Goal: Information Seeking & Learning: Learn about a topic

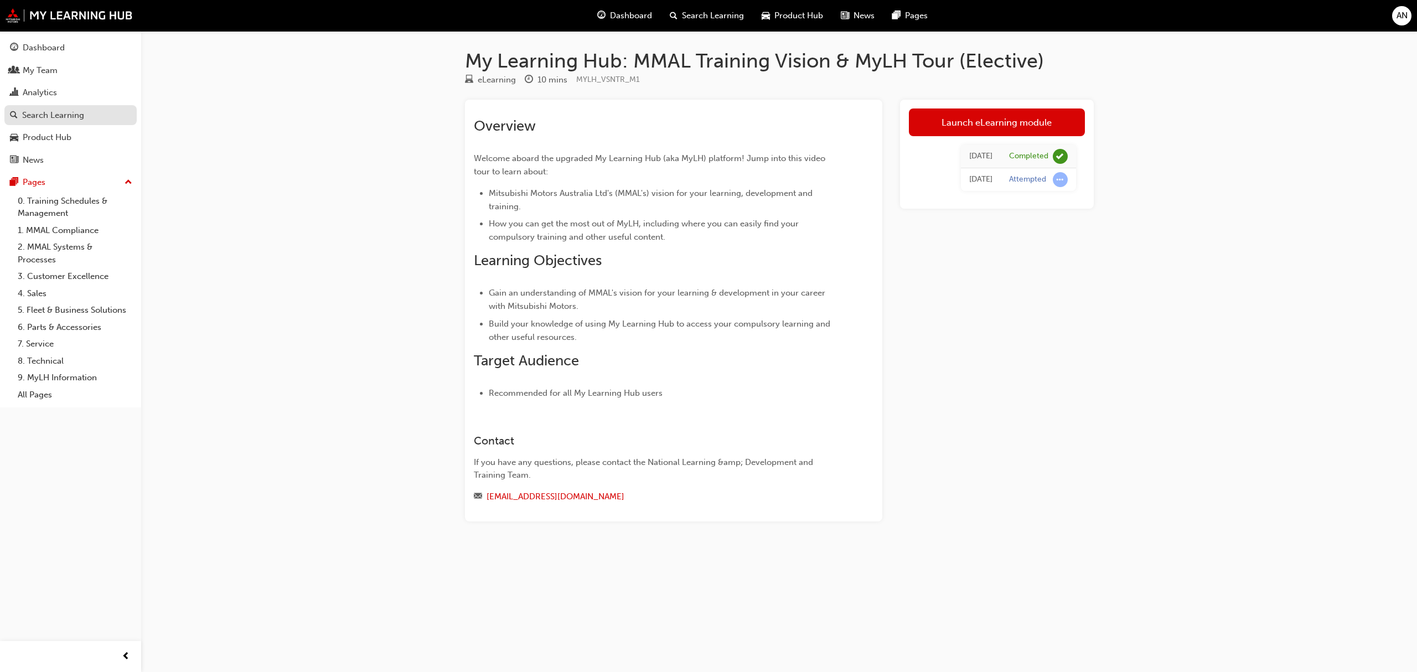
click at [82, 115] on div "Search Learning" at bounding box center [53, 115] width 62 height 13
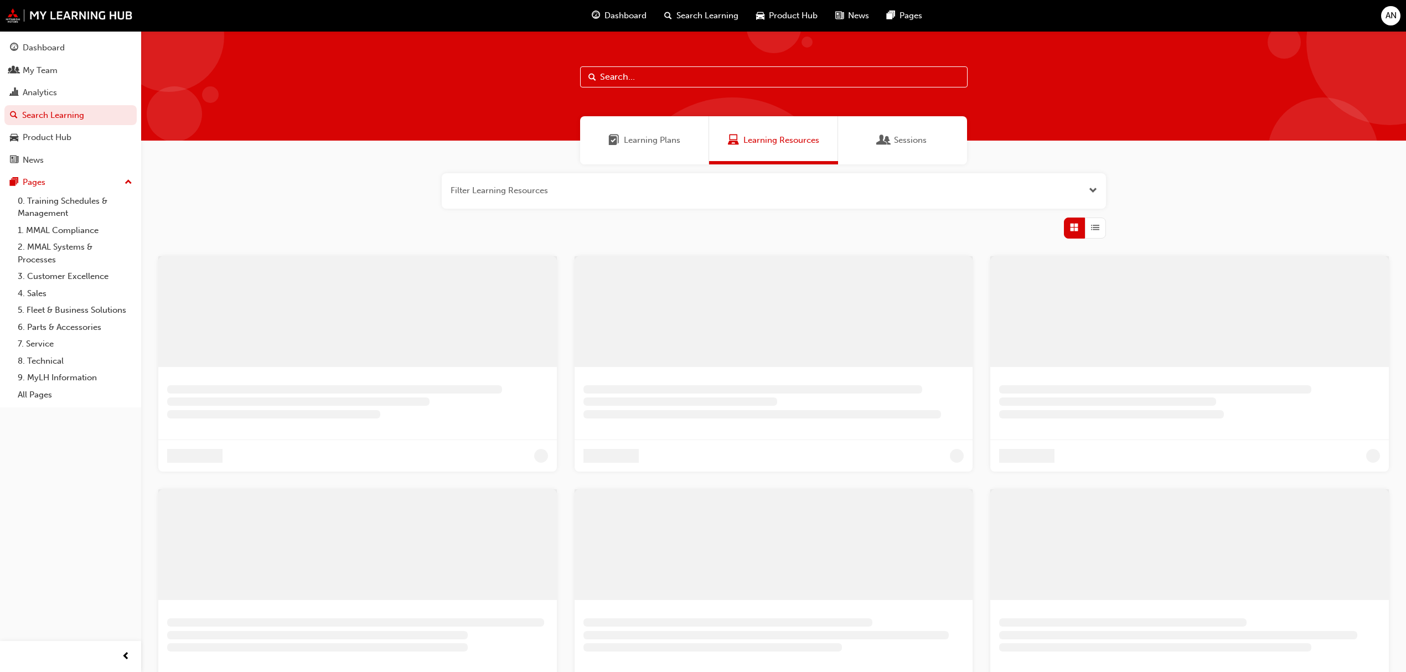
click at [663, 68] on input "text" at bounding box center [774, 76] width 388 height 21
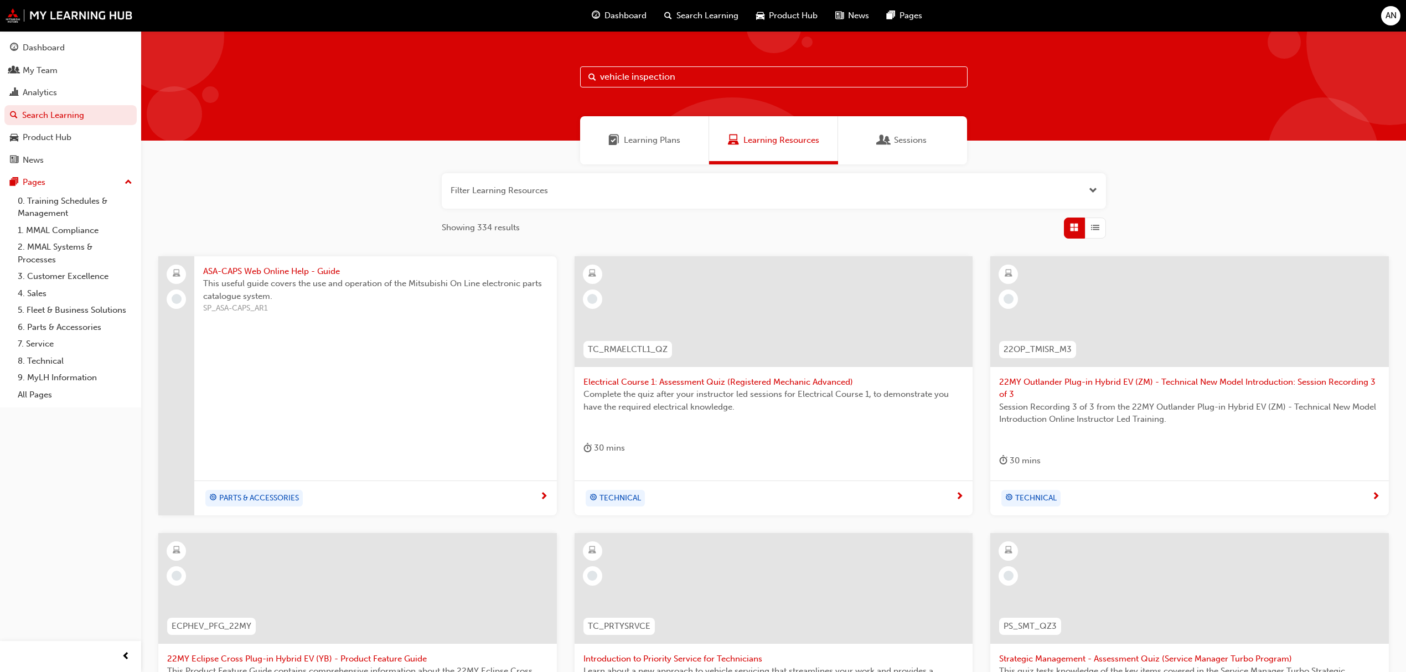
type input "vehicle inspection"
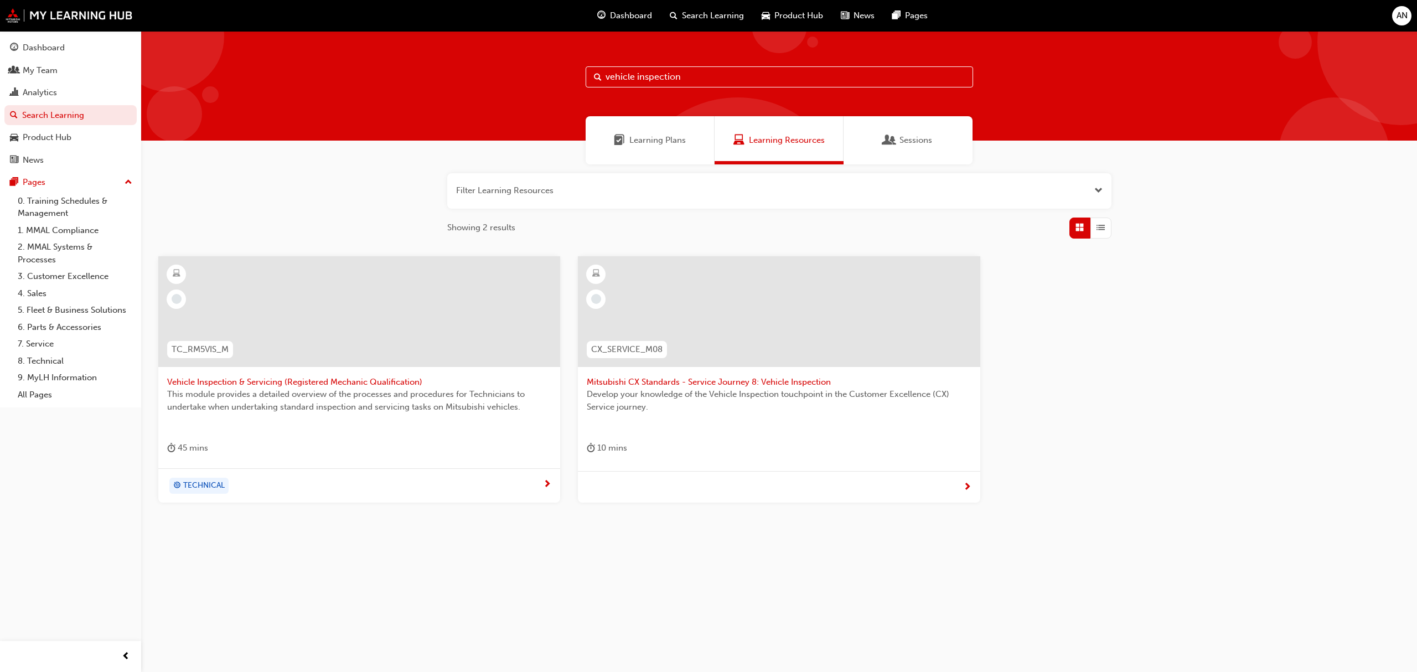
click at [738, 340] on div at bounding box center [779, 311] width 402 height 111
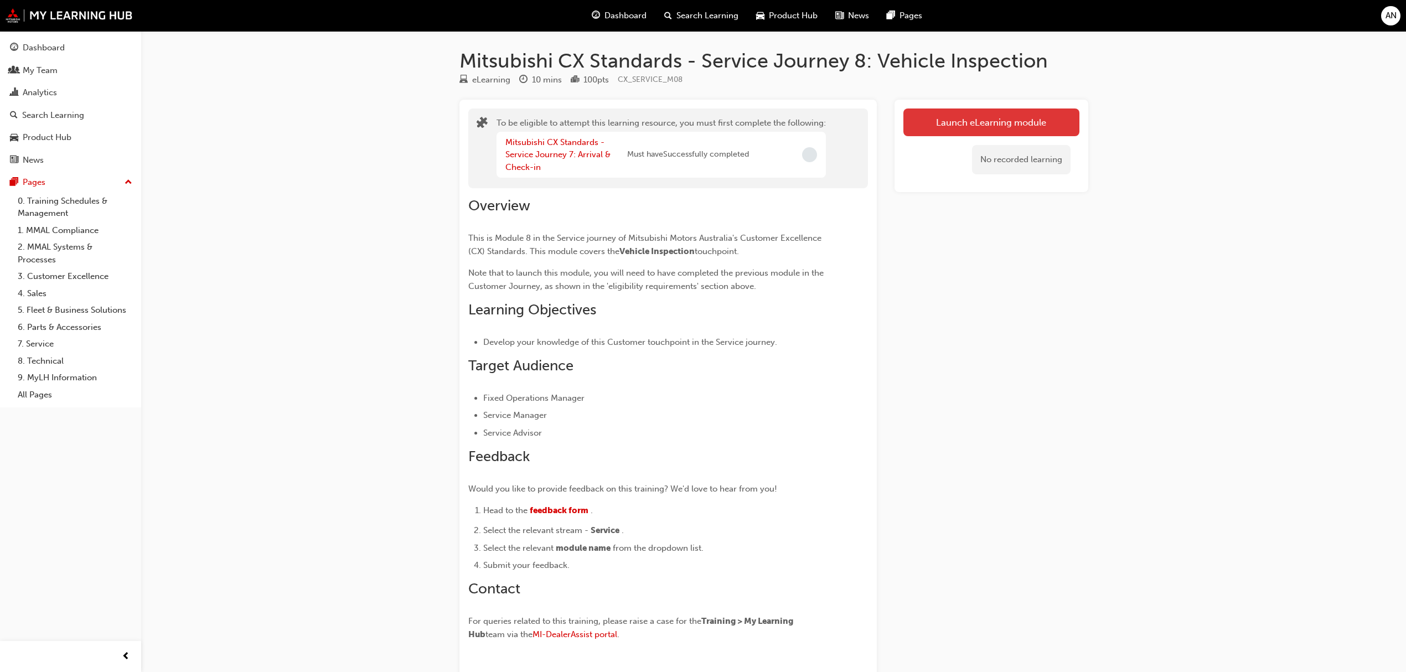
click at [959, 111] on button "Launch eLearning module" at bounding box center [991, 123] width 176 height 28
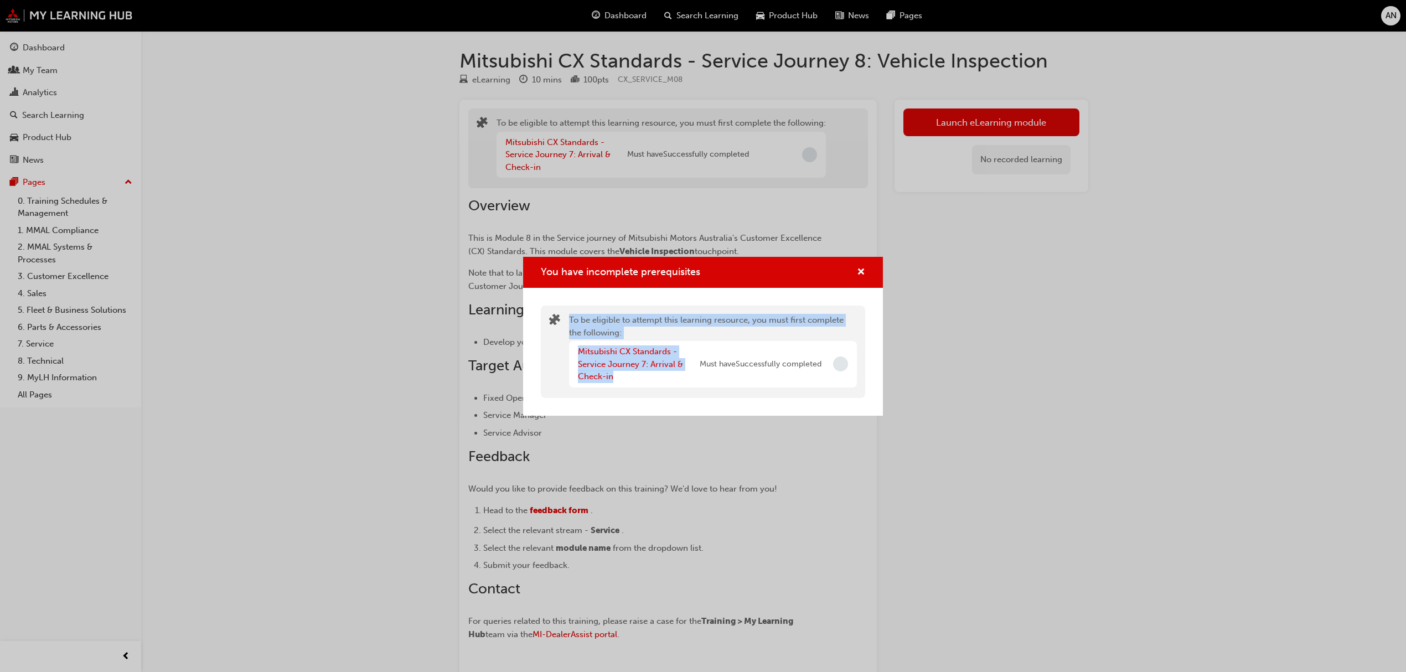
drag, startPoint x: 734, startPoint y: 272, endPoint x: 725, endPoint y: 448, distance: 176.3
click at [725, 448] on div "You have incomplete prerequisites To be eligible to attempt this learning resou…" at bounding box center [703, 336] width 1406 height 672
click at [1119, 291] on div "You have incomplete prerequisites To be eligible to attempt this learning resou…" at bounding box center [703, 336] width 1406 height 672
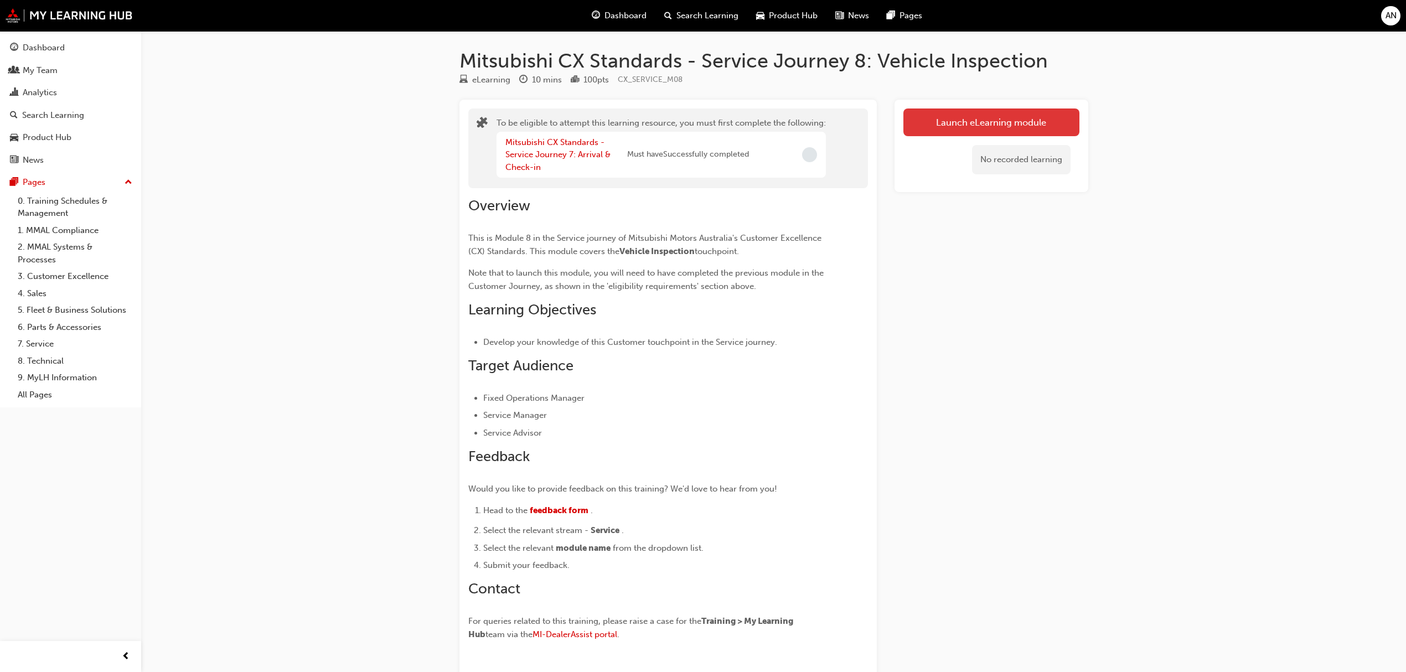
click at [968, 122] on button "Launch eLearning module" at bounding box center [991, 123] width 176 height 28
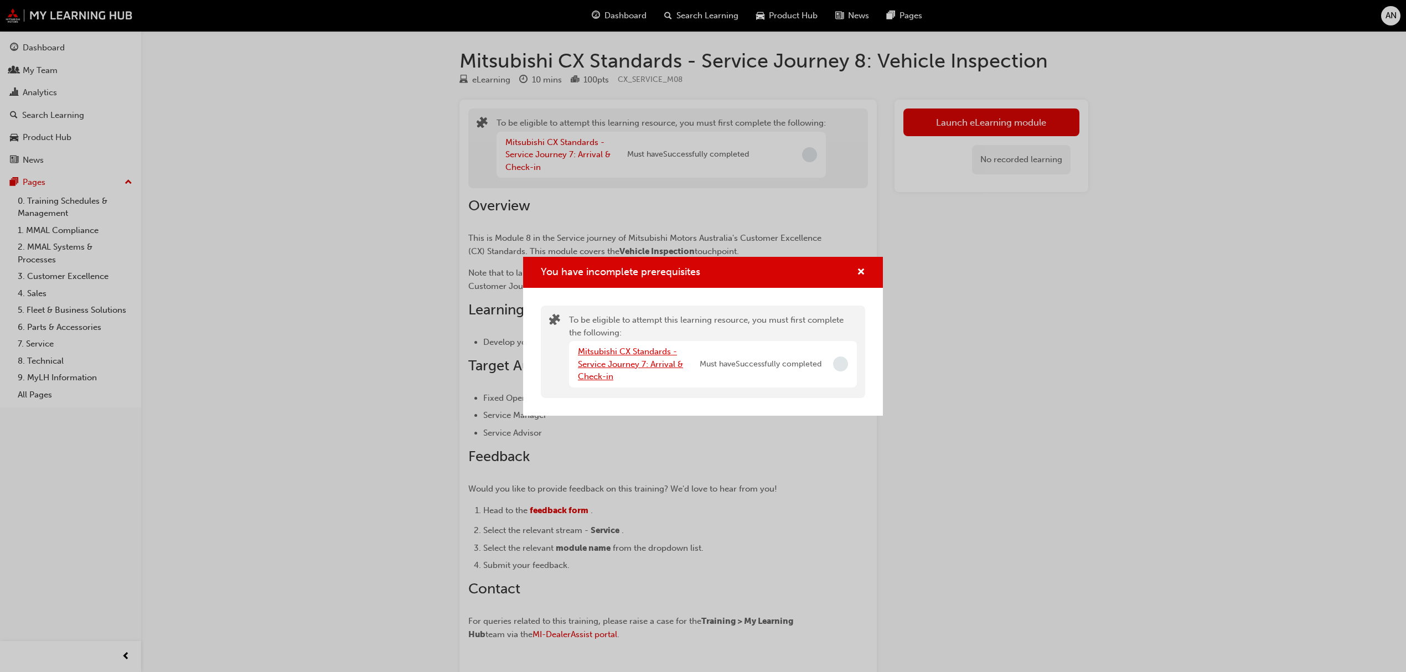
click at [628, 351] on link "Mitsubishi CX Standards - Service Journey 7: Arrival & Check-in" at bounding box center [630, 364] width 105 height 35
click at [601, 366] on link "Mitsubishi CX Standards - Service Journey 6: Facility Appearance" at bounding box center [628, 364] width 100 height 35
click at [601, 366] on link "Mitsubishi CX Standards - Service Journey 5: Documentation" at bounding box center [627, 364] width 99 height 35
click at [636, 360] on link "Mitsubishi CX Standards - Service Journey 4: Appointment Confirmation" at bounding box center [630, 364] width 104 height 35
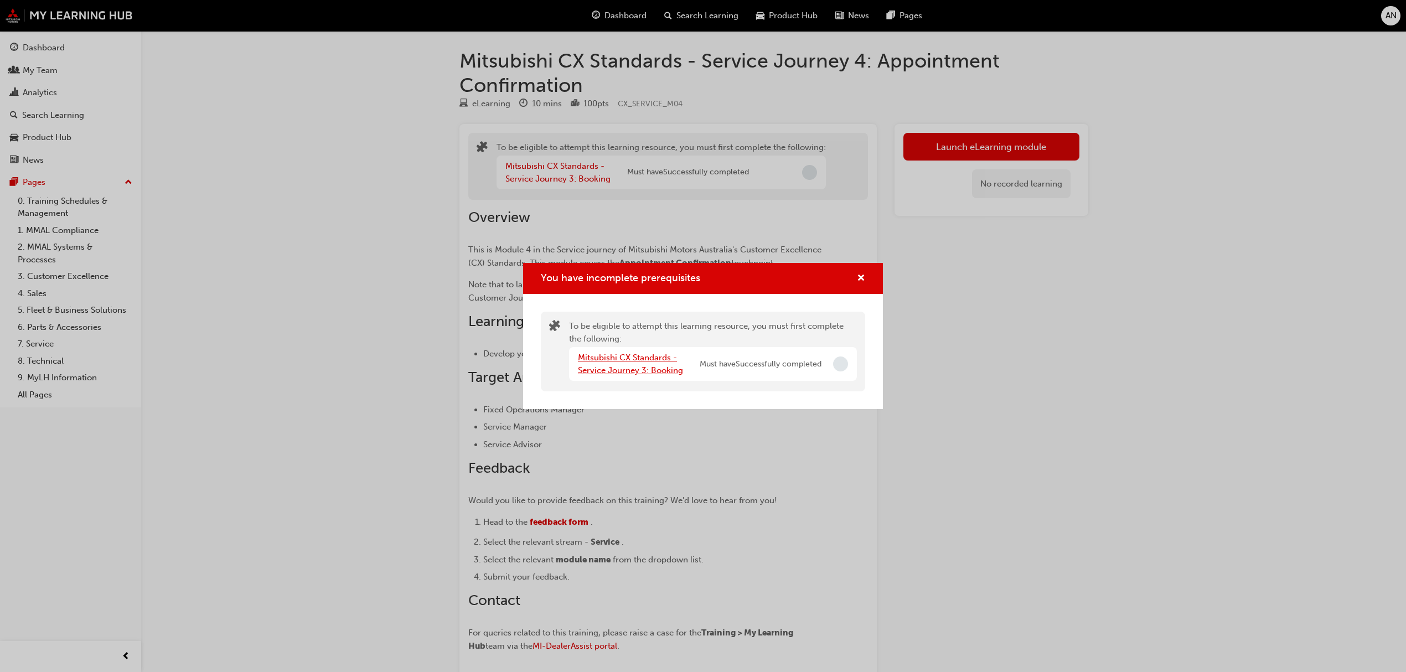
click at [632, 363] on div "Mitsubishi CX Standards - Service Journey 3: Booking" at bounding box center [639, 364] width 122 height 25
click at [643, 359] on link "Mitsubishi CX Standards - Service Journey 3: Booking" at bounding box center [630, 364] width 105 height 23
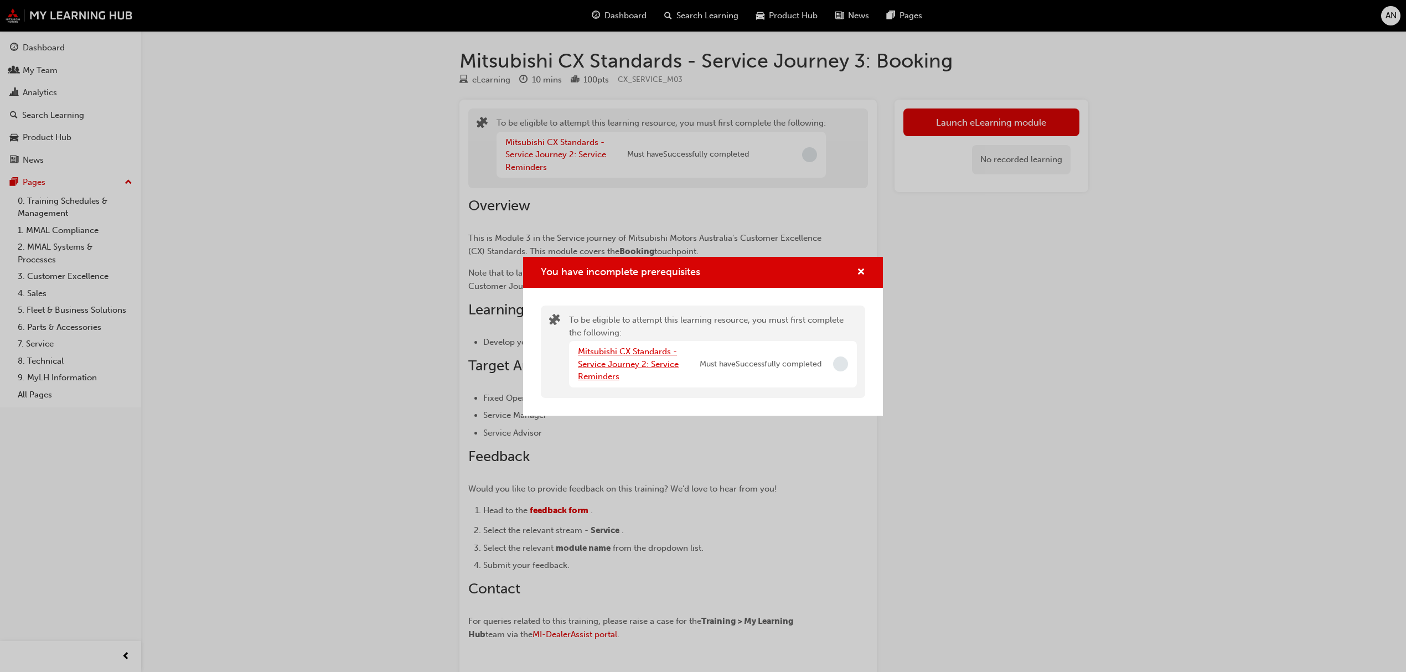
click at [643, 359] on link "Mitsubishi CX Standards - Service Journey 2: Service Reminders" at bounding box center [628, 364] width 101 height 35
click at [662, 353] on link "Mitsubishi CX Standards - Service Journey 1: Service Introduction & Warranty In…" at bounding box center [633, 364] width 110 height 35
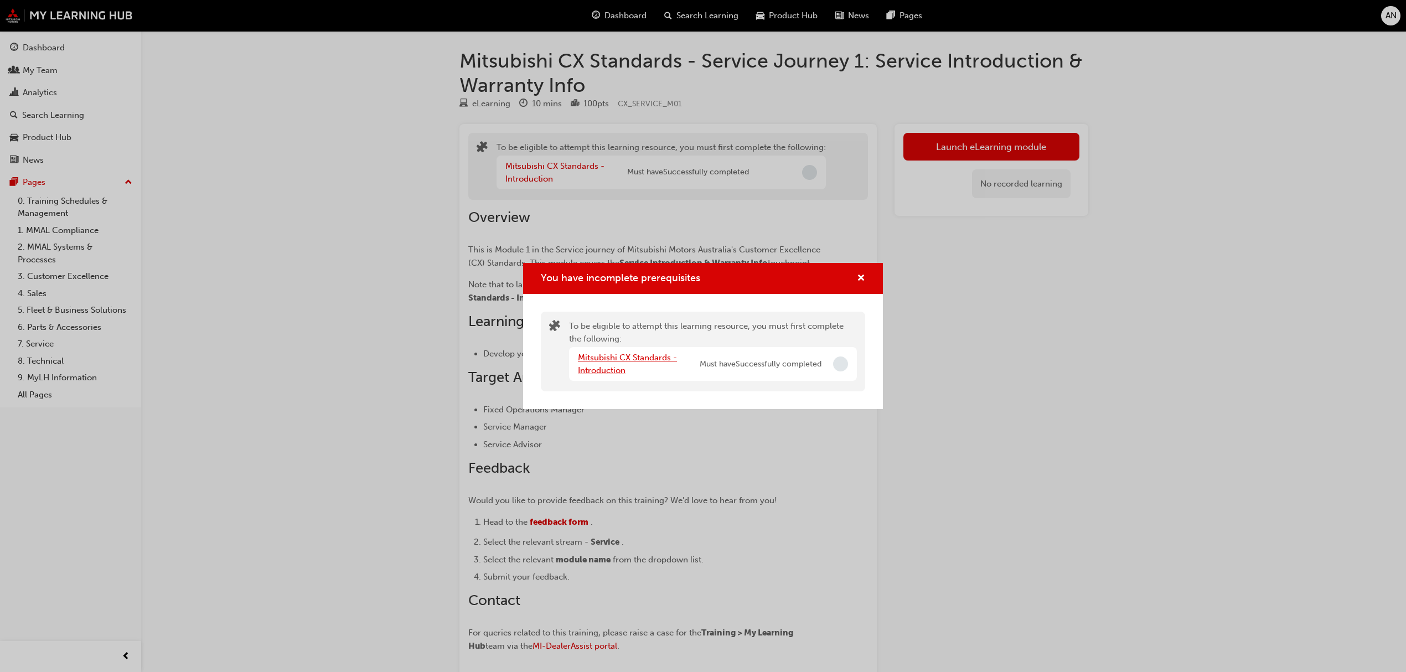
click at [626, 354] on link "Mitsubishi CX Standards - Introduction" at bounding box center [627, 364] width 99 height 23
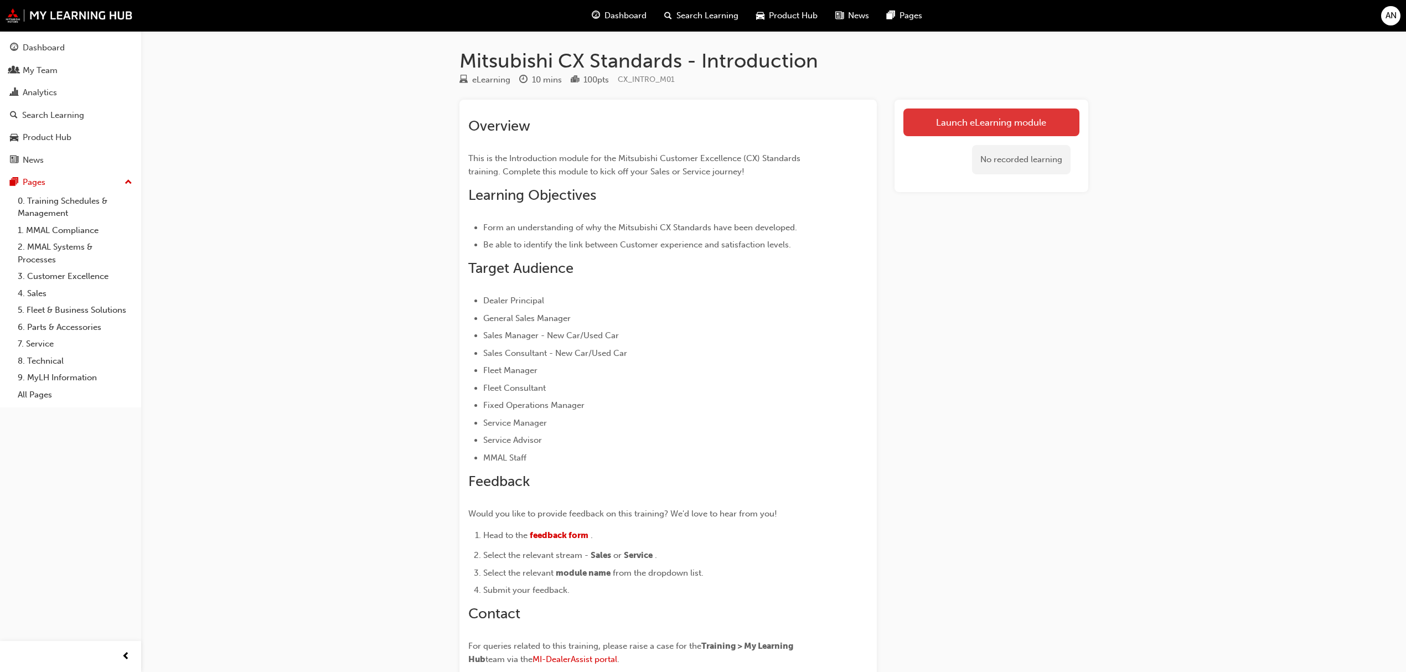
click at [970, 126] on link "Launch eLearning module" at bounding box center [991, 123] width 176 height 28
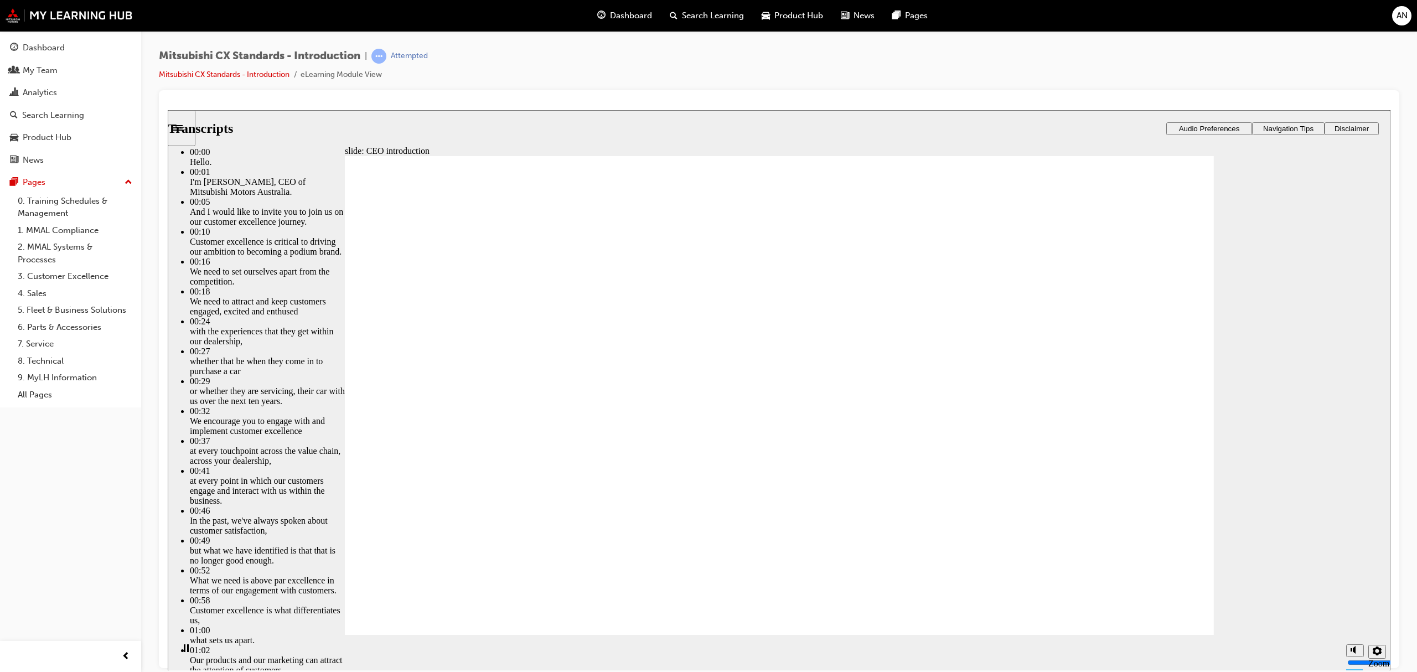
click at [273, 426] on div "slide: CEO introduction CEO introduction Click Play . PLAY Play Transcripts 00:…" at bounding box center [779, 390] width 1223 height 561
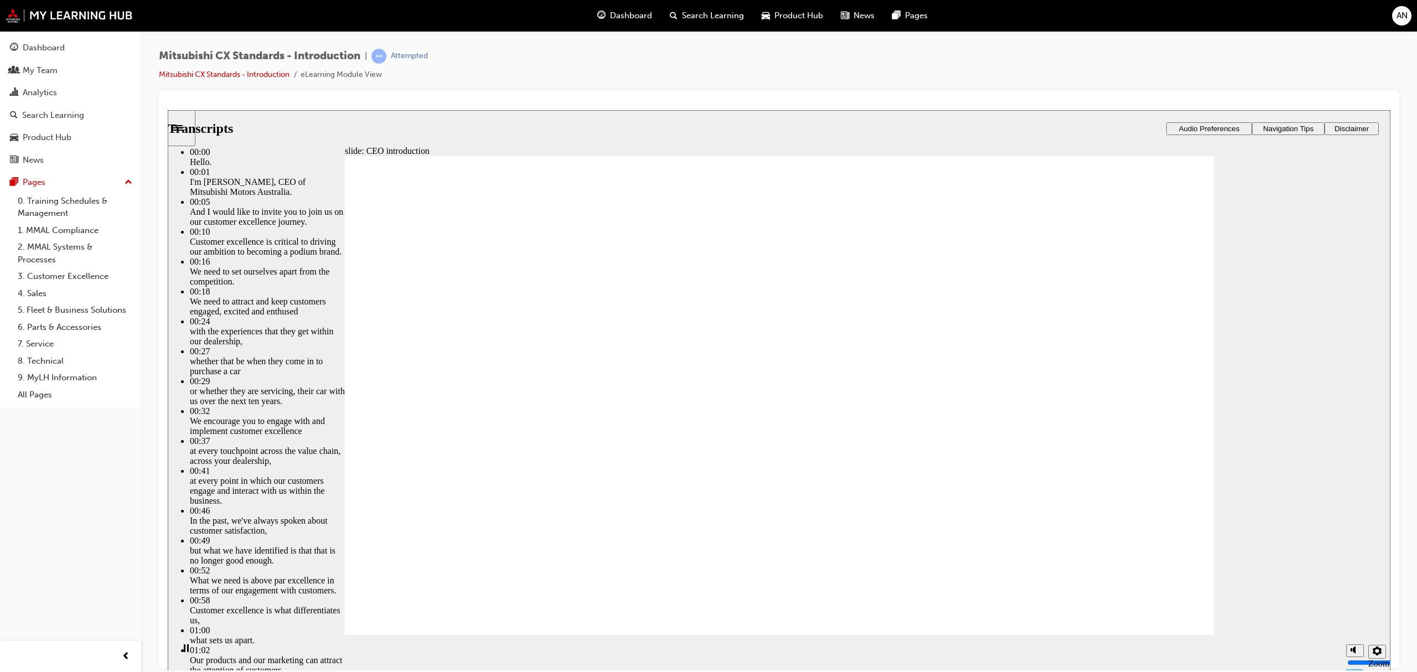
type input "155"
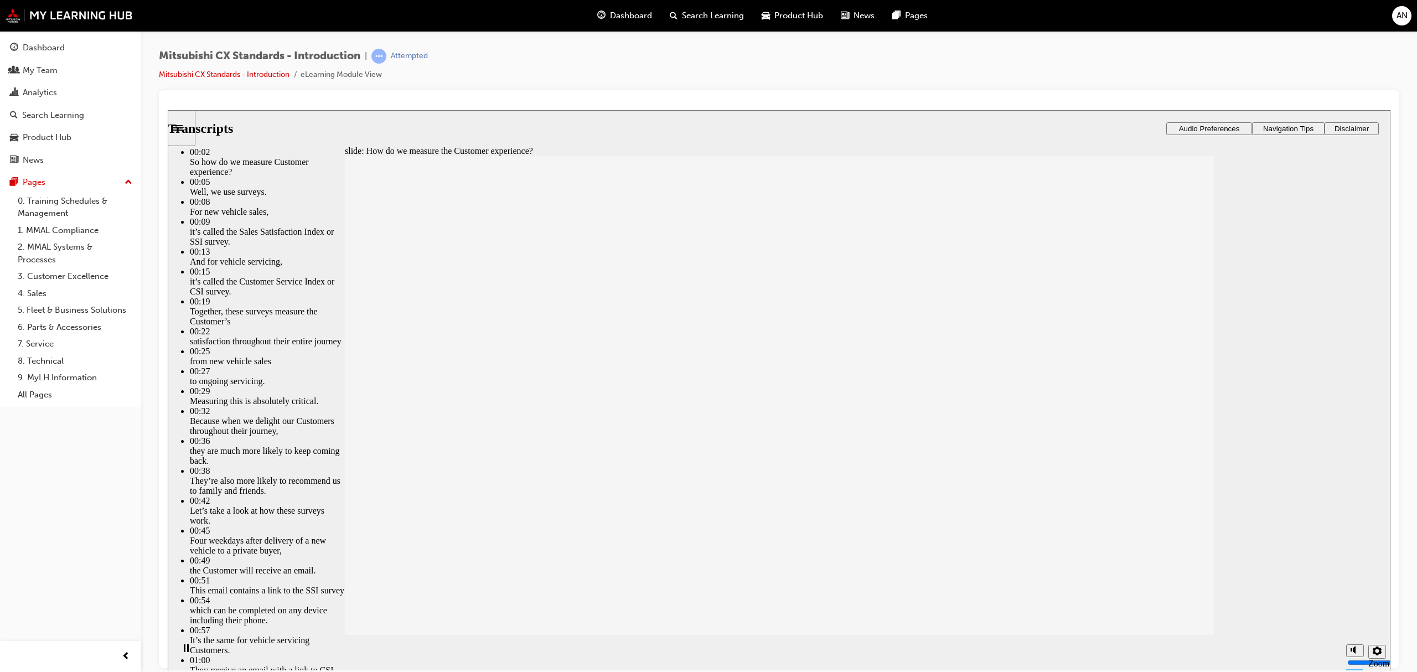
type input "187"
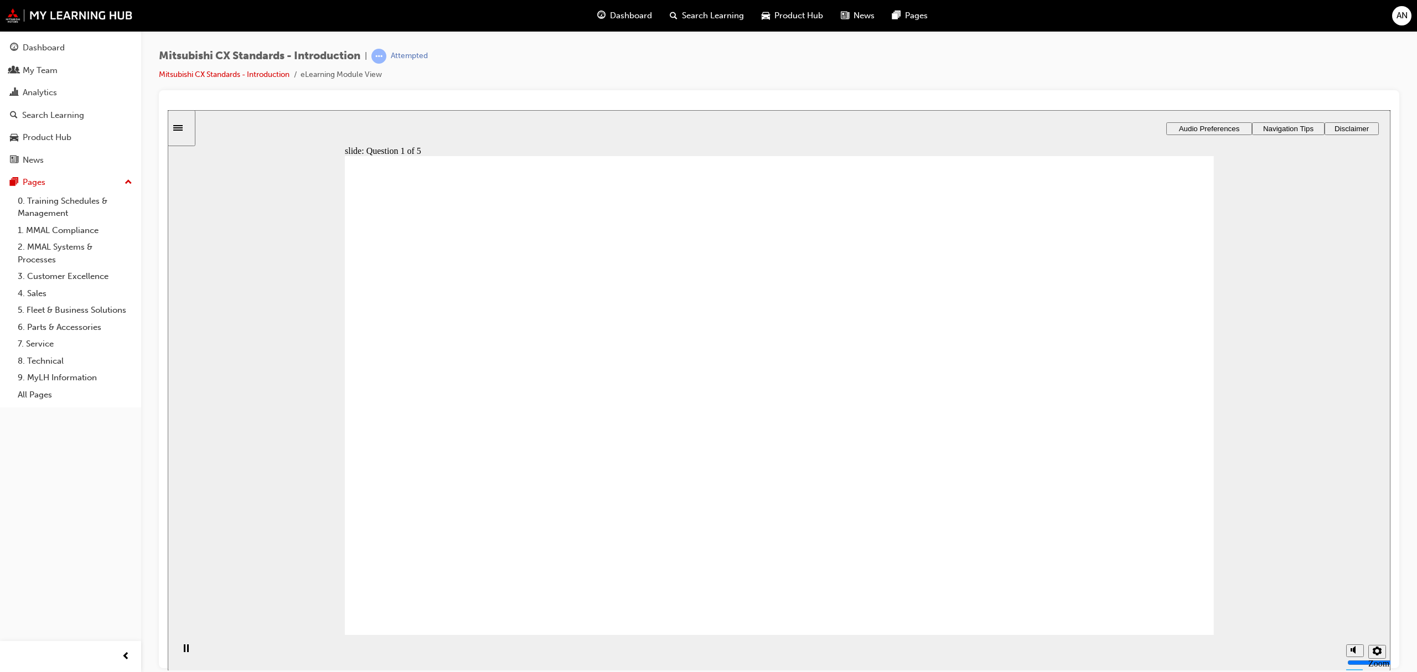
radio input "true"
drag, startPoint x: 570, startPoint y: 431, endPoint x: 574, endPoint y: 416, distance: 16.0
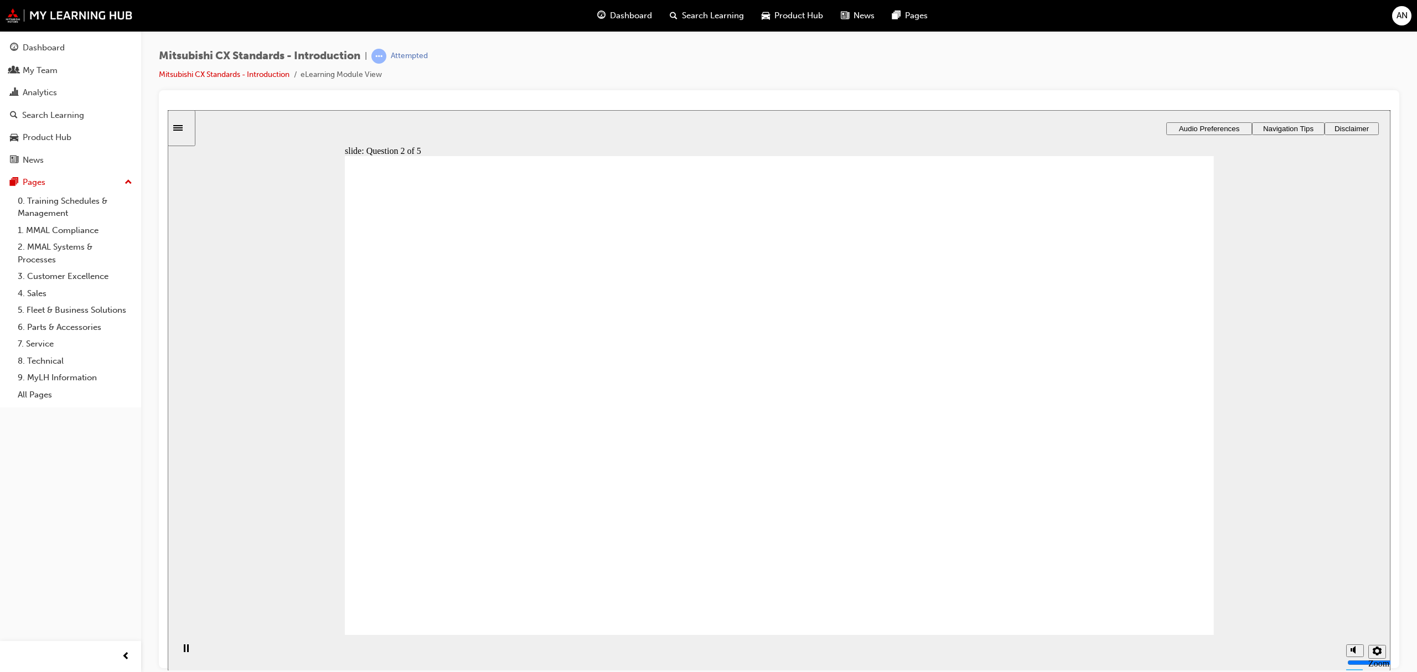
radio input "true"
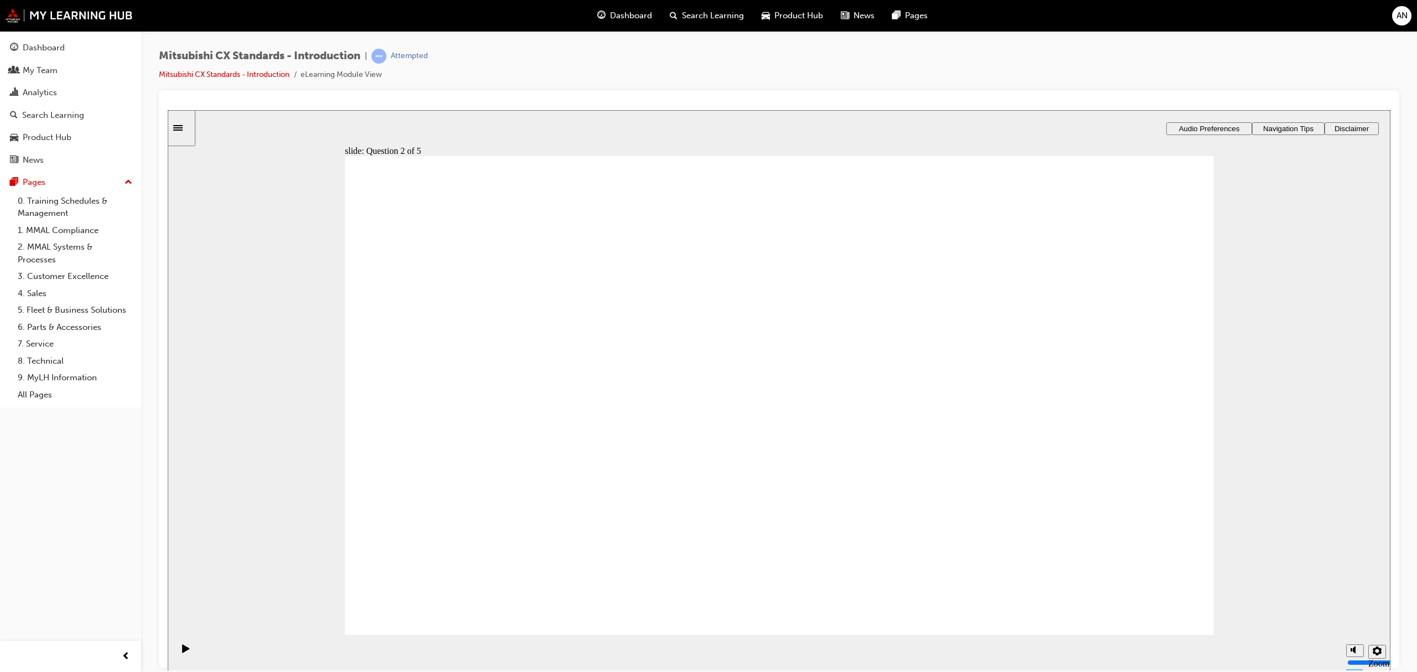
radio input "false"
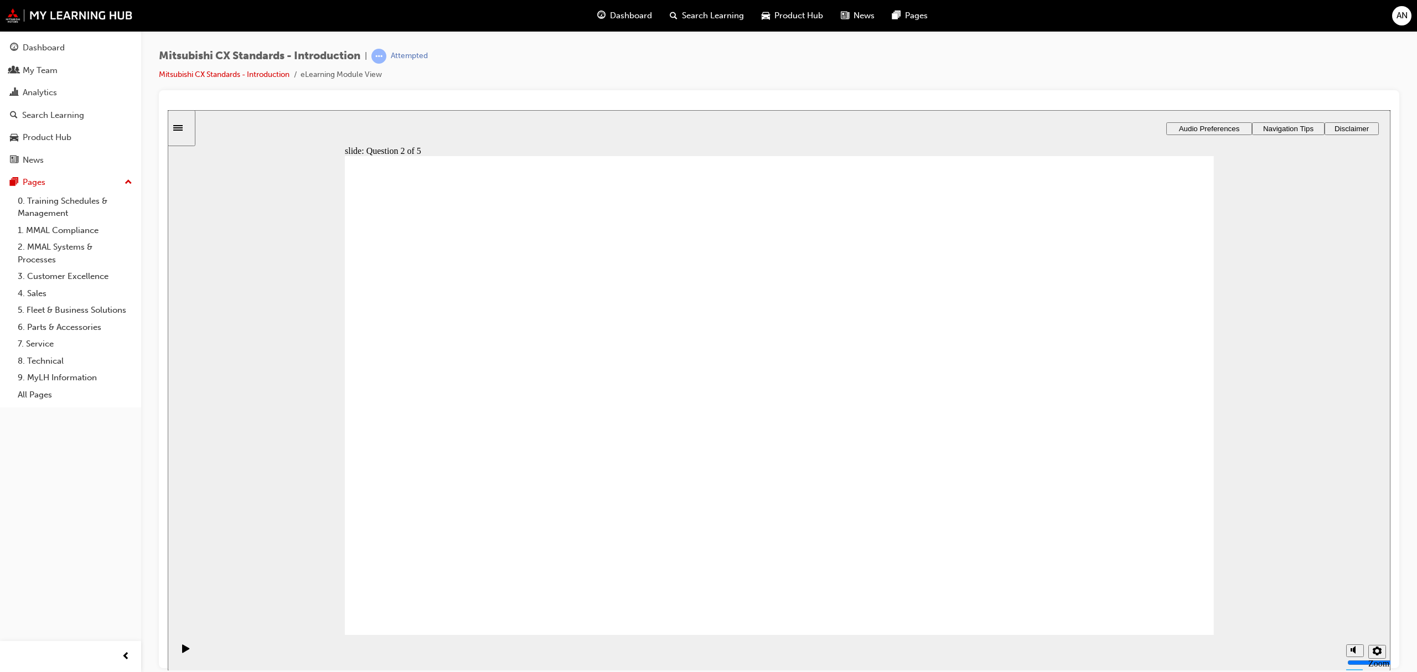
radio input "true"
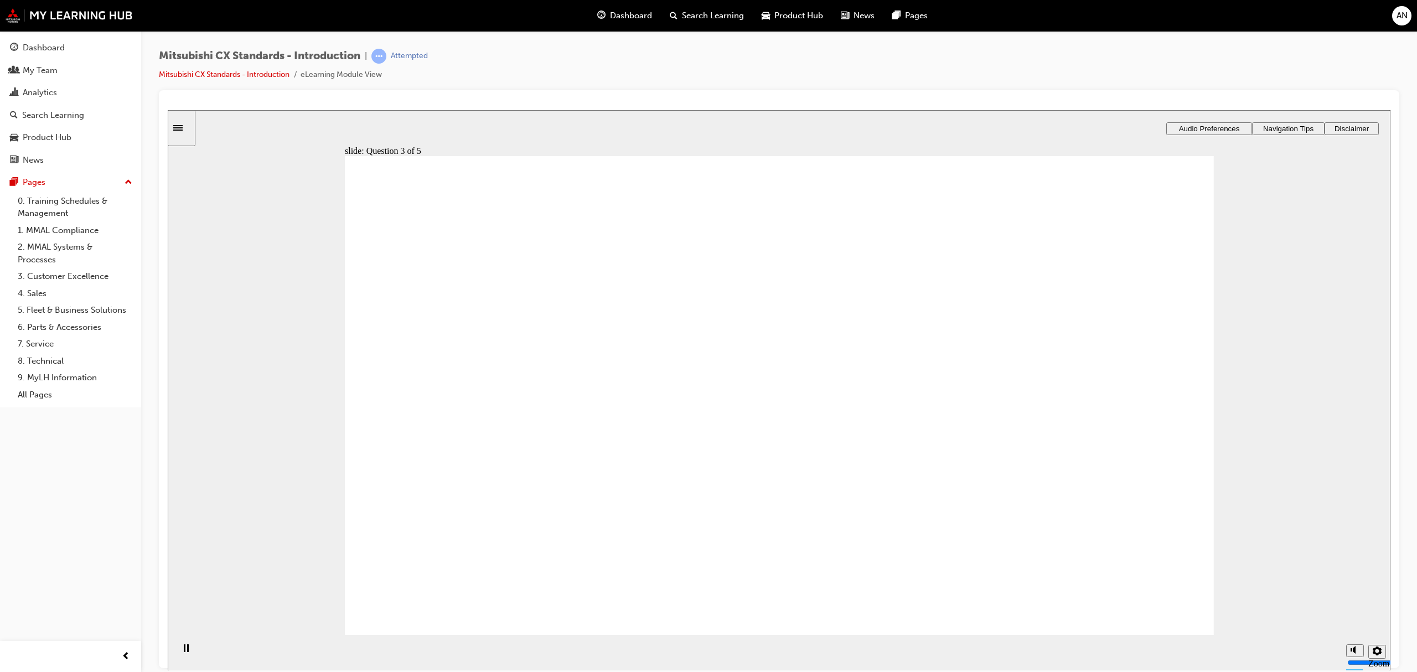
radio input "true"
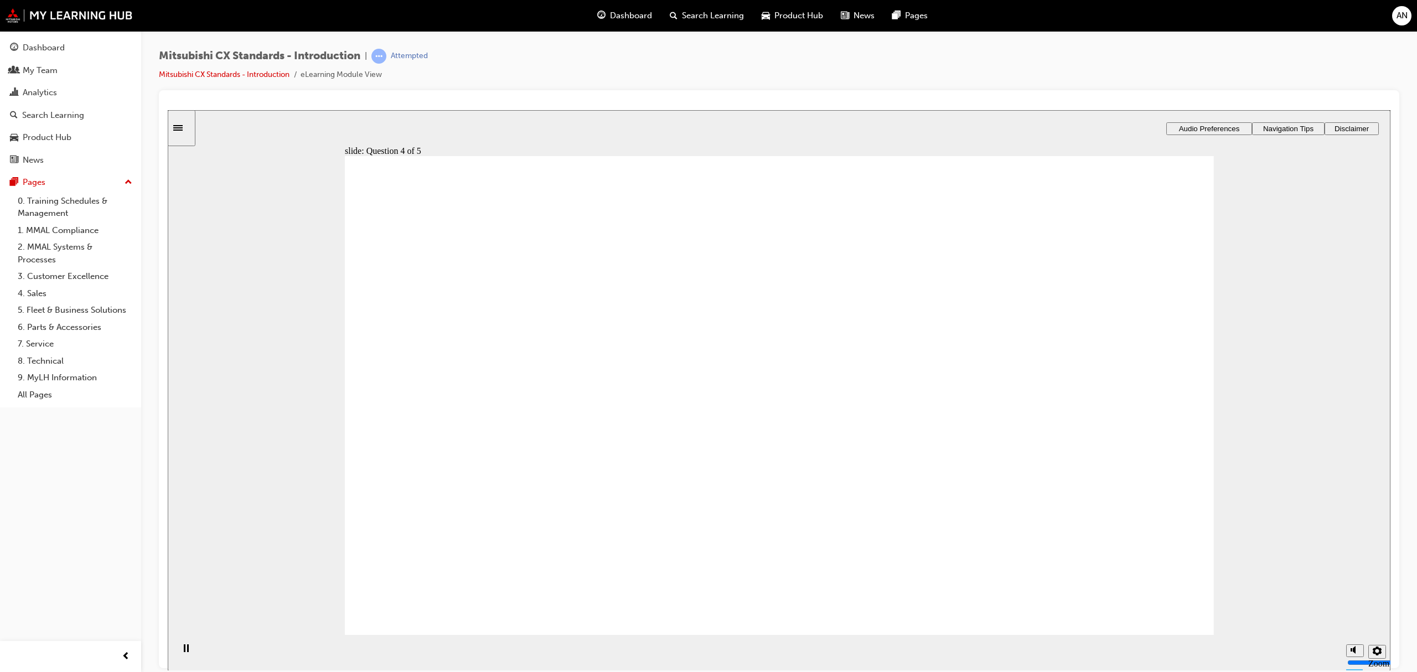
radio input "true"
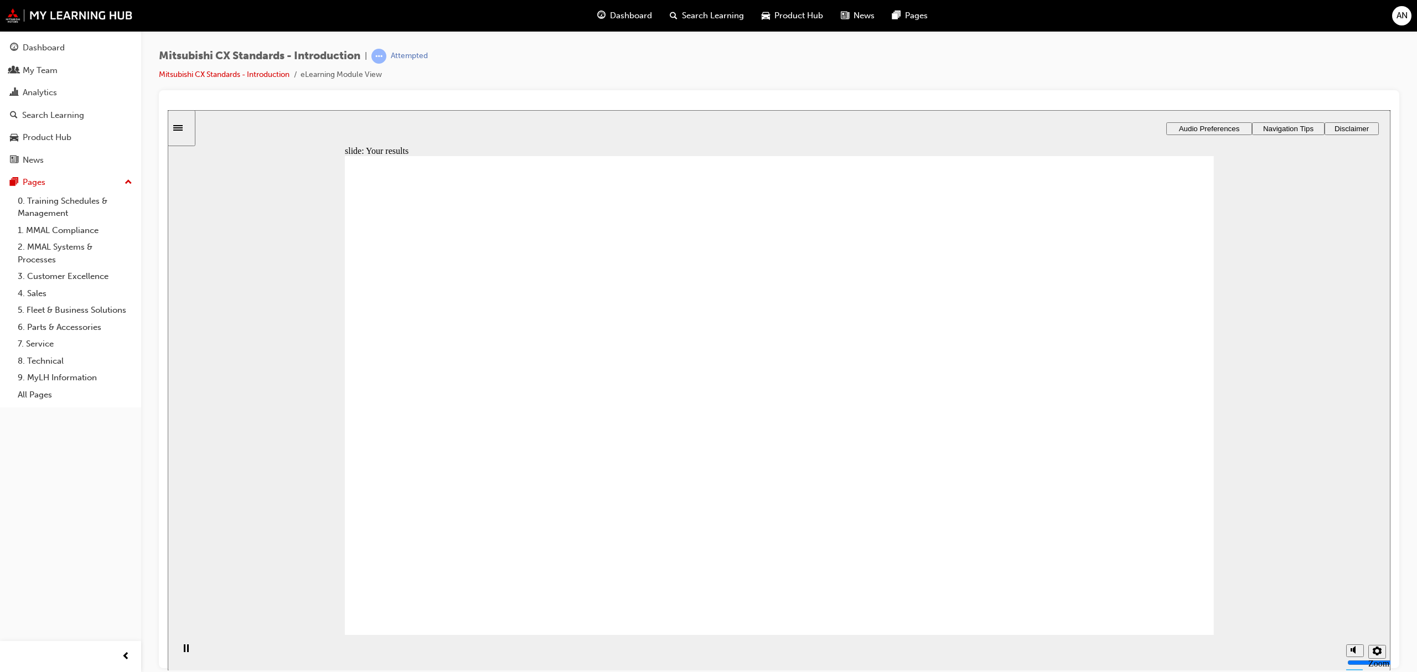
radio input "true"
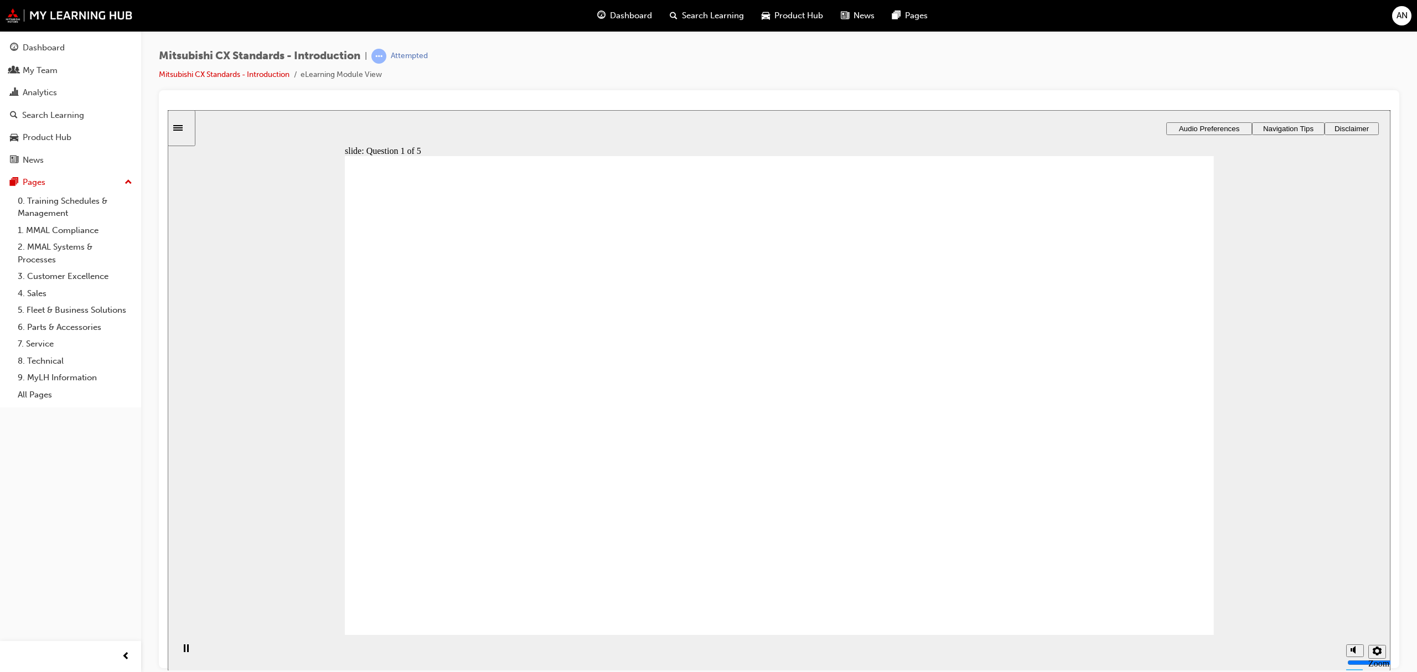
radio input "true"
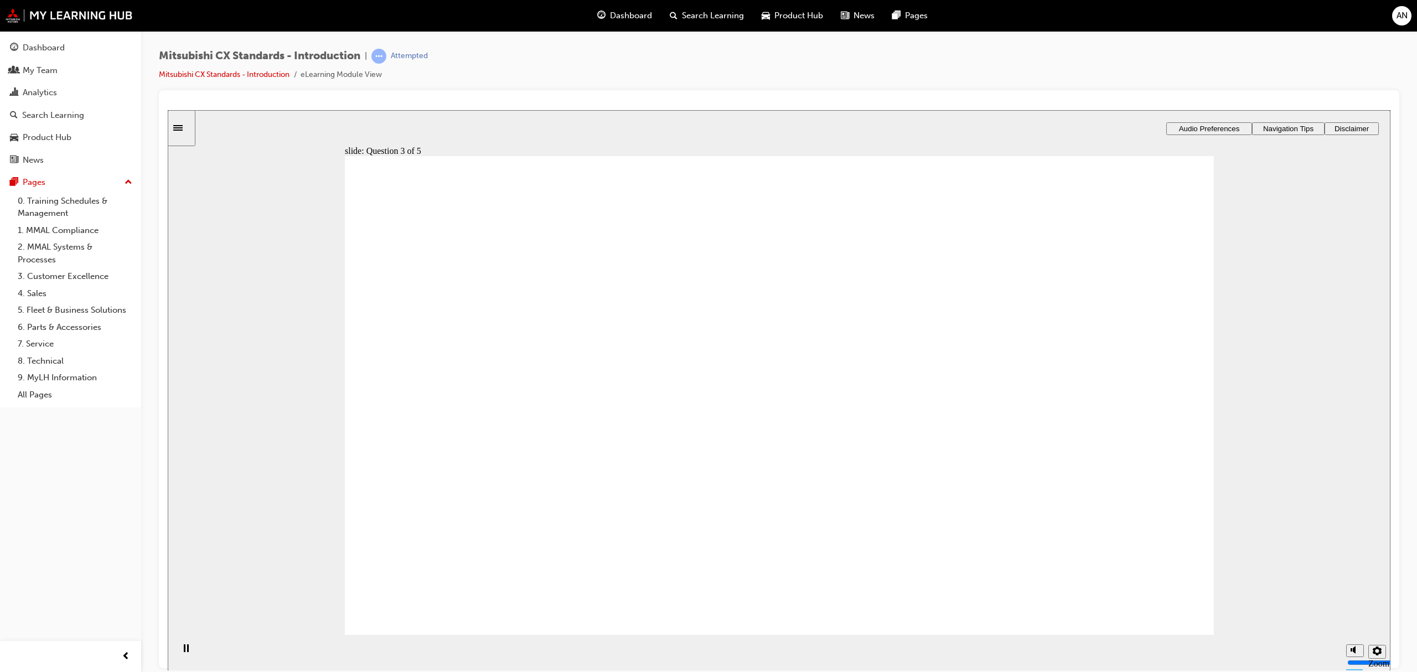
radio input "true"
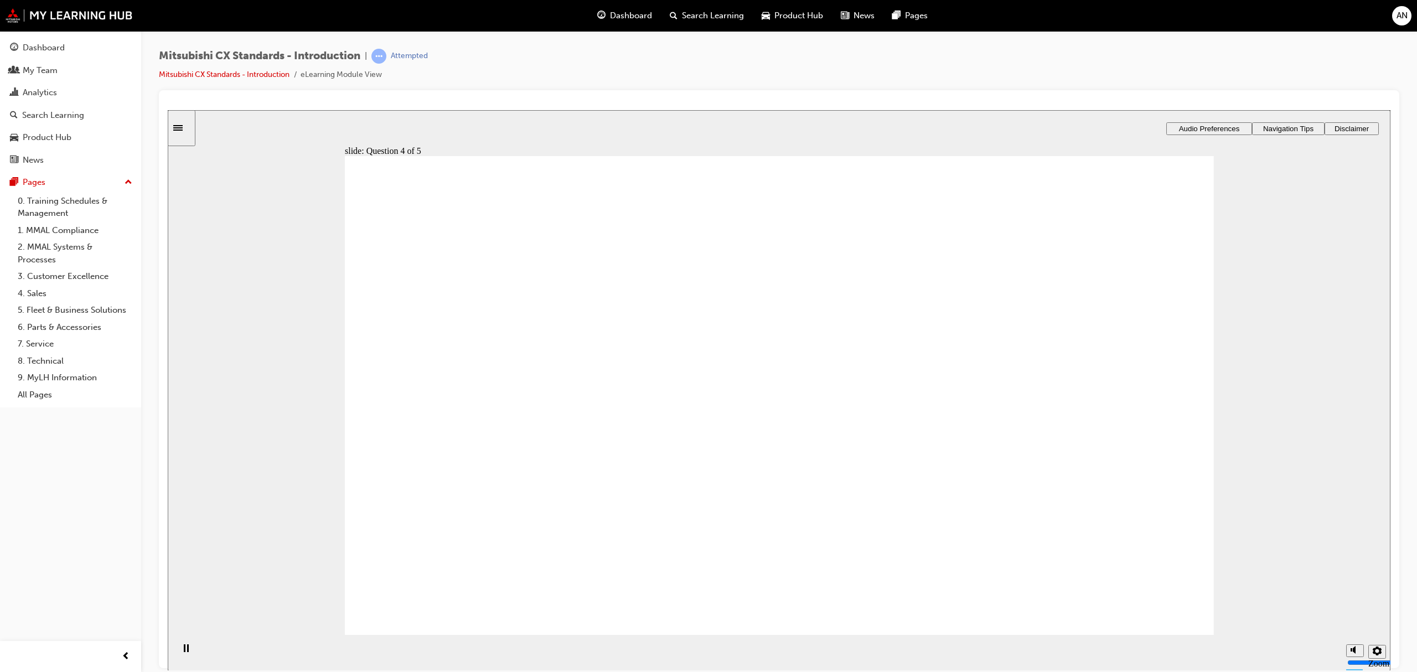
radio input "true"
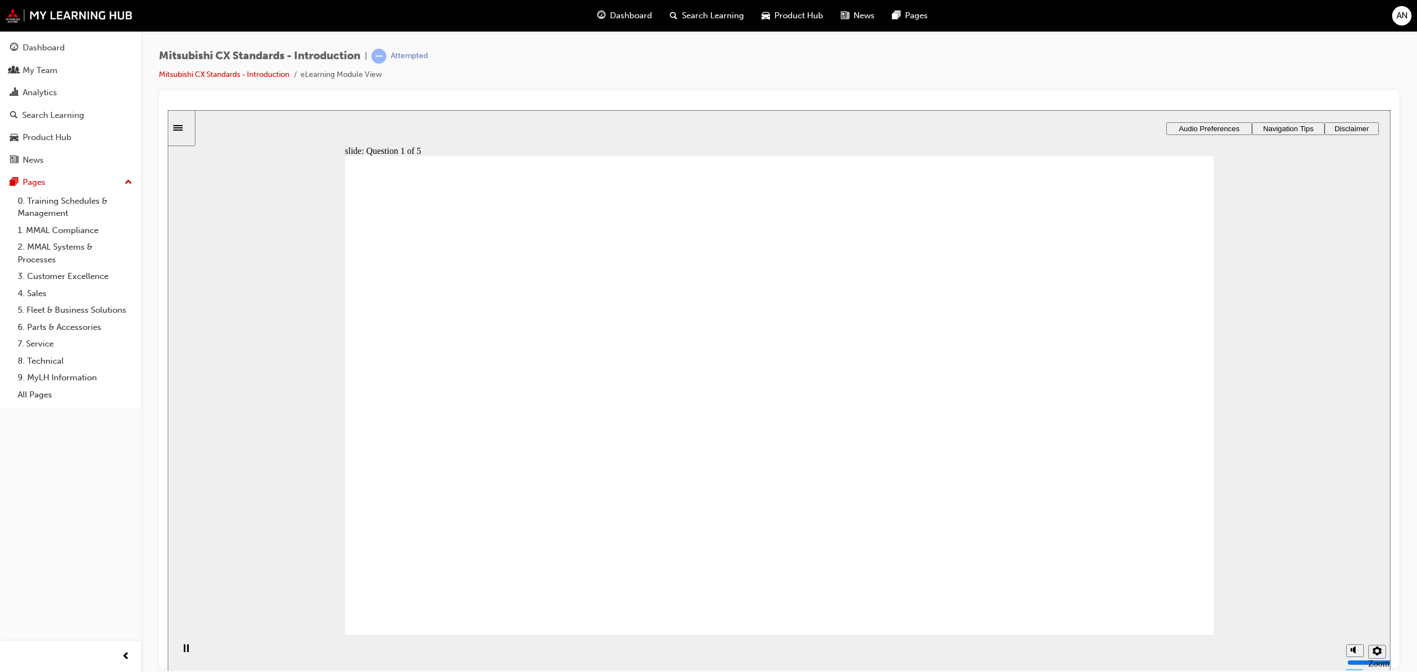
radio input "true"
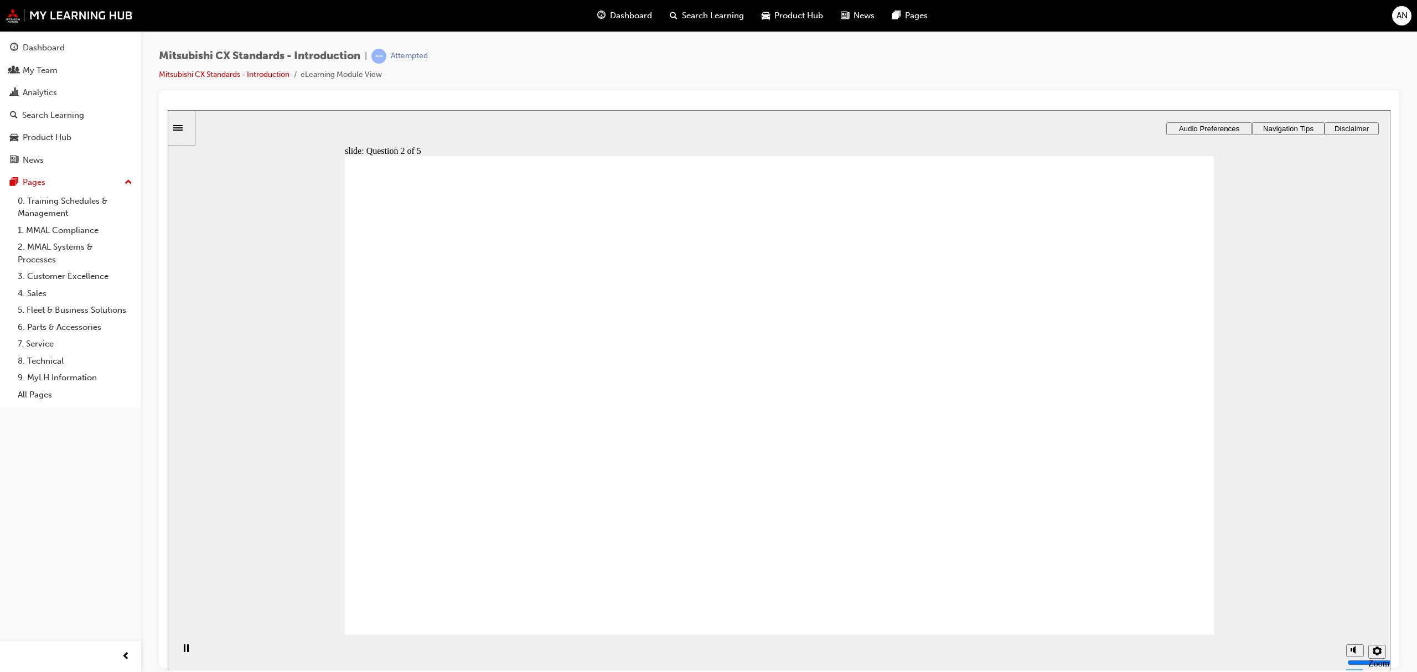
radio input "true"
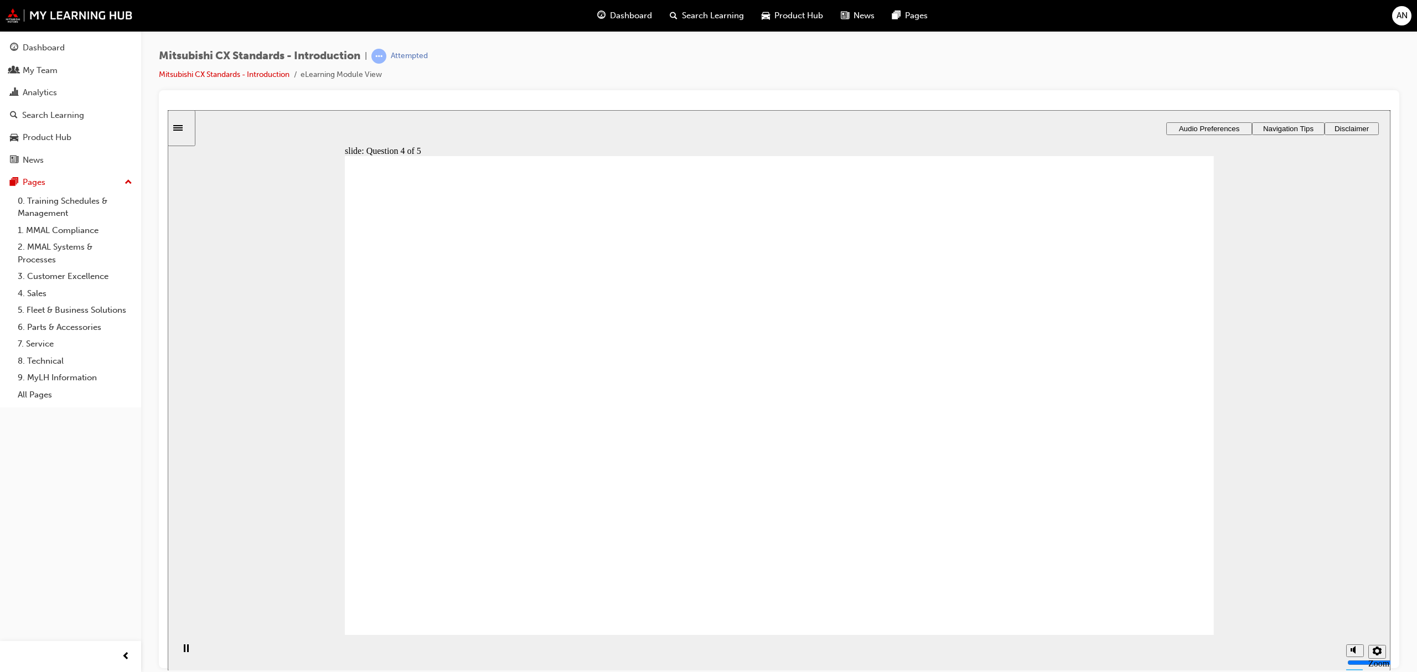
radio input "true"
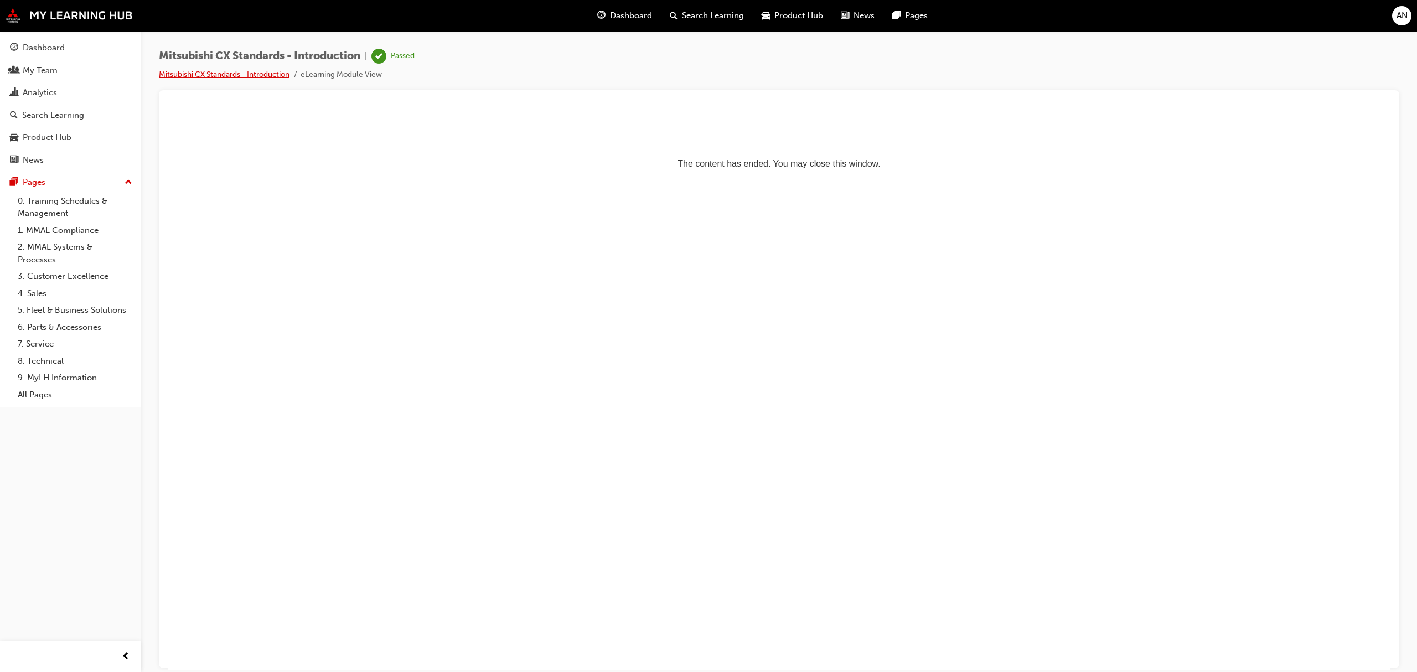
click at [252, 71] on link "Mitsubishi CX Standards - Introduction" at bounding box center [224, 74] width 131 height 9
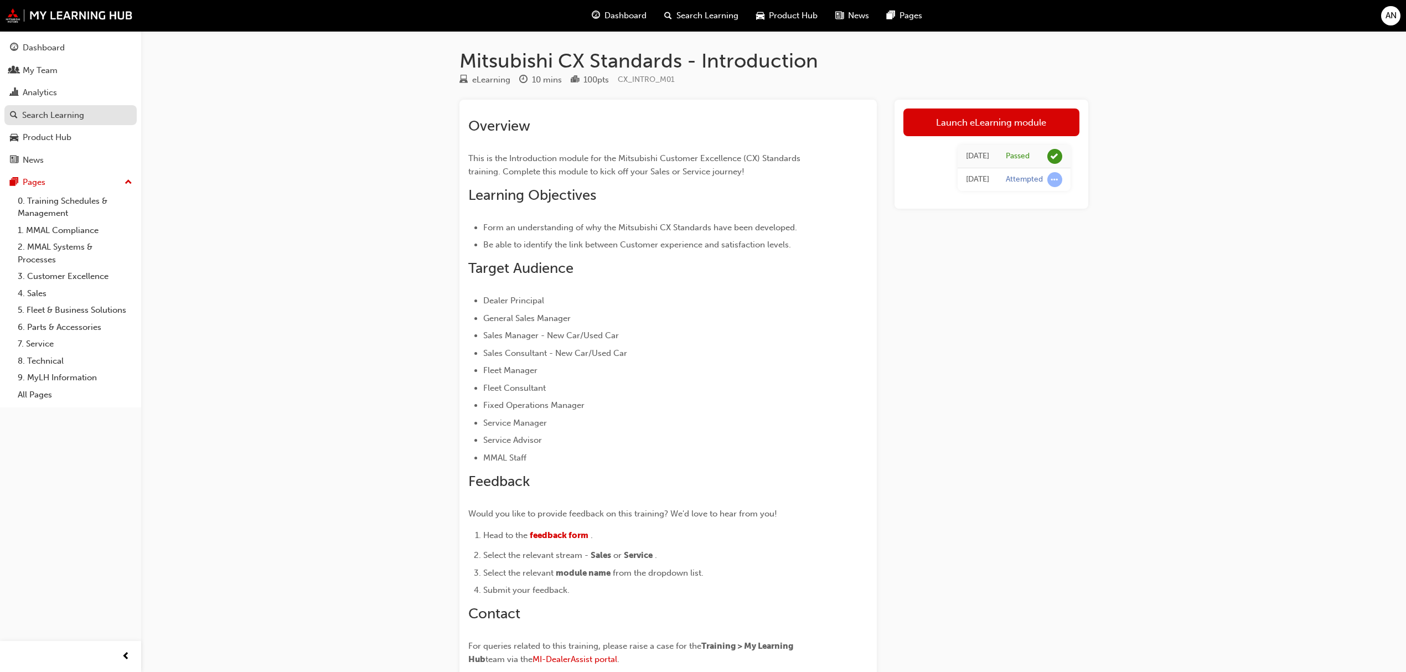
click at [78, 113] on div "Search Learning" at bounding box center [53, 115] width 62 height 13
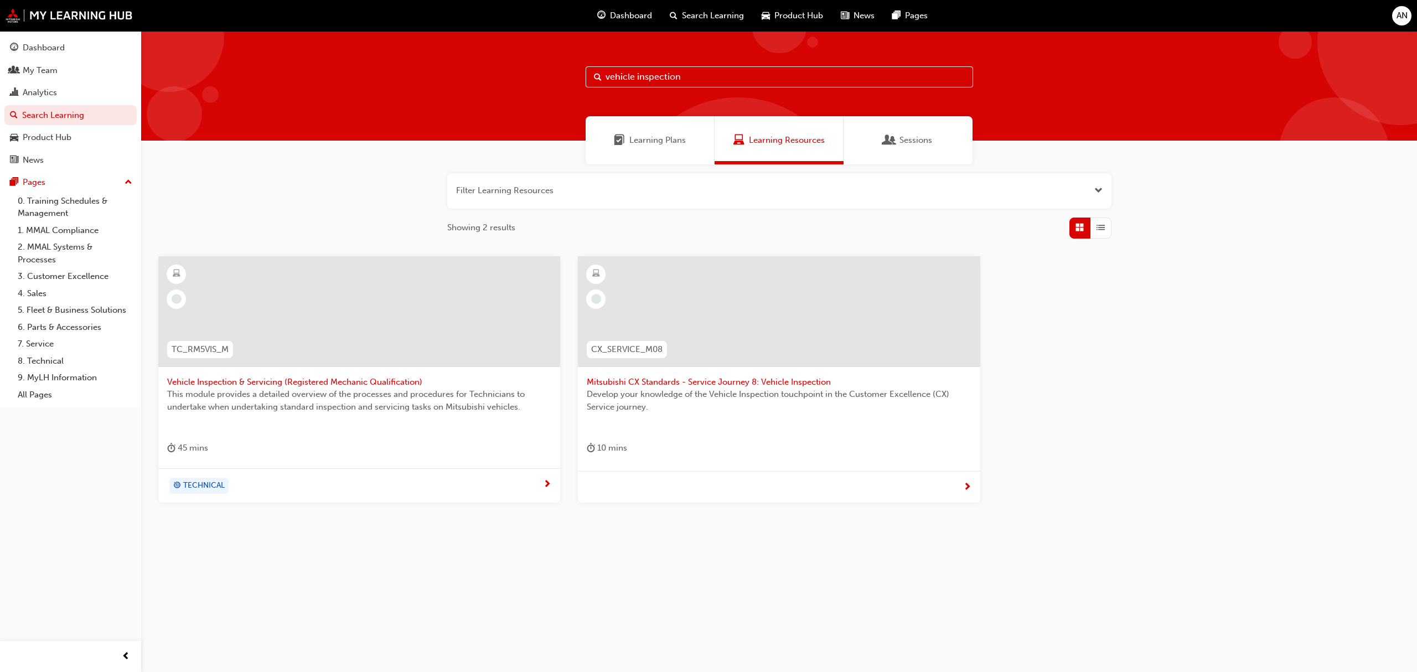
click at [636, 382] on span "Mitsubishi CX Standards - Service Journey 8: Vehicle Inspection" at bounding box center [779, 382] width 384 height 13
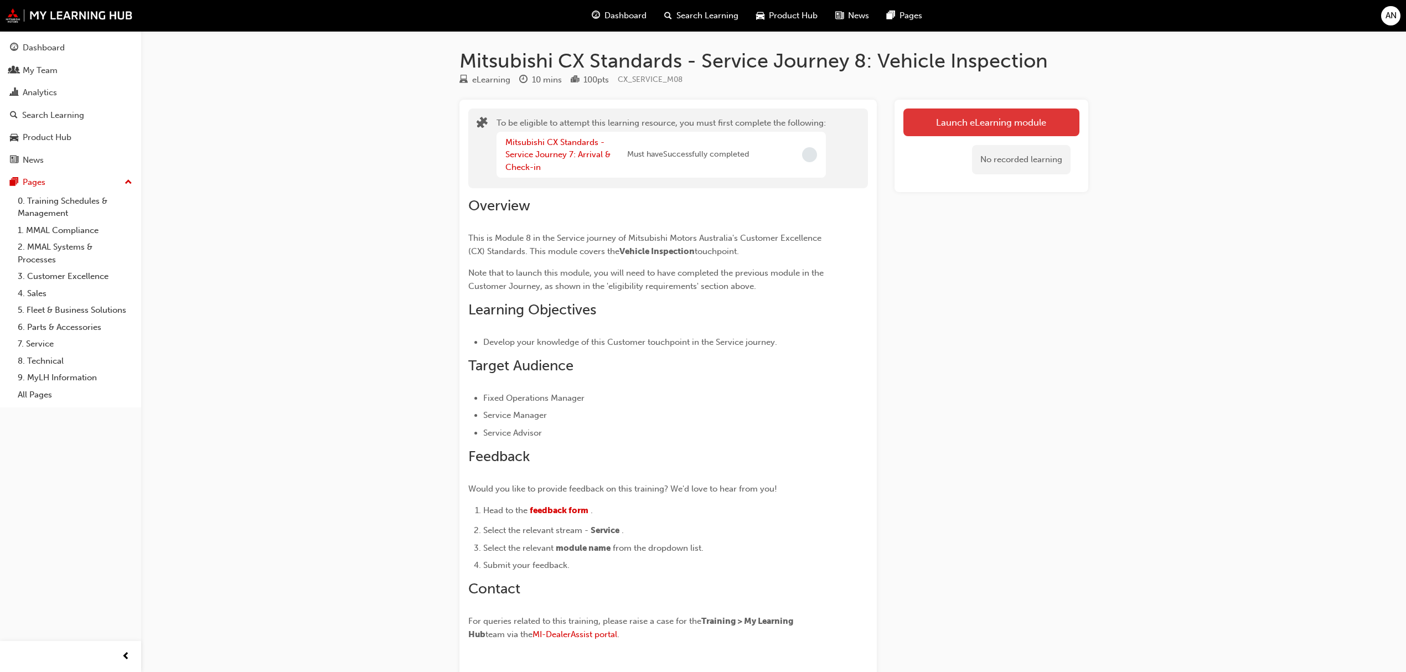
click at [964, 112] on button "Launch eLearning module" at bounding box center [991, 123] width 176 height 28
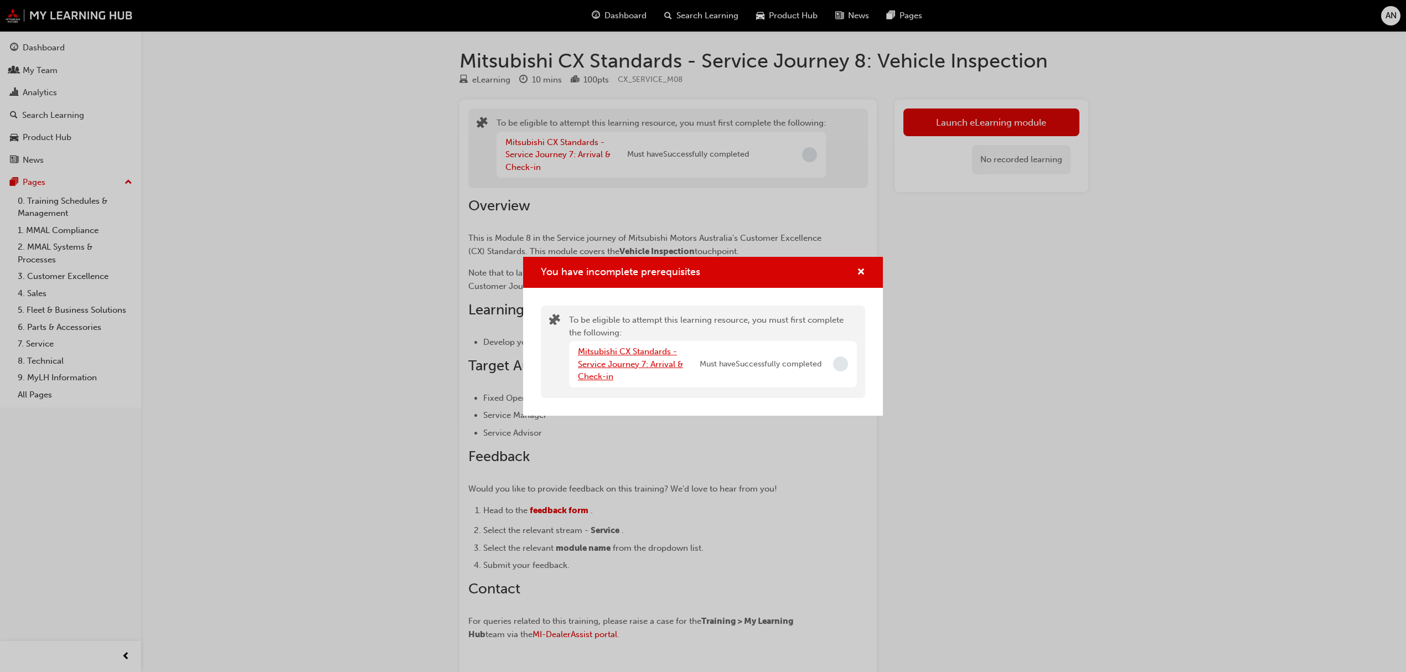
click at [636, 364] on link "Mitsubishi CX Standards - Service Journey 7: Arrival & Check-in" at bounding box center [630, 364] width 105 height 35
click at [610, 353] on link "Mitsubishi CX Standards - Service Journey 6: Facility Appearance" at bounding box center [628, 364] width 100 height 35
click at [610, 353] on link "Mitsubishi CX Standards - Service Journey 5: Documentation" at bounding box center [627, 364] width 99 height 35
click at [610, 353] on link "Mitsubishi CX Standards - Service Journey 4: Appointment Confirmation" at bounding box center [630, 364] width 104 height 35
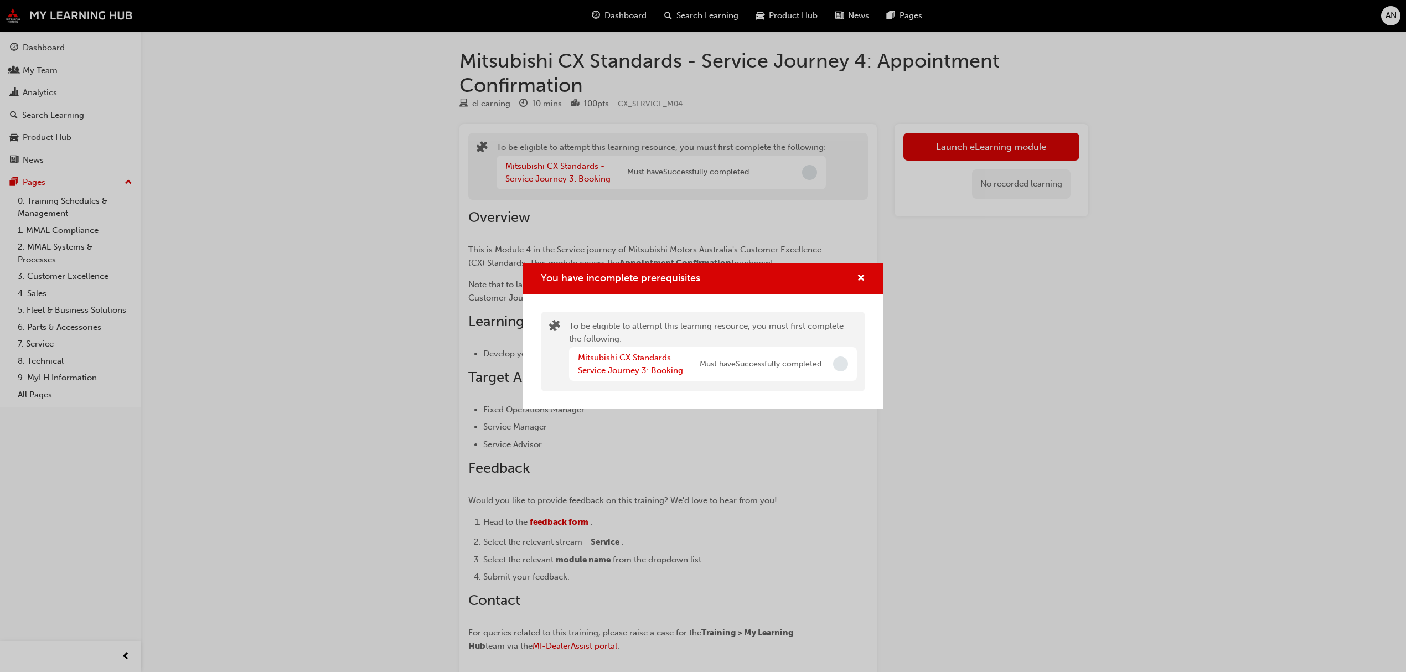
click at [610, 353] on link "Mitsubishi CX Standards - Service Journey 3: Booking" at bounding box center [630, 364] width 105 height 23
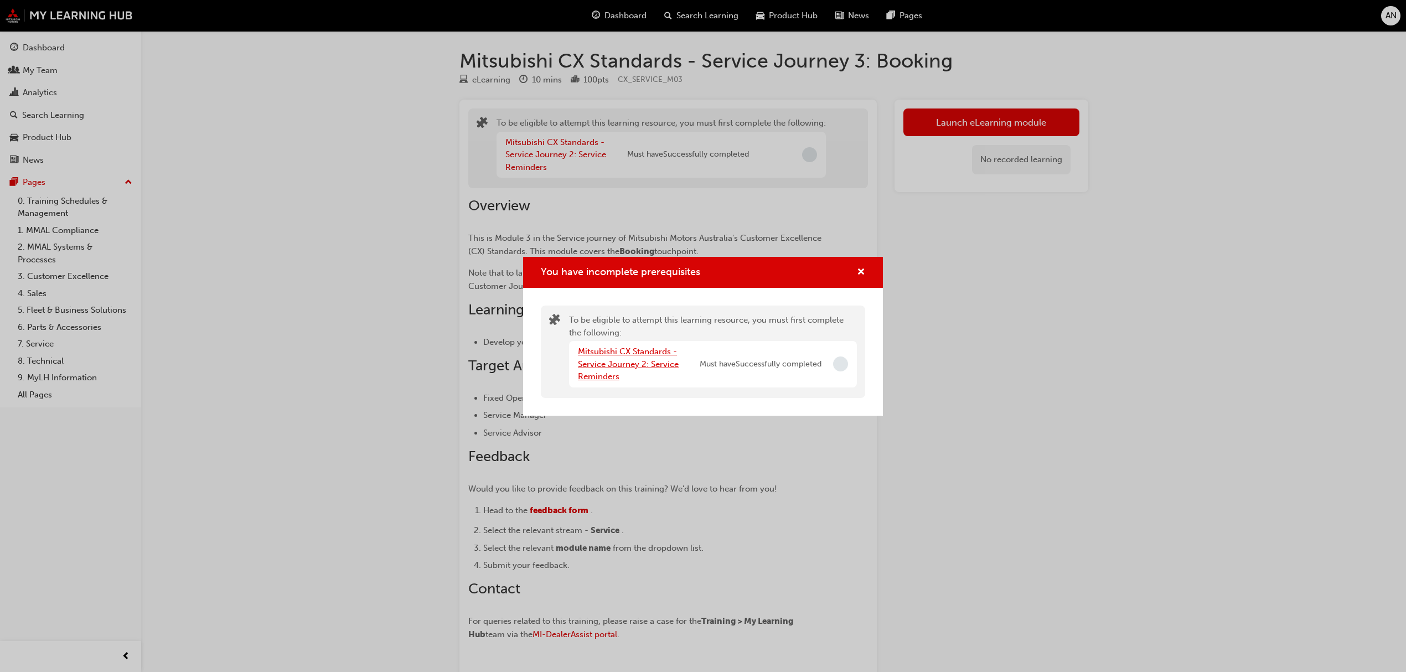
click at [610, 353] on link "Mitsubishi CX Standards - Service Journey 2: Service Reminders" at bounding box center [628, 364] width 101 height 35
click at [629, 360] on link "Mitsubishi CX Standards - Service Journey 1: Service Introduction & Warranty In…" at bounding box center [633, 364] width 110 height 35
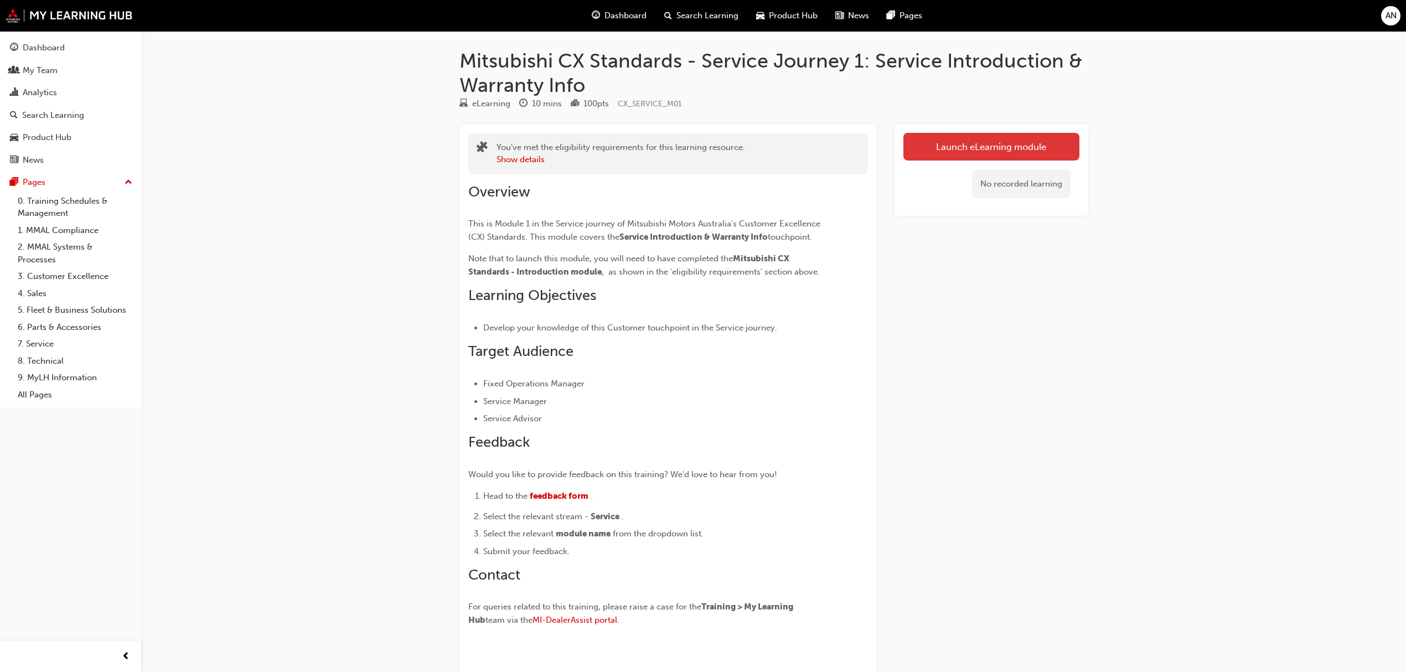
drag, startPoint x: 964, startPoint y: 120, endPoint x: 987, endPoint y: 142, distance: 31.7
click at [967, 125] on div "Mitsubishi CX Standards - Service Journey 1: Service Introduction & Warranty In…" at bounding box center [774, 379] width 664 height 660
click at [989, 147] on link "Launch eLearning module" at bounding box center [991, 147] width 176 height 28
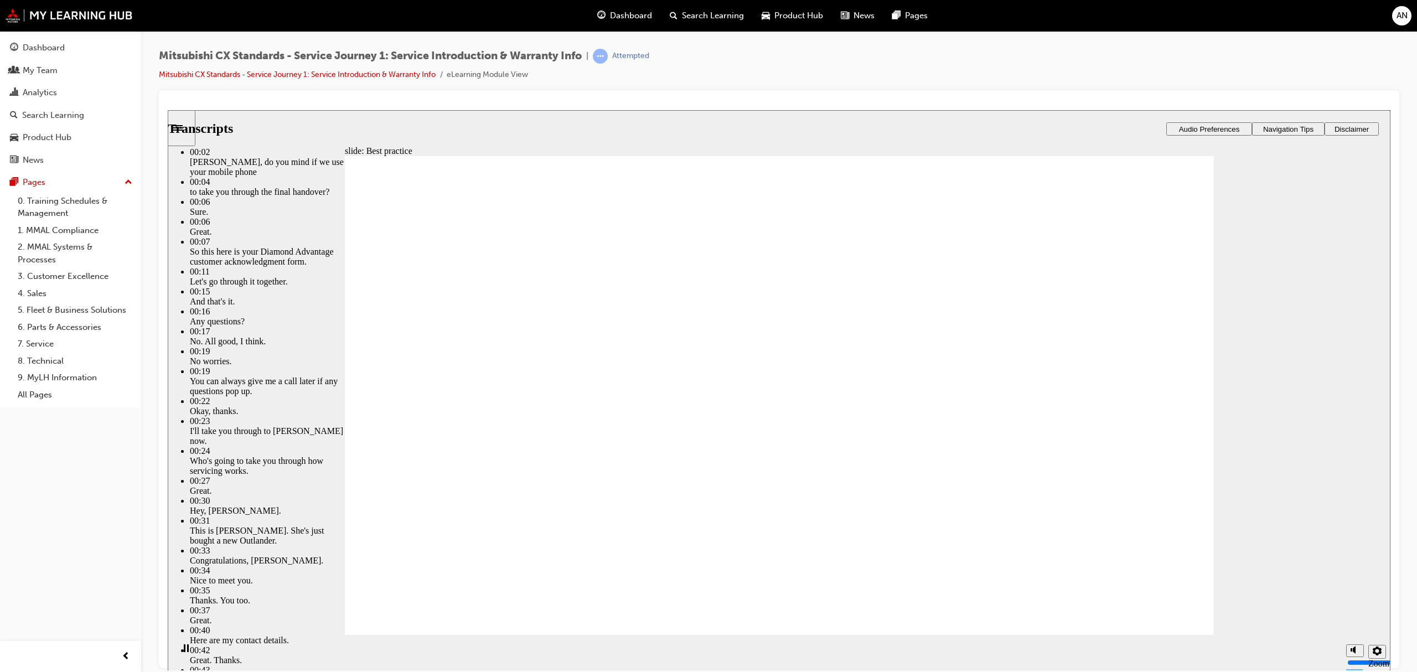
click at [184, 651] on icon "Play (Ctrl+Alt+P)" at bounding box center [186, 648] width 8 height 9
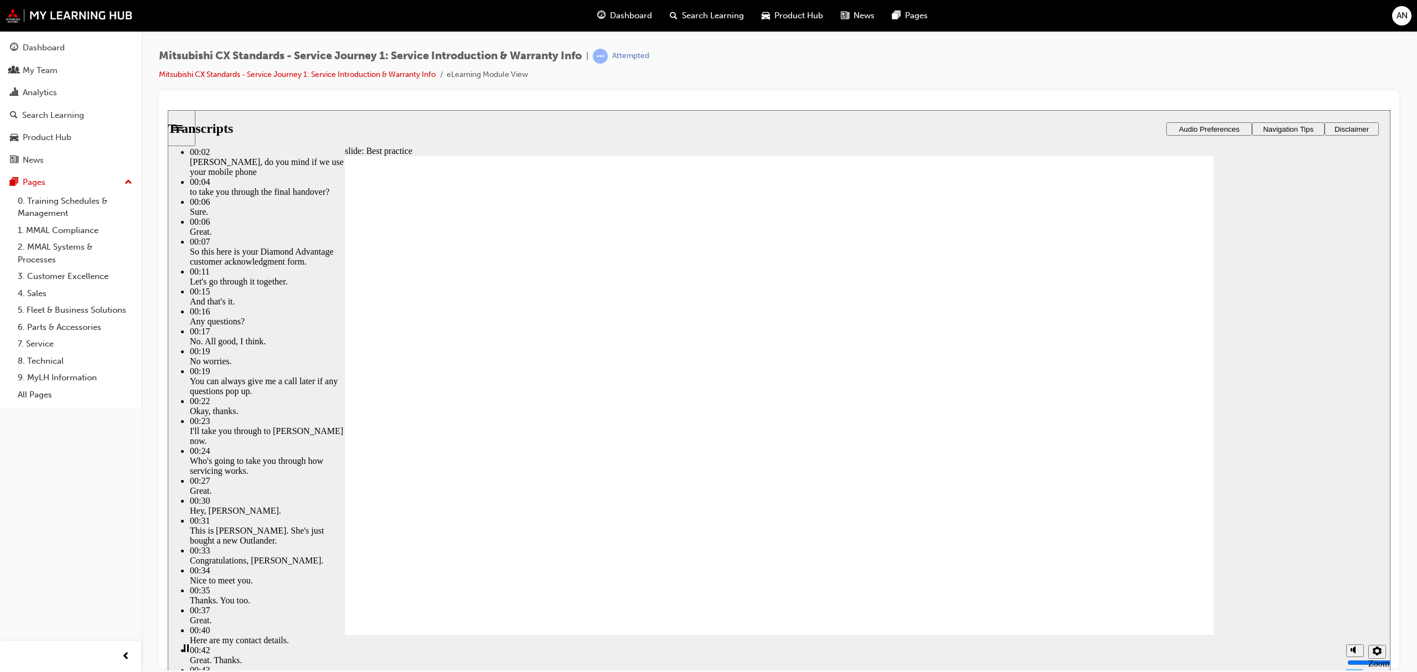
type input "159"
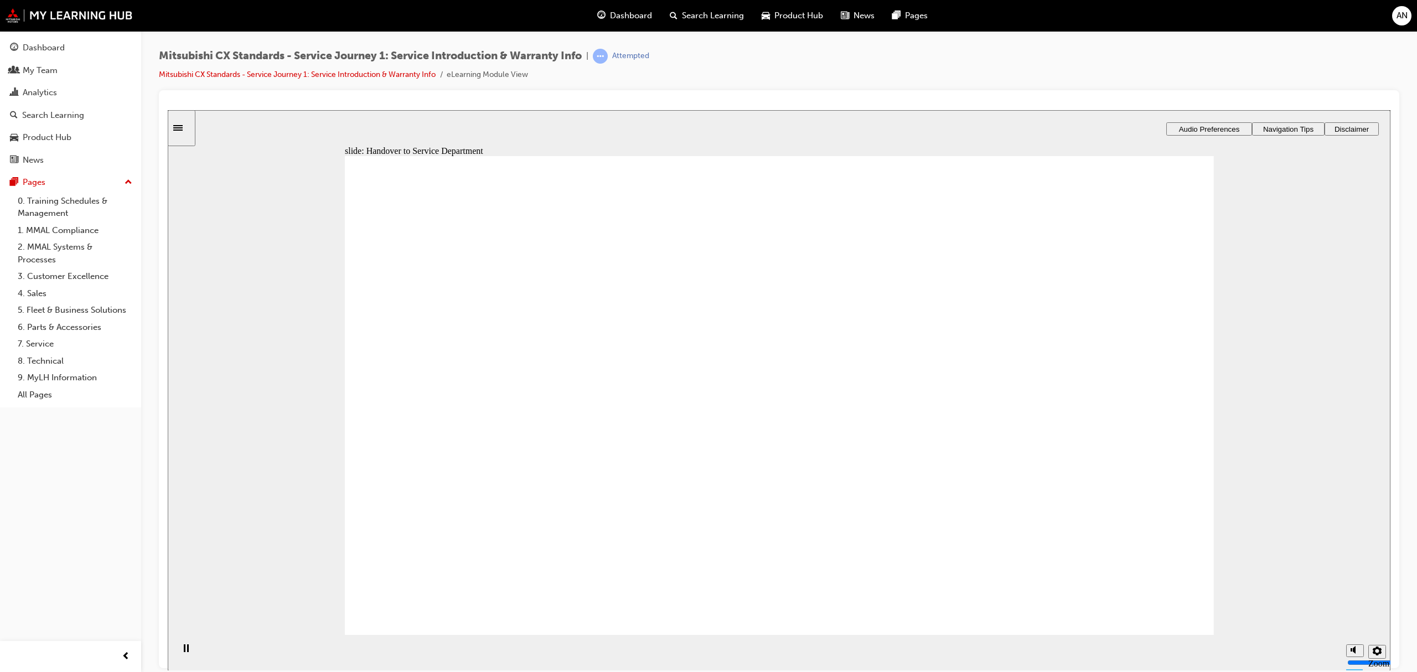
drag, startPoint x: 483, startPoint y: 459, endPoint x: 742, endPoint y: 297, distance: 305.8
drag, startPoint x: 459, startPoint y: 453, endPoint x: 711, endPoint y: 390, distance: 260.3
drag, startPoint x: 477, startPoint y: 438, endPoint x: 793, endPoint y: 412, distance: 316.7
drag, startPoint x: 556, startPoint y: 452, endPoint x: 802, endPoint y: 451, distance: 245.2
drag, startPoint x: 457, startPoint y: 456, endPoint x: 727, endPoint y: 498, distance: 273.3
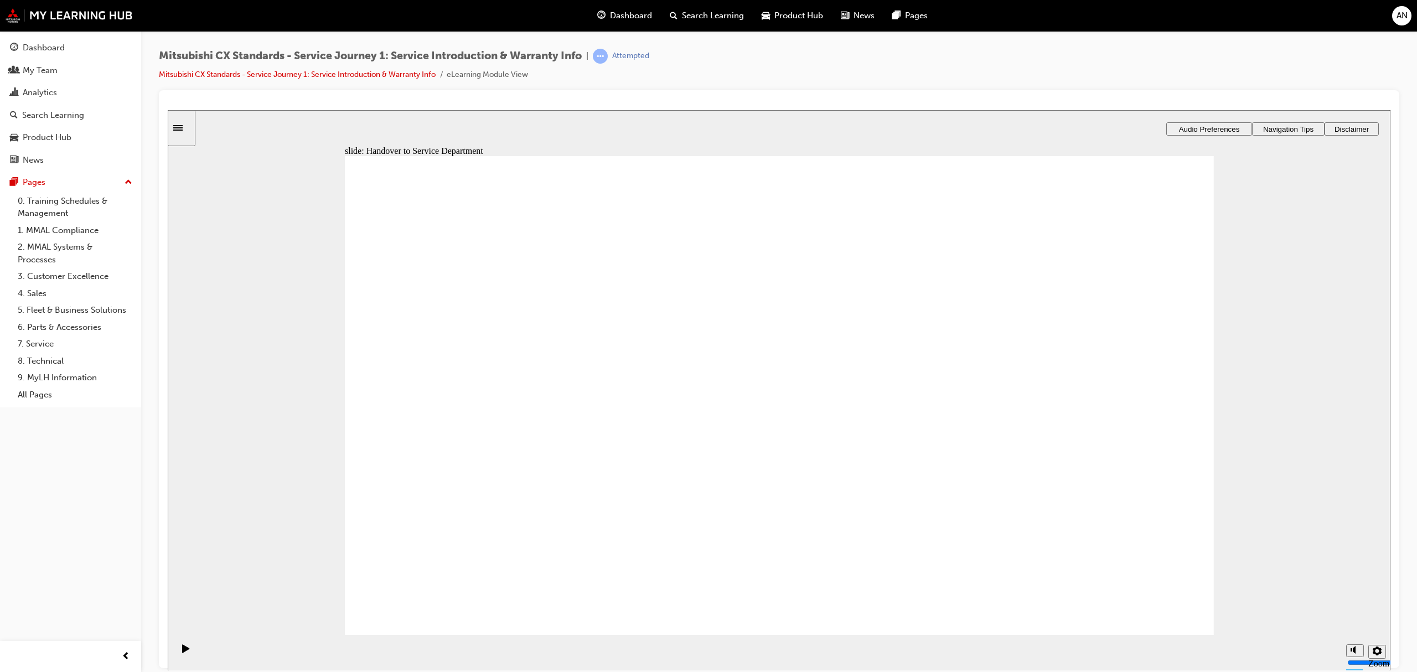
drag, startPoint x: 747, startPoint y: 502, endPoint x: 1033, endPoint y: 319, distance: 339.8
drag, startPoint x: 490, startPoint y: 457, endPoint x: 719, endPoint y: 510, distance: 234.7
drag, startPoint x: 814, startPoint y: 337, endPoint x: 1036, endPoint y: 412, distance: 234.8
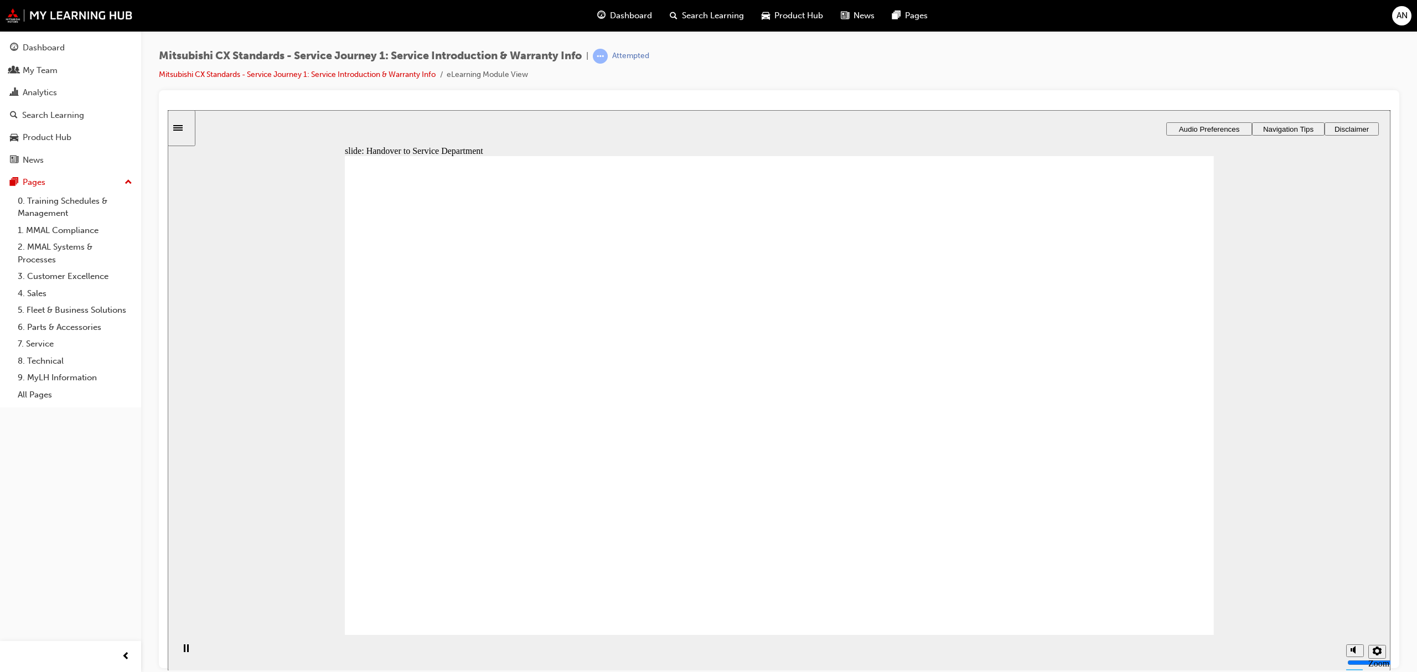
checkbox input "true"
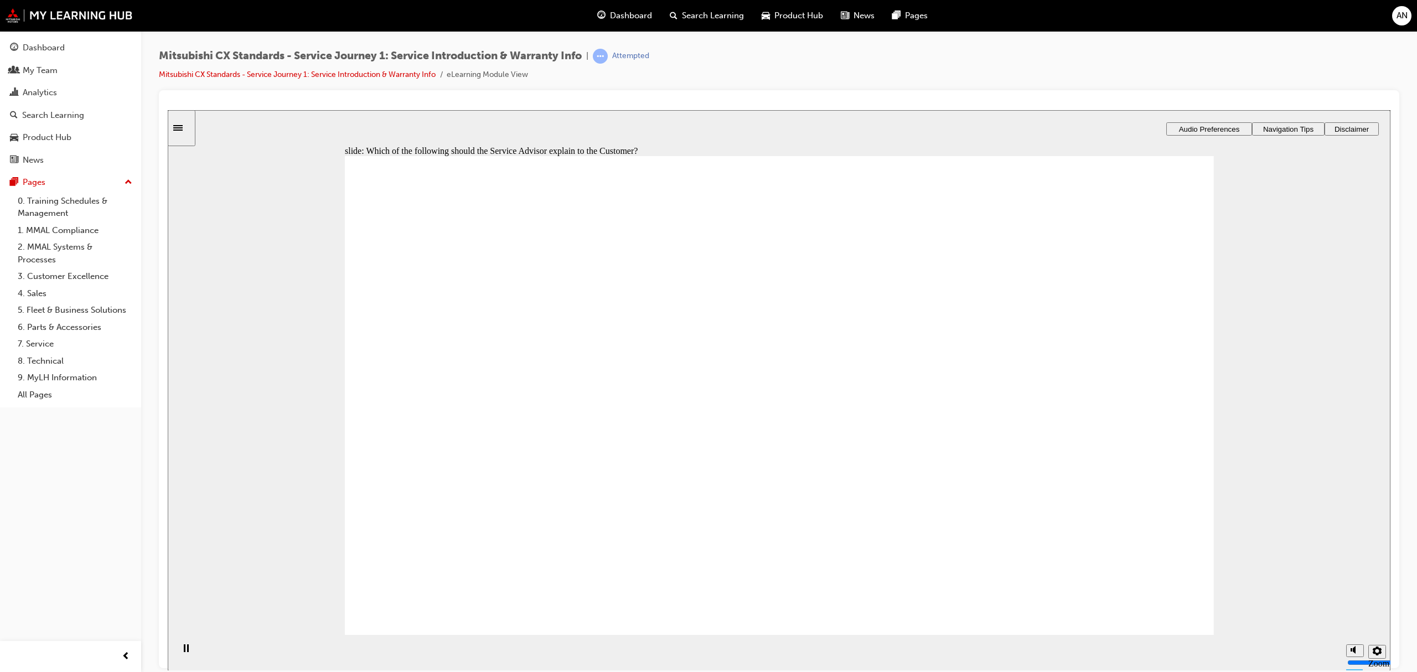
checkbox input "true"
drag, startPoint x: 472, startPoint y: 443, endPoint x: 1026, endPoint y: 318, distance: 568.5
drag, startPoint x: 428, startPoint y: 454, endPoint x: 711, endPoint y: 308, distance: 317.7
drag, startPoint x: 696, startPoint y: 436, endPoint x: 781, endPoint y: 384, distance: 99.2
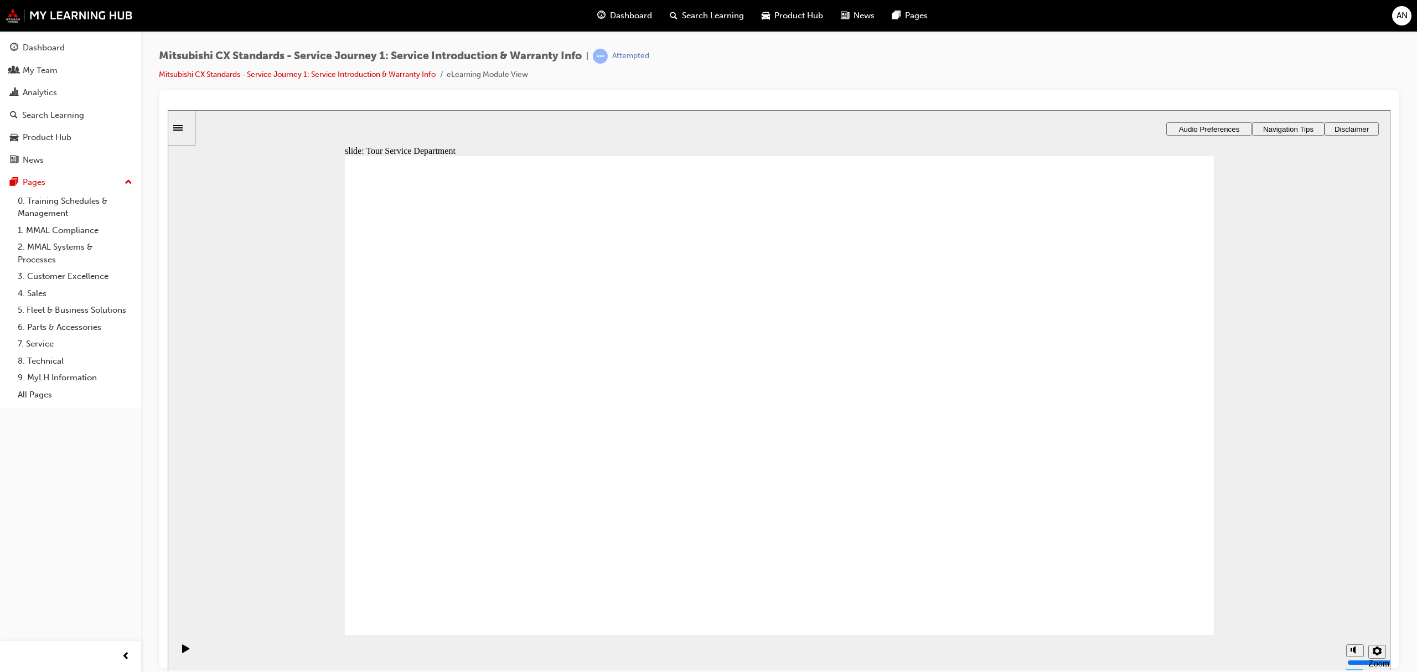
drag, startPoint x: 467, startPoint y: 436, endPoint x: 1022, endPoint y: 410, distance: 555.3
drag, startPoint x: 514, startPoint y: 466, endPoint x: 737, endPoint y: 330, distance: 261.3
drag, startPoint x: 623, startPoint y: 425, endPoint x: 769, endPoint y: 377, distance: 153.7
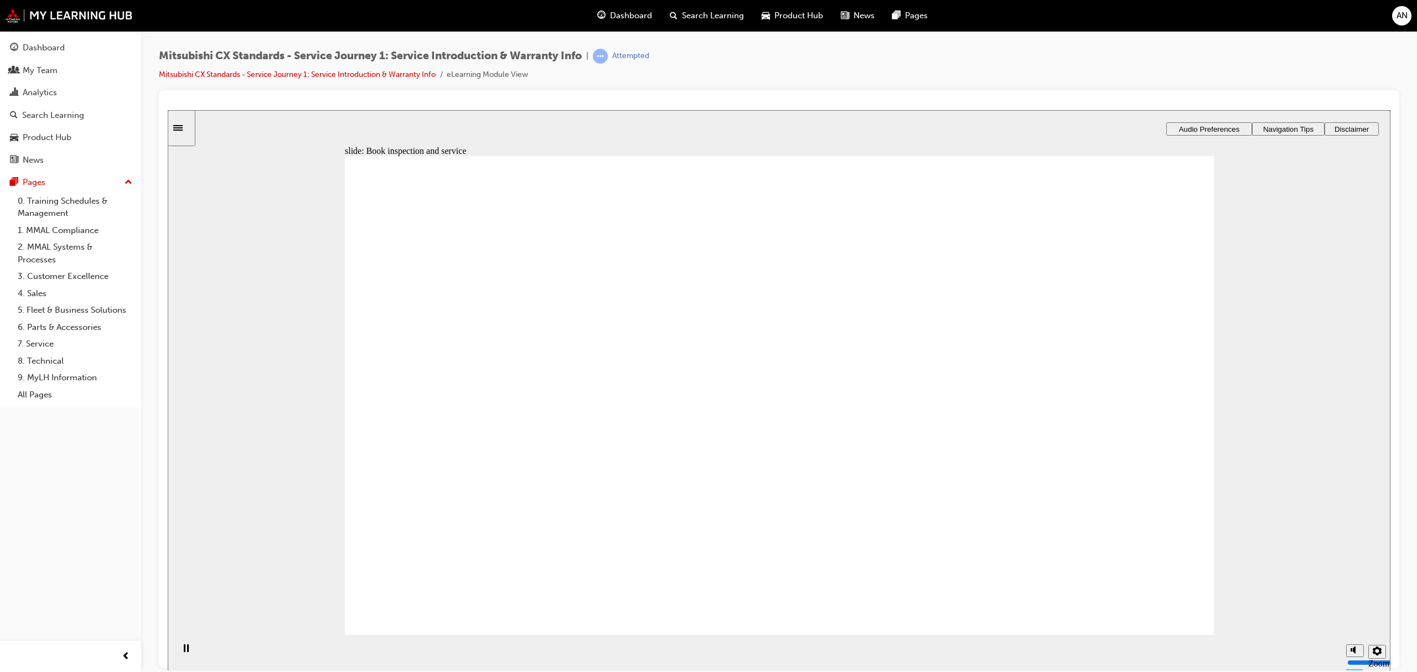
drag, startPoint x: 559, startPoint y: 452, endPoint x: 804, endPoint y: 427, distance: 246.5
drag, startPoint x: 588, startPoint y: 469, endPoint x: 544, endPoint y: 450, distance: 48.3
drag, startPoint x: 434, startPoint y: 458, endPoint x: 995, endPoint y: 301, distance: 582.4
drag, startPoint x: 513, startPoint y: 463, endPoint x: 782, endPoint y: 495, distance: 271.5
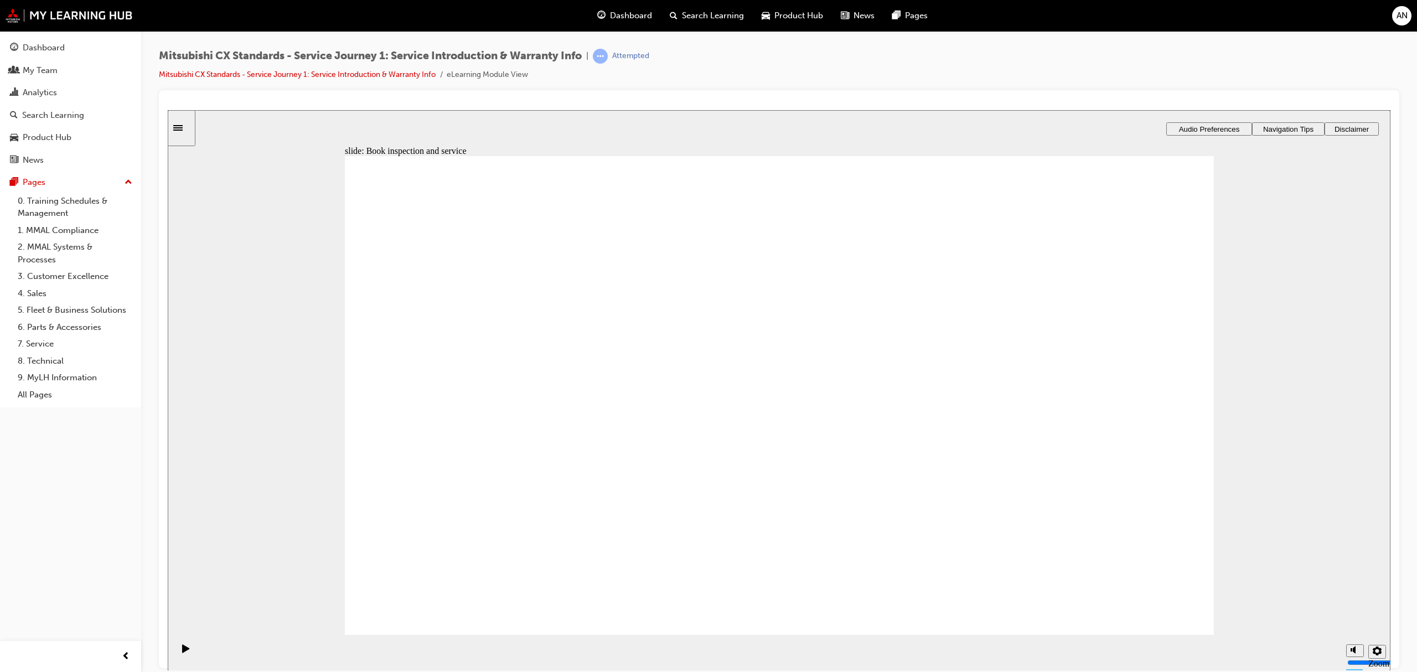
drag, startPoint x: 483, startPoint y: 253, endPoint x: 500, endPoint y: 280, distance: 31.9
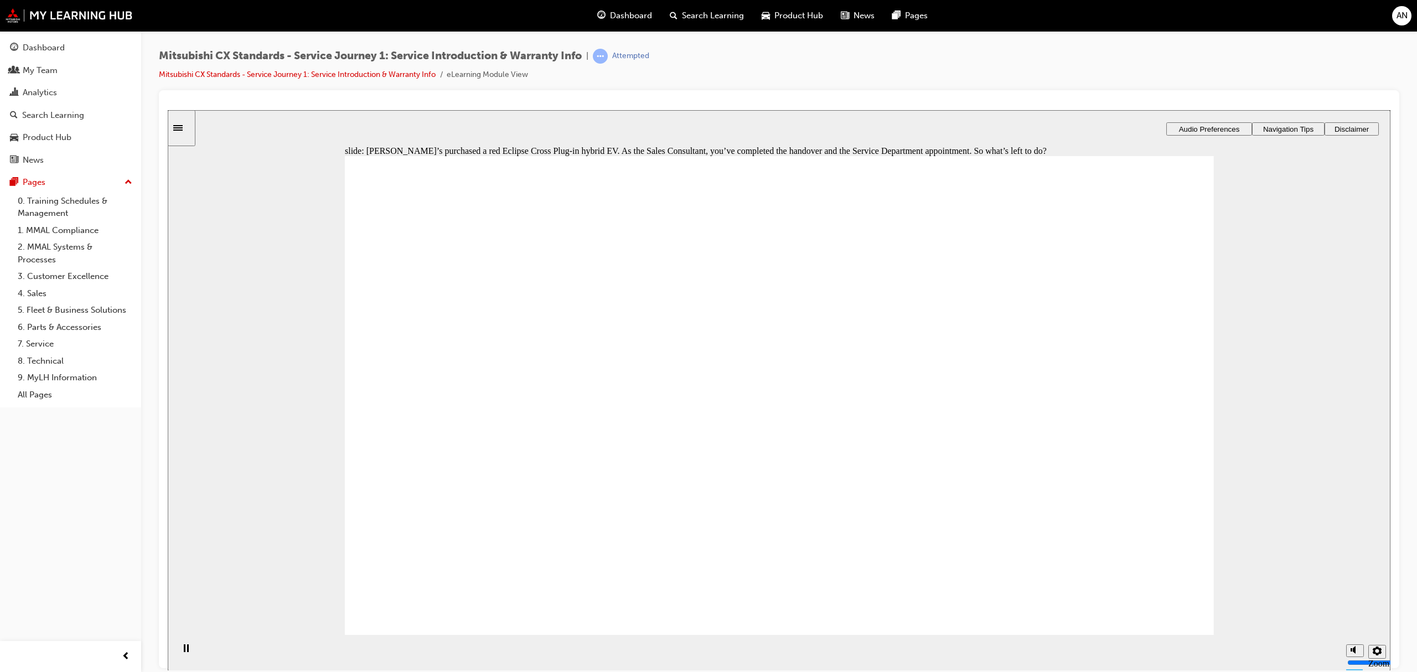
checkbox input "true"
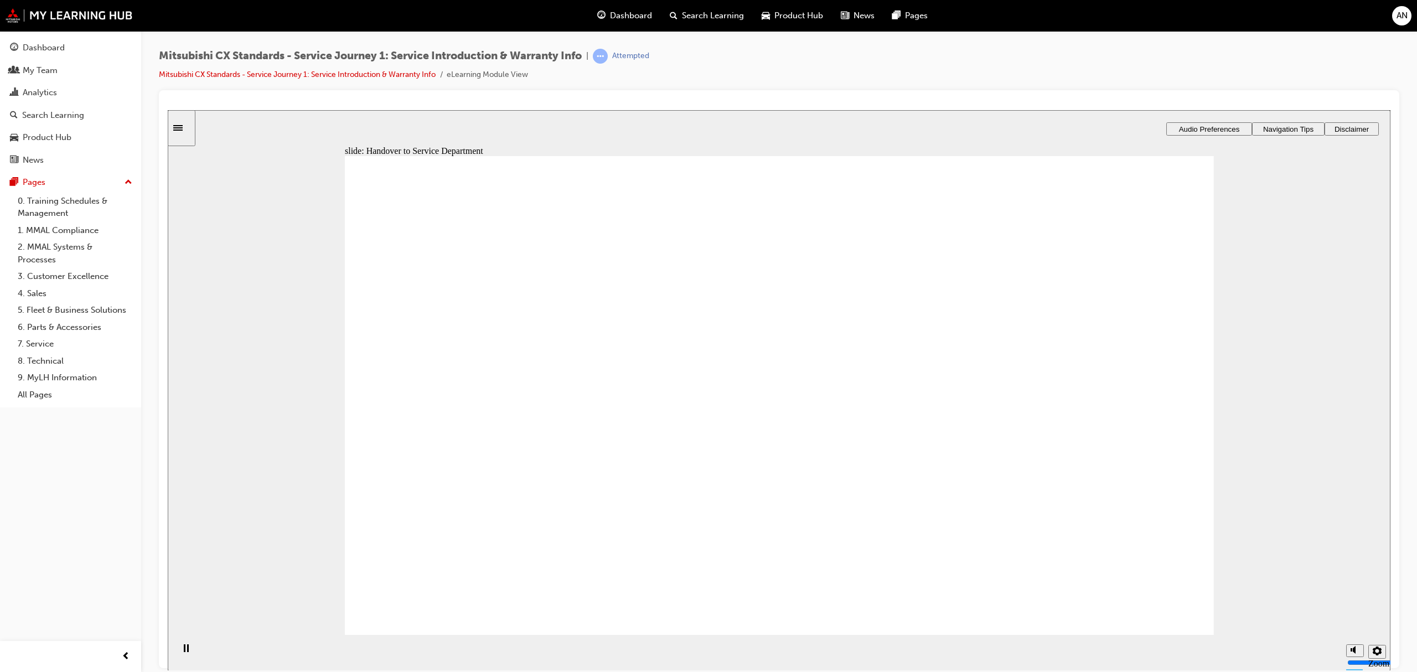
drag, startPoint x: 550, startPoint y: 459, endPoint x: 744, endPoint y: 333, distance: 231.7
drag, startPoint x: 483, startPoint y: 453, endPoint x: 762, endPoint y: 385, distance: 287.2
drag, startPoint x: 451, startPoint y: 443, endPoint x: 719, endPoint y: 406, distance: 270.6
drag, startPoint x: 495, startPoint y: 455, endPoint x: 771, endPoint y: 457, distance: 275.7
drag, startPoint x: 486, startPoint y: 456, endPoint x: 1053, endPoint y: 268, distance: 597.5
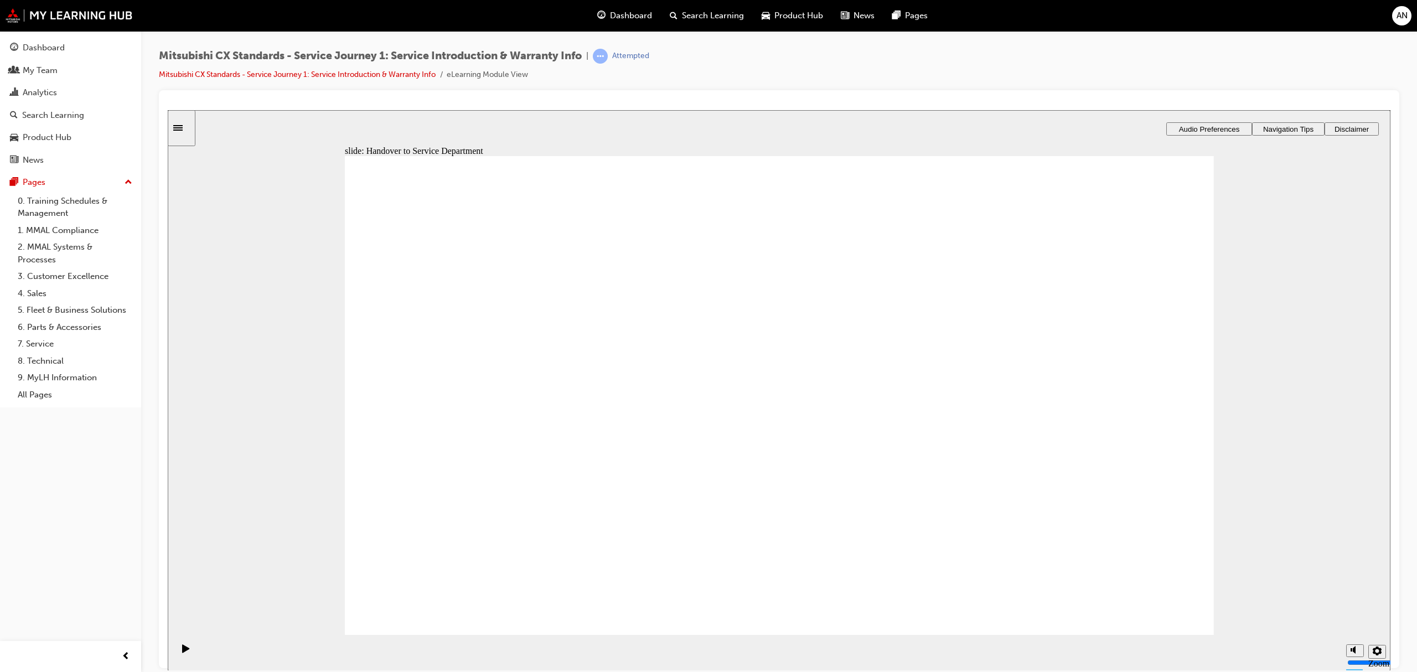
drag, startPoint x: 508, startPoint y: 452, endPoint x: 773, endPoint y: 514, distance: 272.2
drag, startPoint x: 457, startPoint y: 458, endPoint x: 492, endPoint y: 453, distance: 35.7
drag, startPoint x: 492, startPoint y: 456, endPoint x: 1070, endPoint y: 291, distance: 601.0
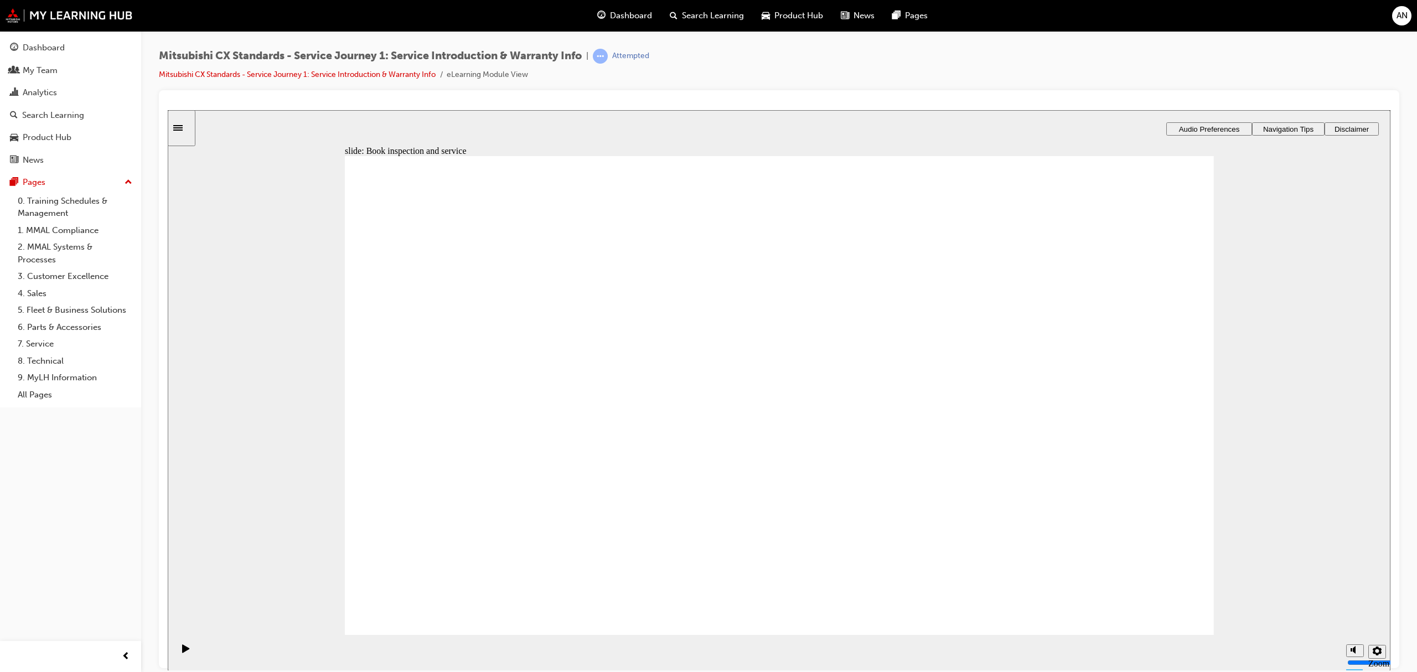
drag, startPoint x: 515, startPoint y: 447, endPoint x: 787, endPoint y: 384, distance: 279.0
drag, startPoint x: 546, startPoint y: 447, endPoint x: 824, endPoint y: 407, distance: 281.2
checkbox input "true"
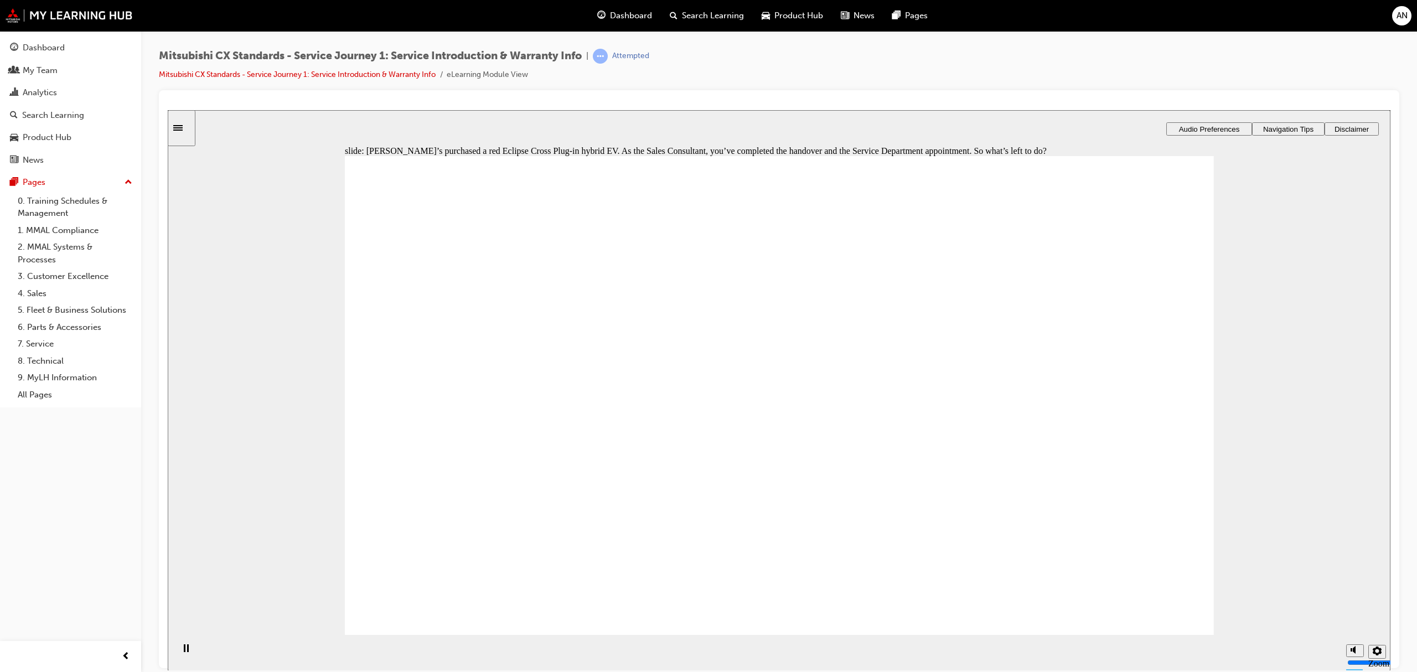
checkbox input "true"
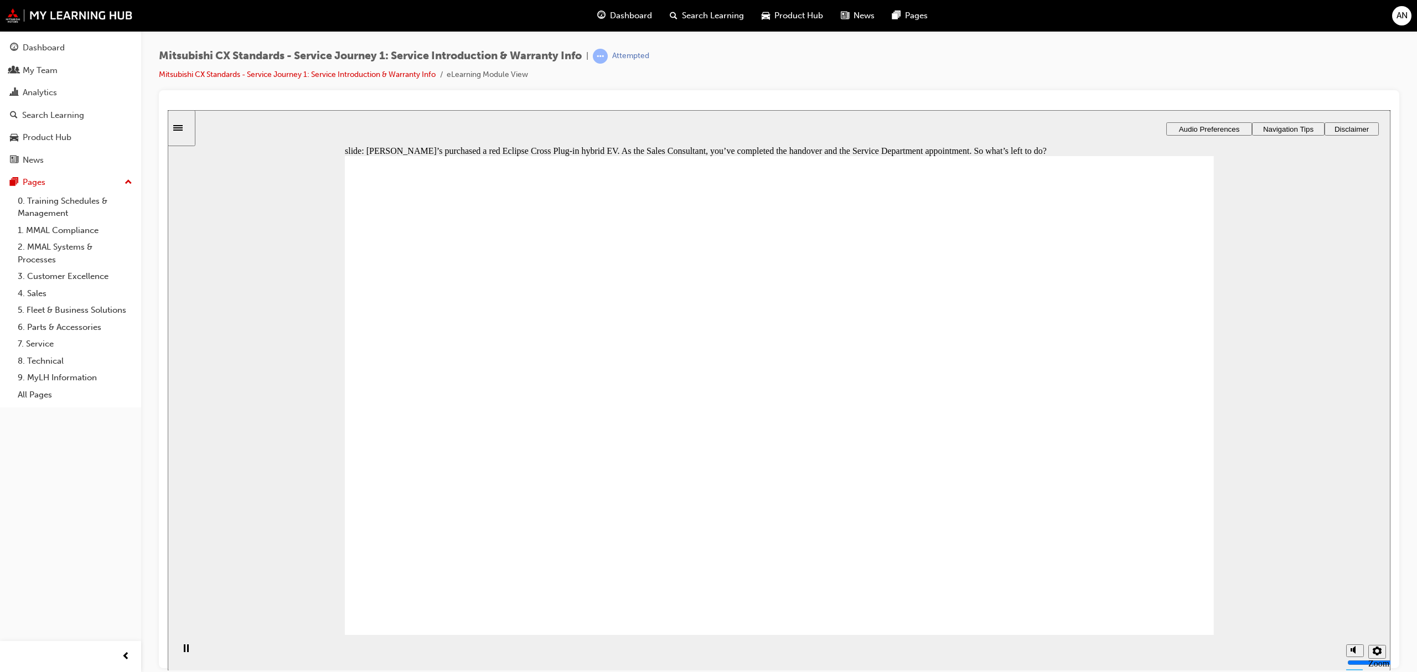
click at [400, 75] on link "Mitsubishi CX Standards - Service Journey 1: Service Introduction & Warranty In…" at bounding box center [297, 74] width 277 height 9
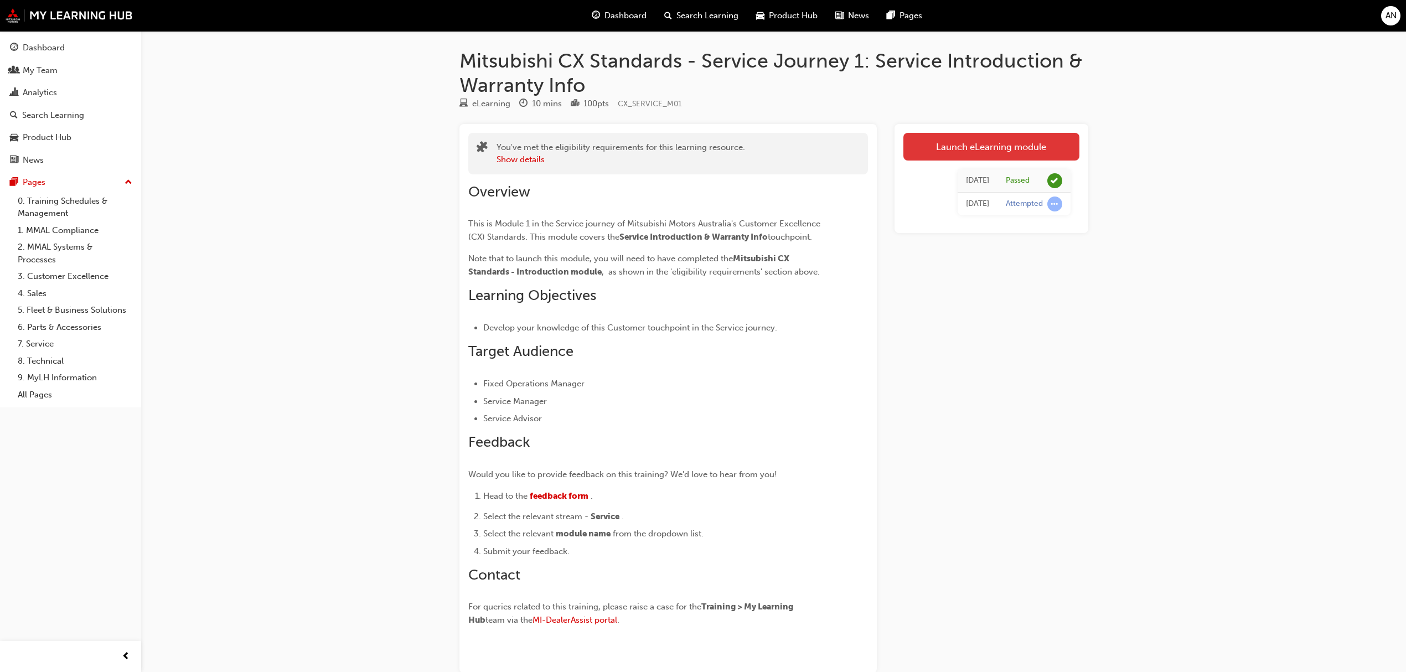
click at [991, 145] on link "Launch eLearning module" at bounding box center [991, 147] width 176 height 28
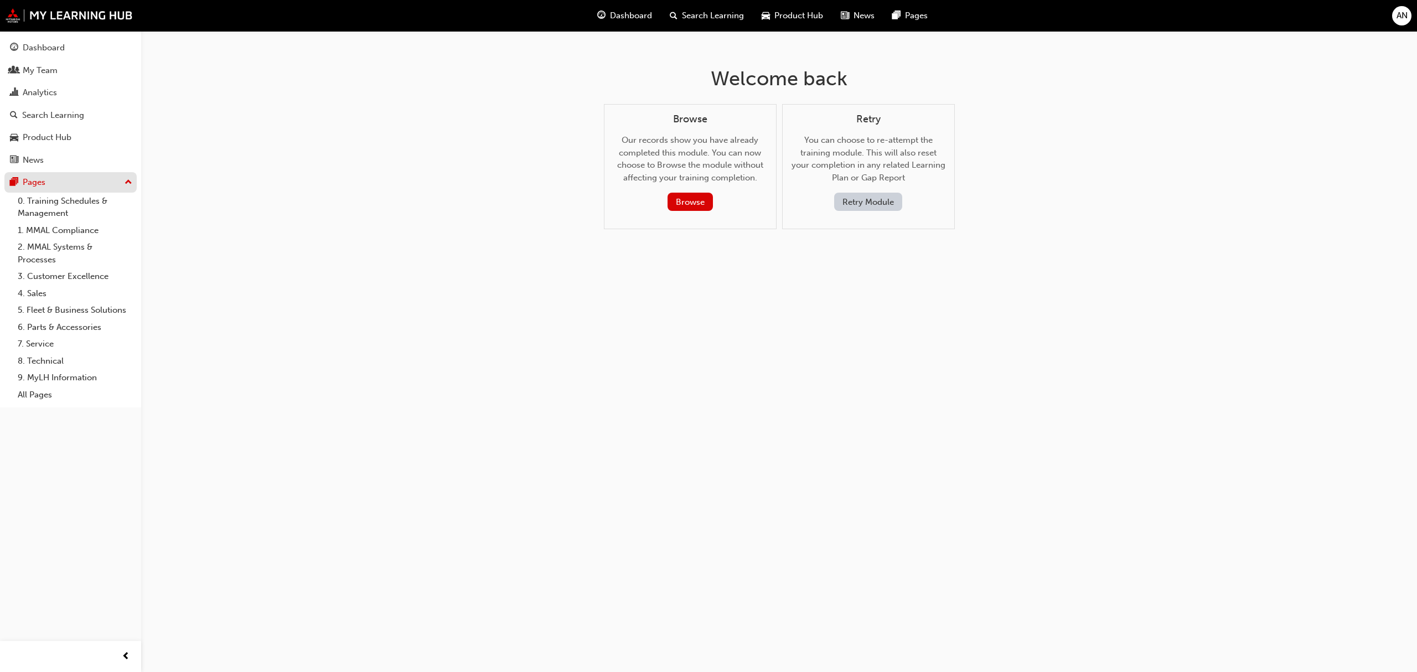
click at [37, 184] on div "Pages" at bounding box center [34, 182] width 23 height 13
click at [67, 199] on link "0. Training Schedules & Management" at bounding box center [74, 207] width 123 height 29
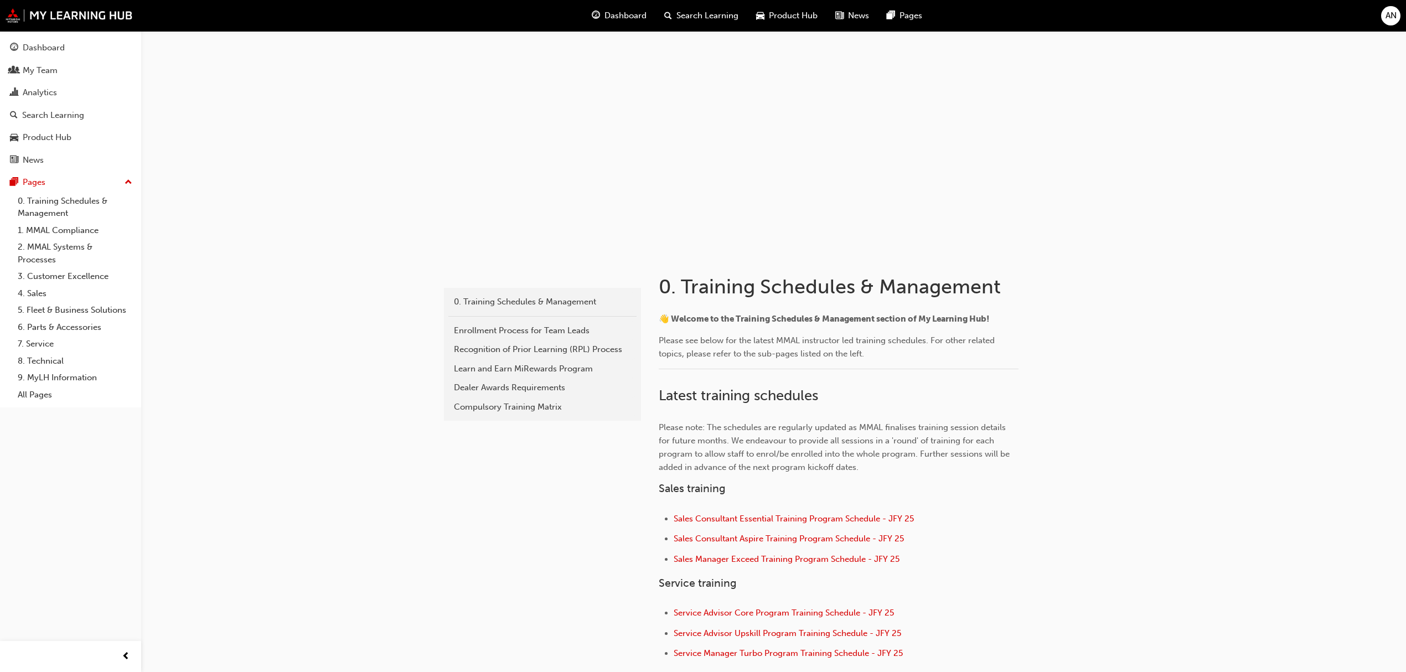
click at [63, 125] on button "Dashboard My Team Analytics Search Learning Product Hub News Pages" at bounding box center [70, 103] width 132 height 137
click at [71, 114] on div "Search Learning" at bounding box center [53, 115] width 62 height 13
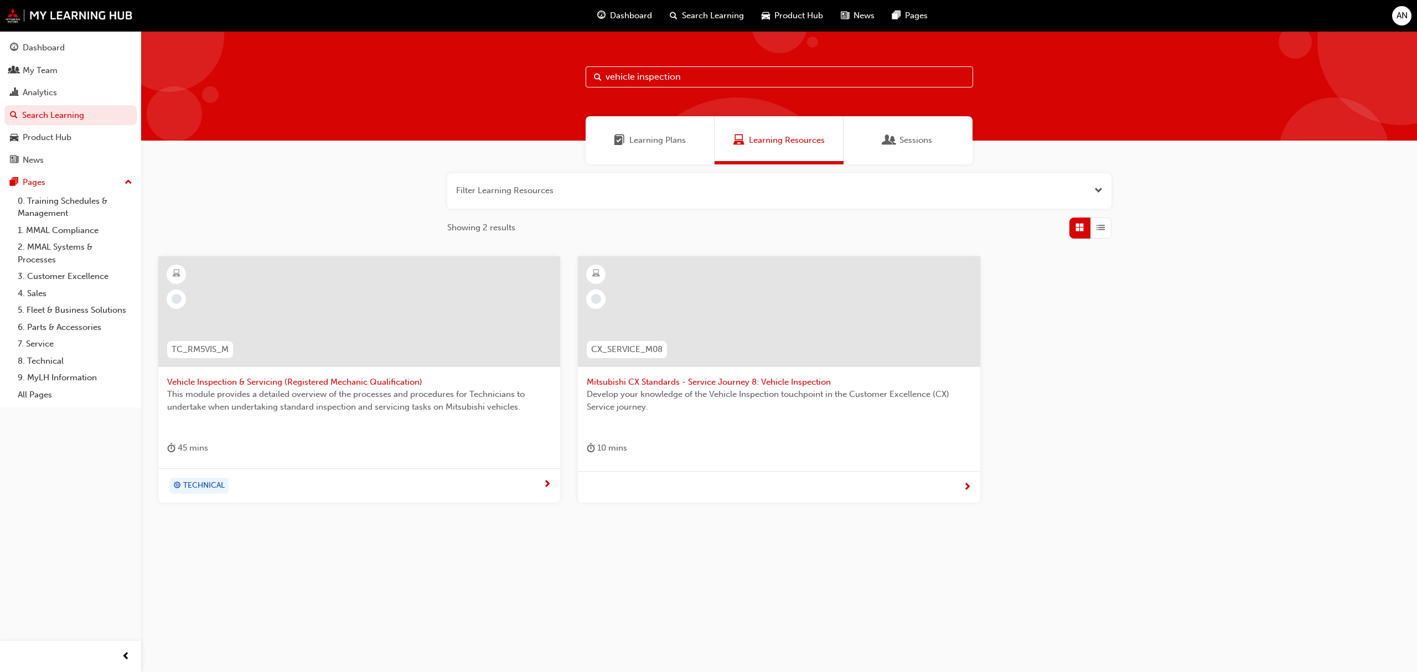
click at [734, 377] on span "Mitsubishi CX Standards - Service Journey 8: Vehicle Inspection" at bounding box center [779, 382] width 384 height 13
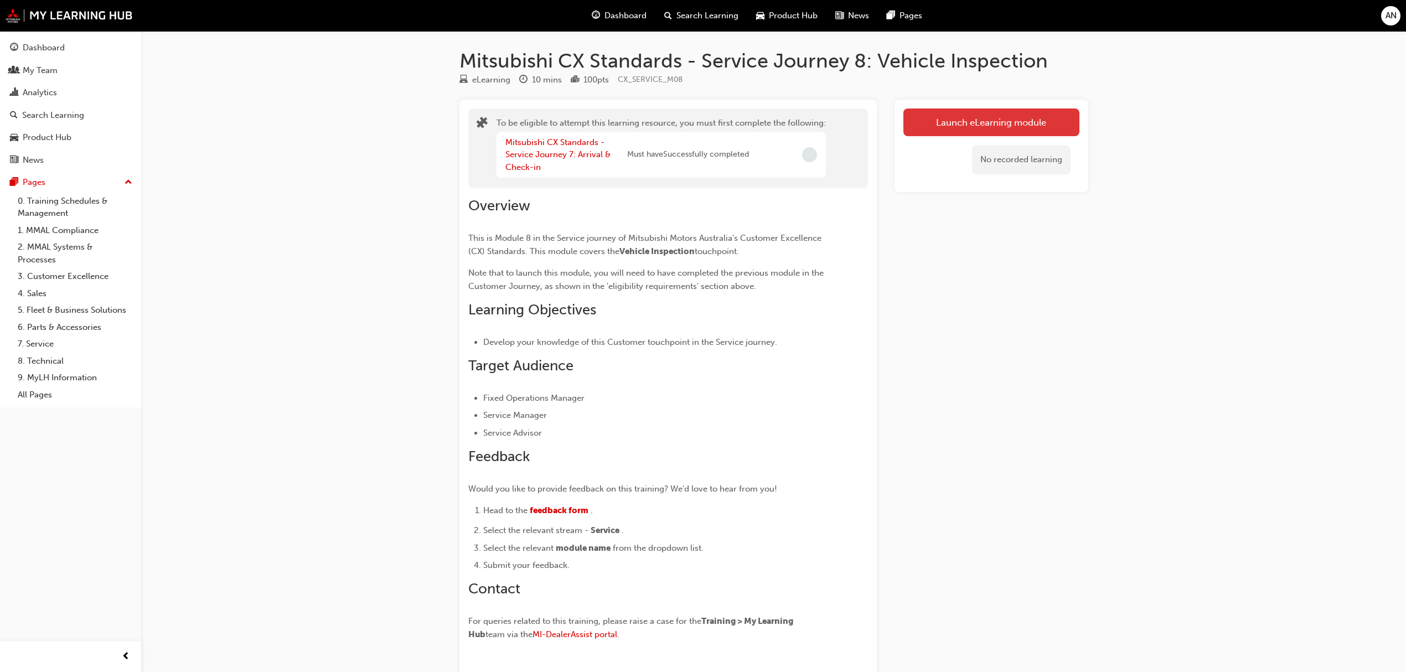
click at [946, 118] on button "Launch eLearning module" at bounding box center [991, 123] width 176 height 28
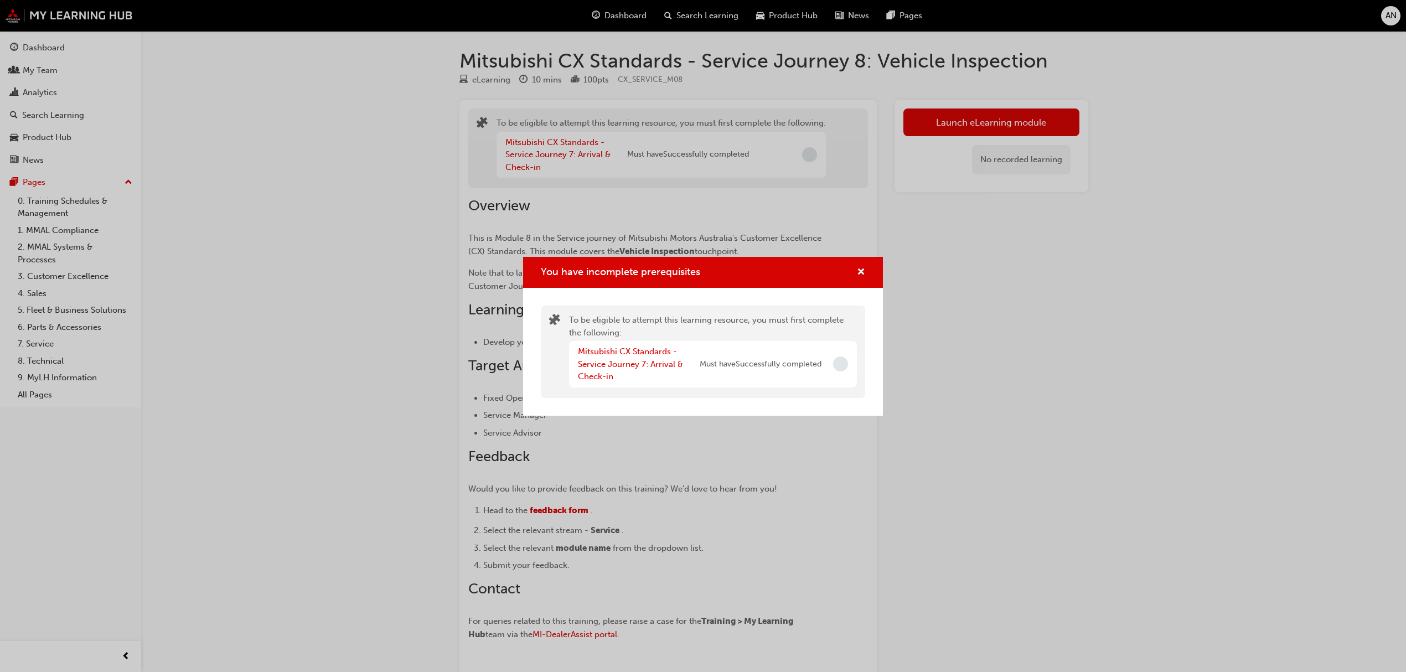
click at [647, 357] on div "Mitsubishi CX Standards - Service Journey 7: Arrival & Check-in" at bounding box center [639, 364] width 122 height 38
click at [643, 366] on link "Mitsubishi CX Standards - Service Journey 7: Arrival & Check-in" at bounding box center [630, 364] width 105 height 35
click at [643, 366] on link "Mitsubishi CX Standards - Service Journey 6: Facility Appearance" at bounding box center [628, 364] width 100 height 35
click at [643, 366] on link "Mitsubishi CX Standards - Service Journey 5: Documentation" at bounding box center [627, 364] width 99 height 35
click at [643, 366] on link "Mitsubishi CX Standards - Service Journey 4: Appointment Confirmation" at bounding box center [630, 364] width 104 height 35
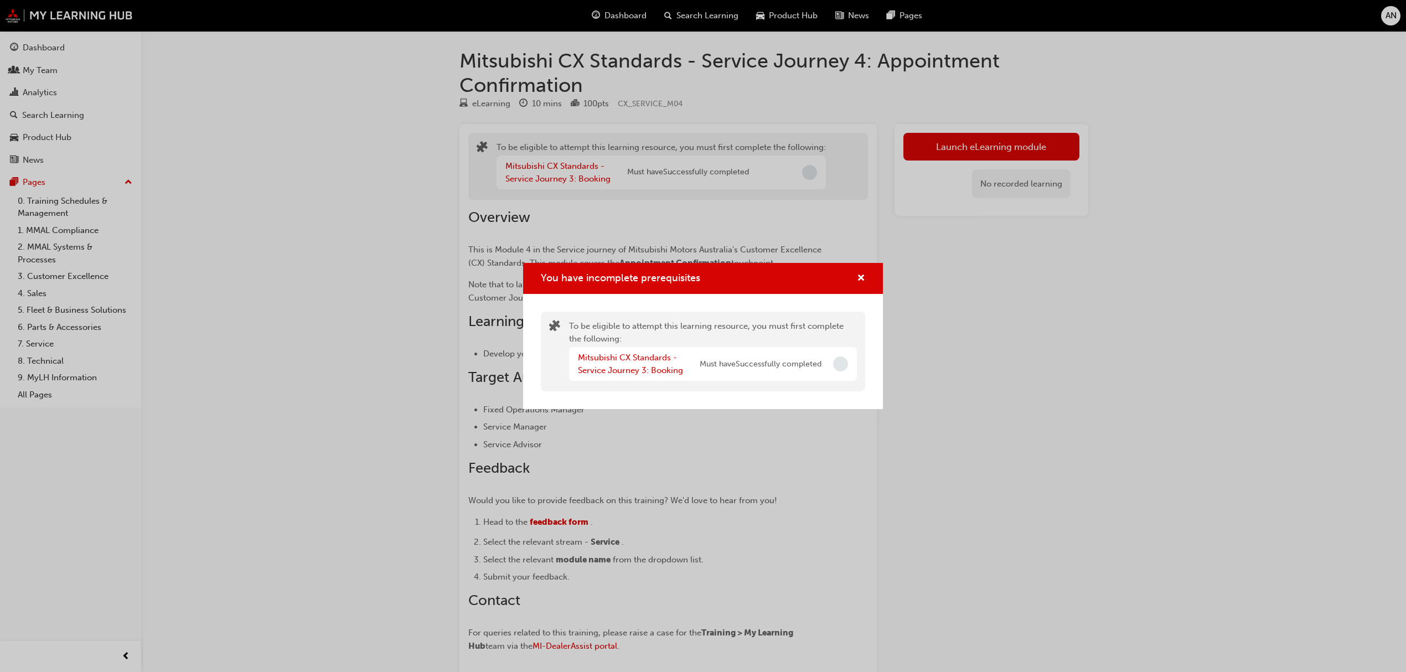
click at [667, 375] on div "Mitsubishi CX Standards - Service Journey 3: Booking" at bounding box center [639, 364] width 122 height 25
click at [645, 370] on link "Mitsubishi CX Standards - Service Journey 3: Booking" at bounding box center [630, 364] width 105 height 23
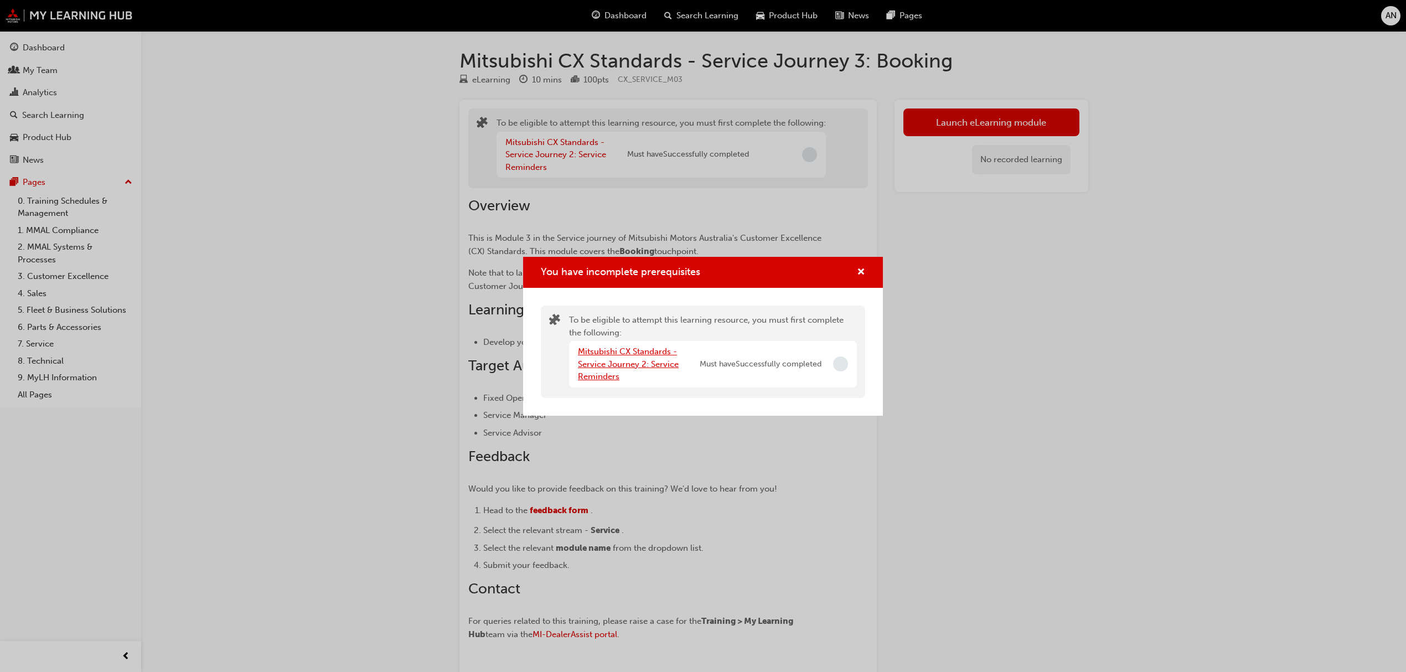
click at [636, 366] on link "Mitsubishi CX Standards - Service Journey 2: Service Reminders" at bounding box center [628, 364] width 101 height 35
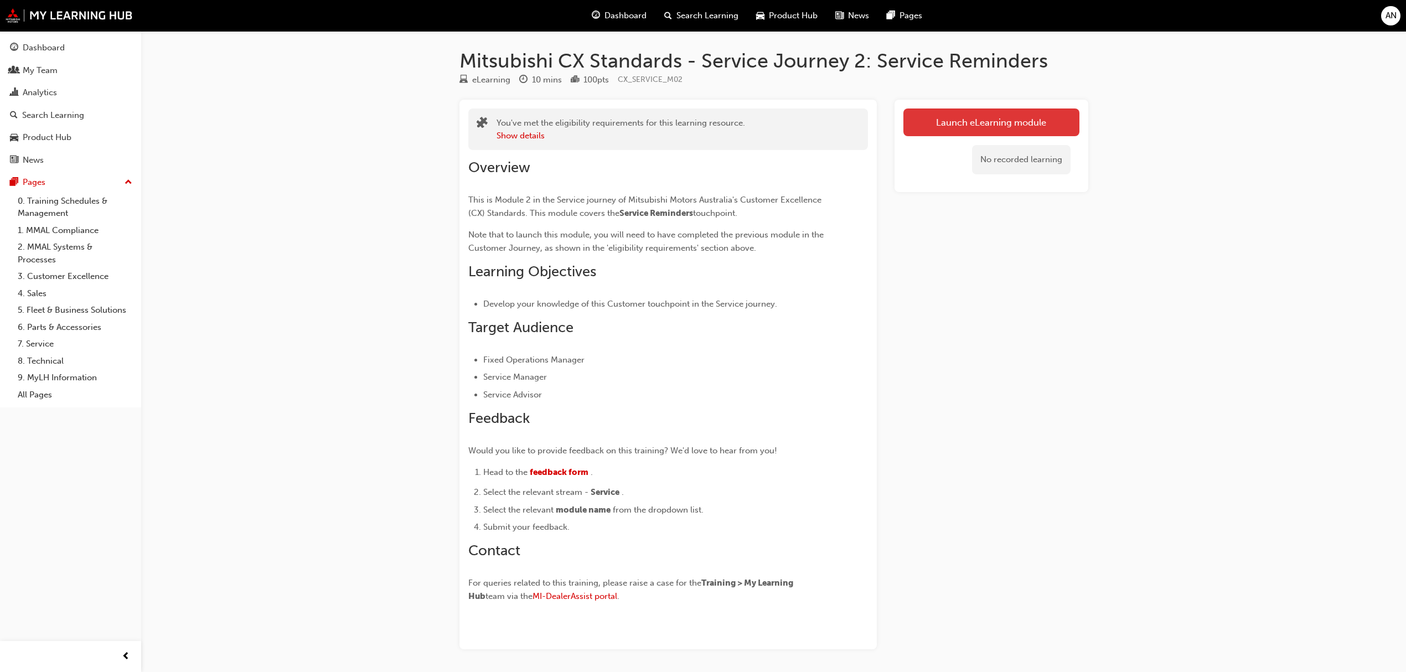
click at [937, 120] on link "Launch eLearning module" at bounding box center [991, 123] width 176 height 28
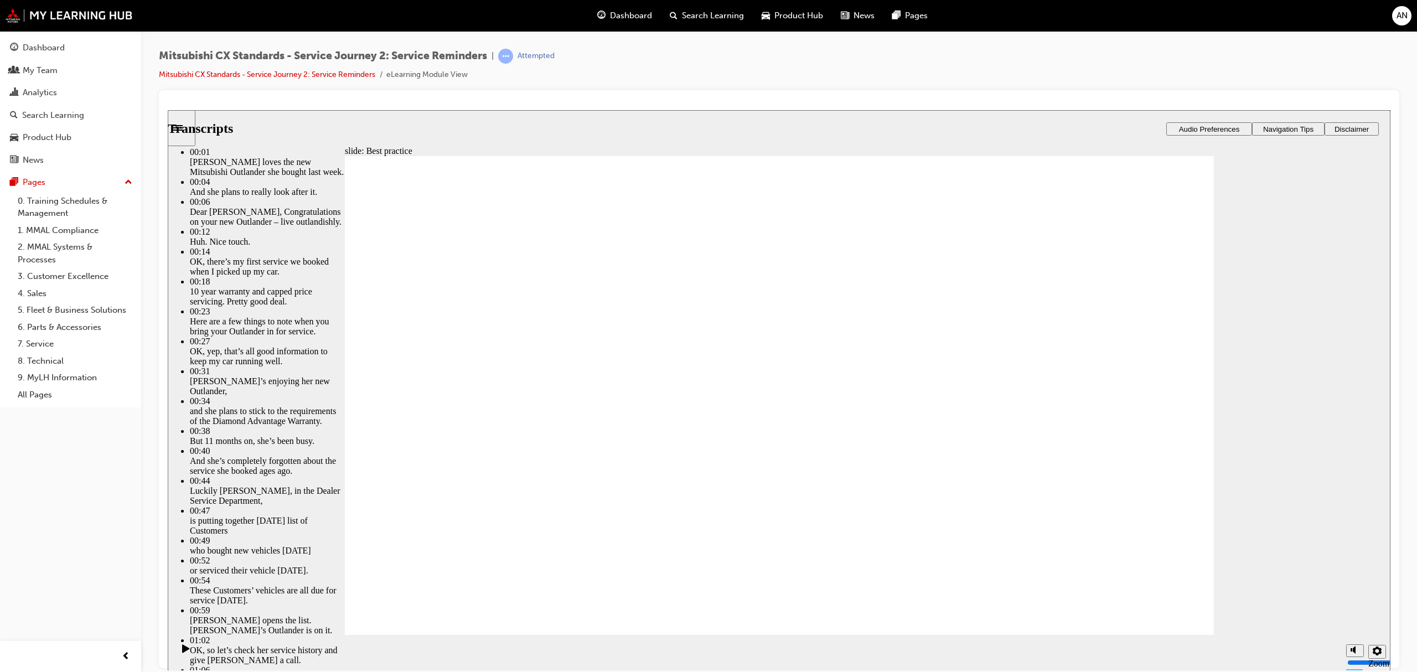
type input "209"
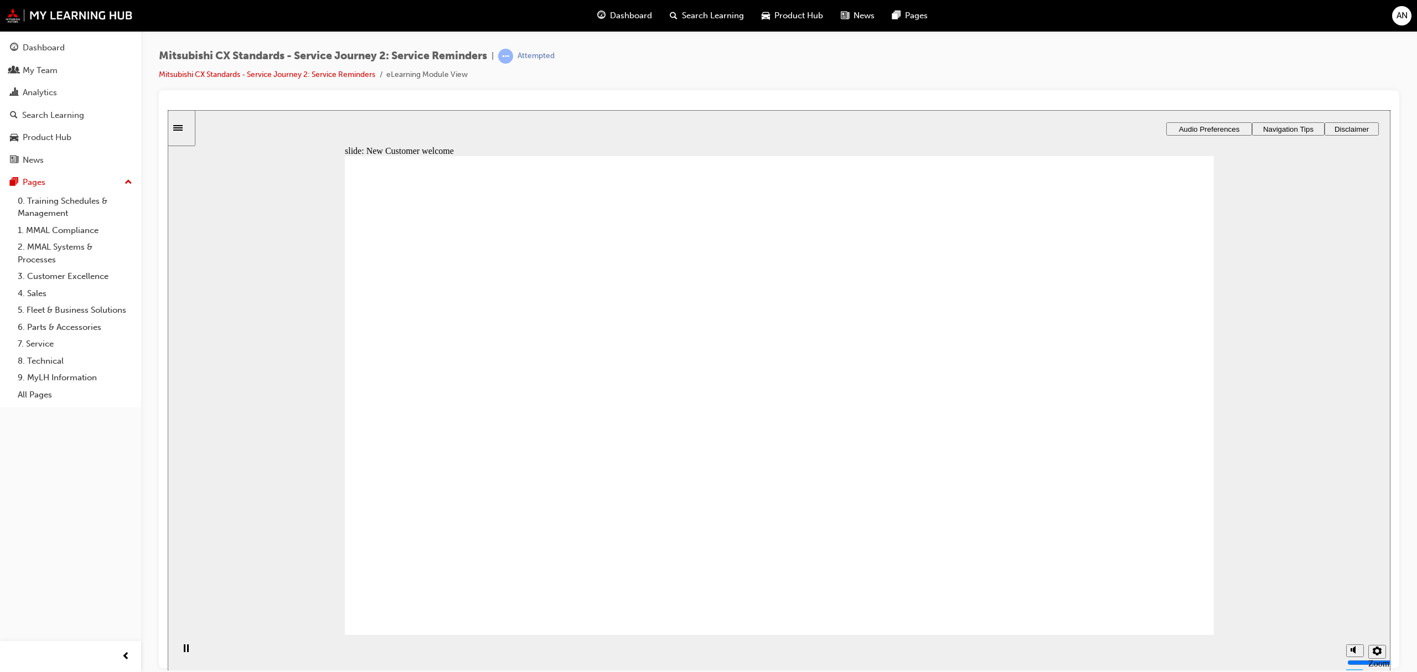
drag, startPoint x: 534, startPoint y: 457, endPoint x: 741, endPoint y: 359, distance: 228.6
drag, startPoint x: 523, startPoint y: 447, endPoint x: 769, endPoint y: 400, distance: 251.3
drag, startPoint x: 502, startPoint y: 462, endPoint x: 749, endPoint y: 471, distance: 247.6
drag, startPoint x: 479, startPoint y: 452, endPoint x: 735, endPoint y: 443, distance: 256.4
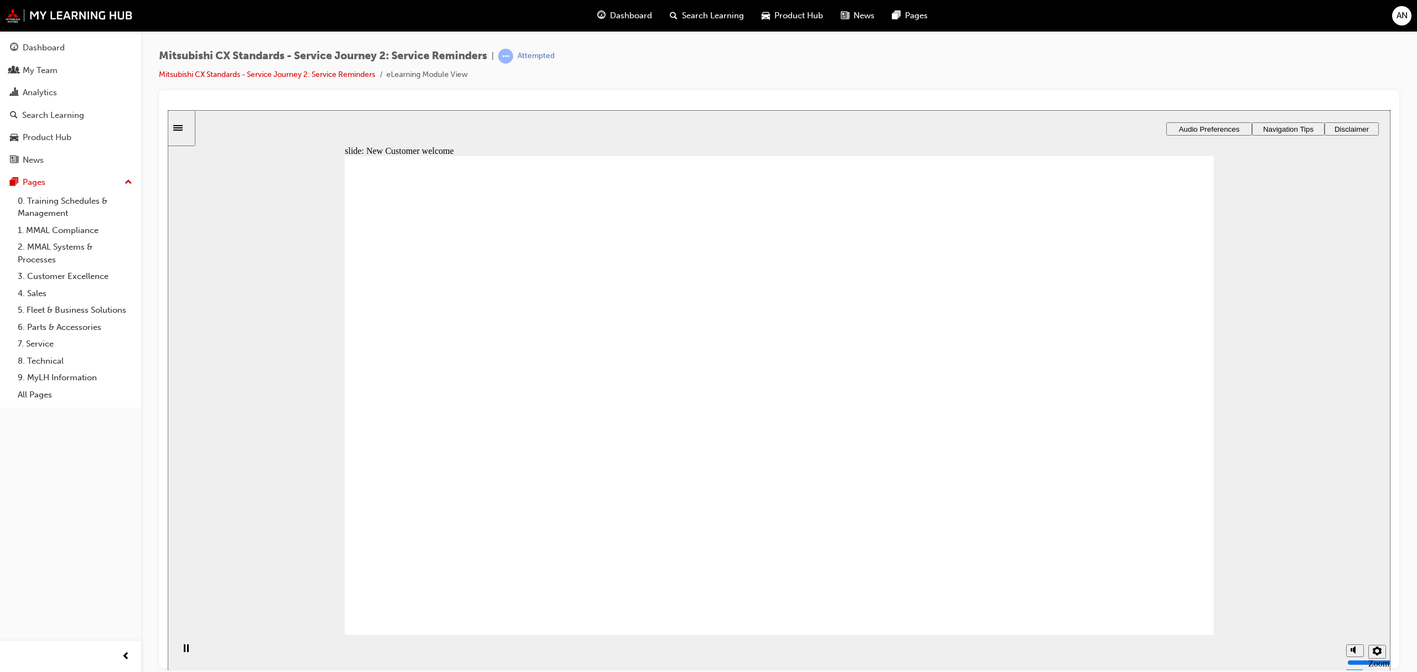
checkbox input "true"
drag, startPoint x: 413, startPoint y: 452, endPoint x: 730, endPoint y: 492, distance: 319.2
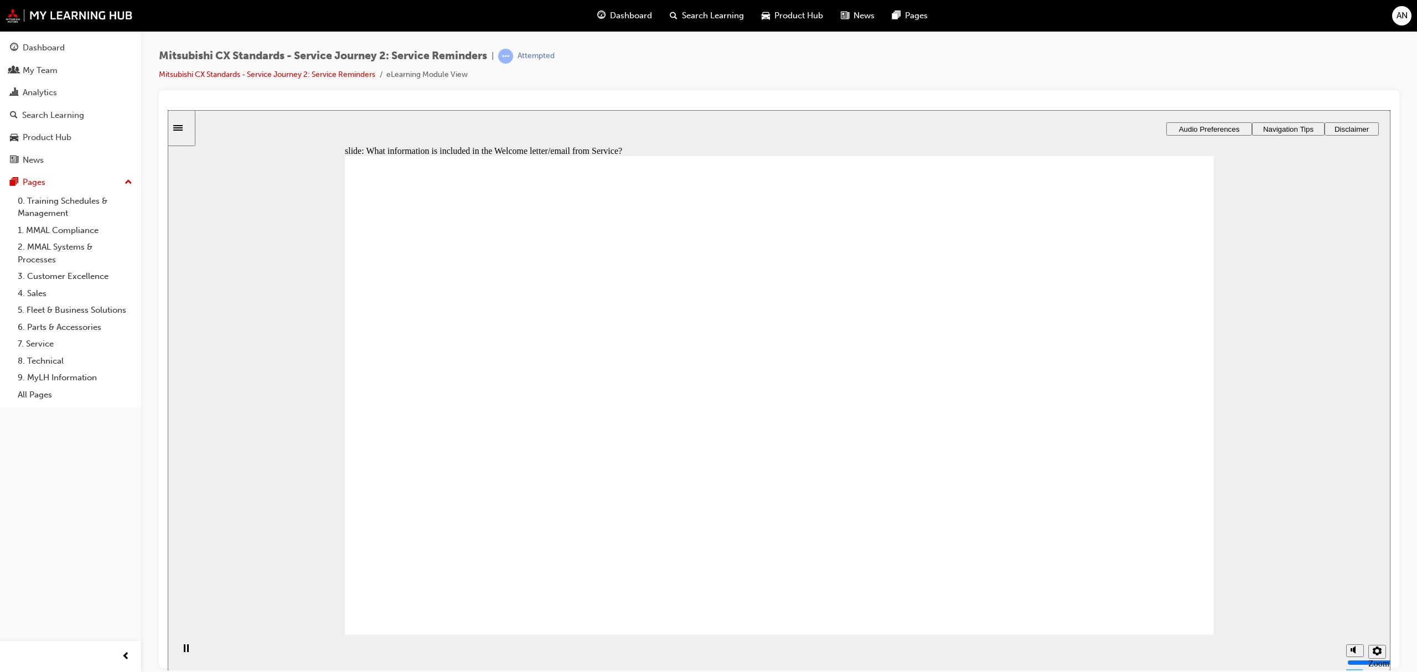
checkbox input "true"
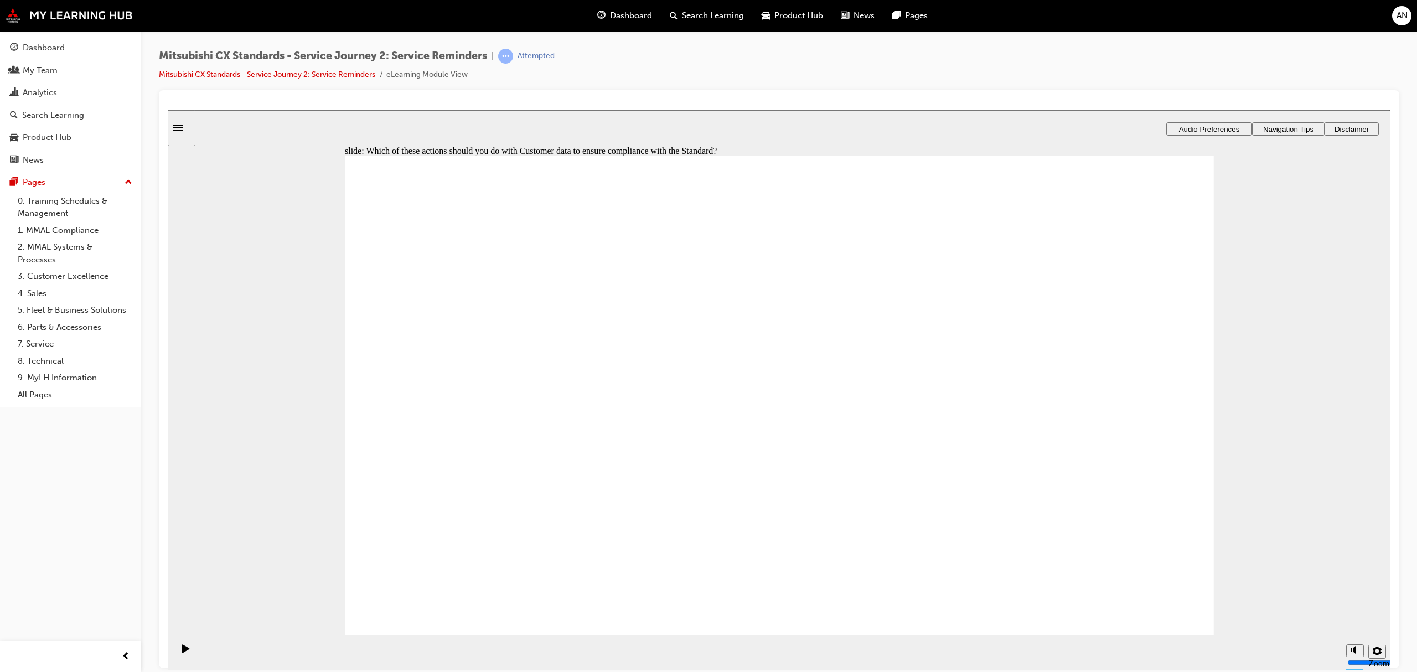
checkbox input "true"
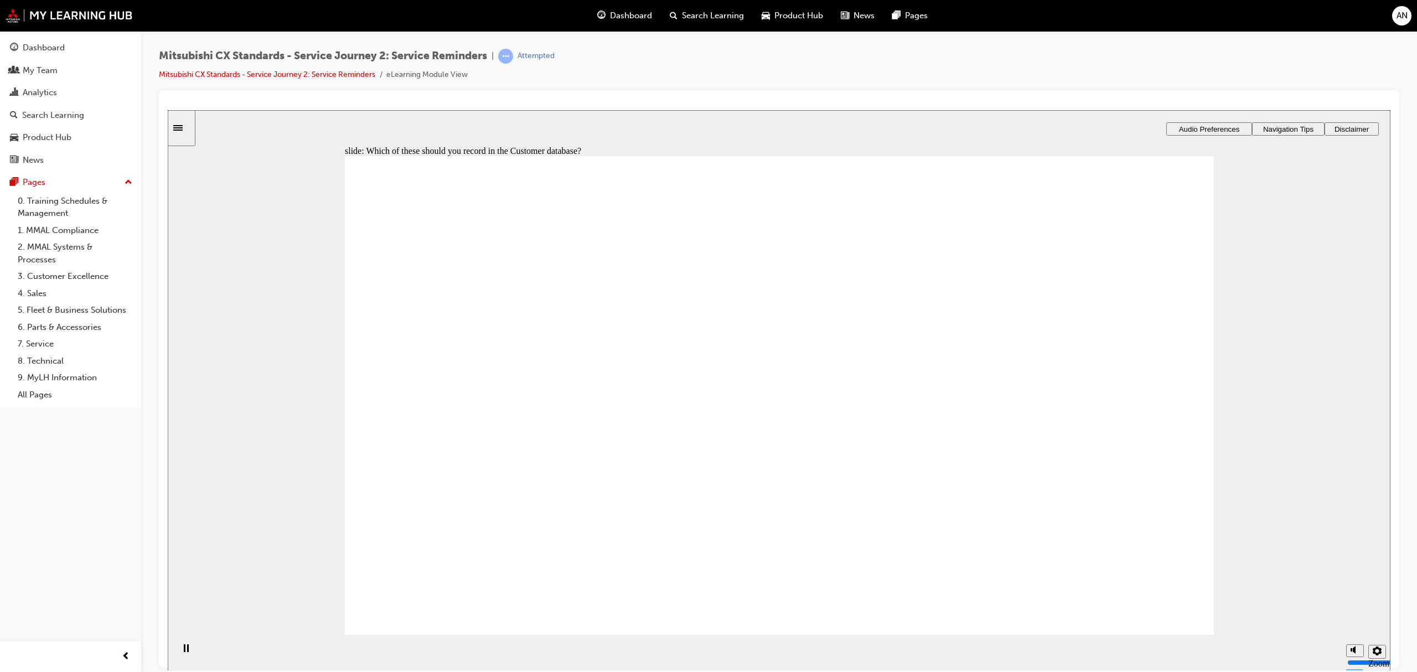
checkbox input "true"
drag, startPoint x: 472, startPoint y: 447, endPoint x: 457, endPoint y: 428, distance: 24.5
checkbox input "false"
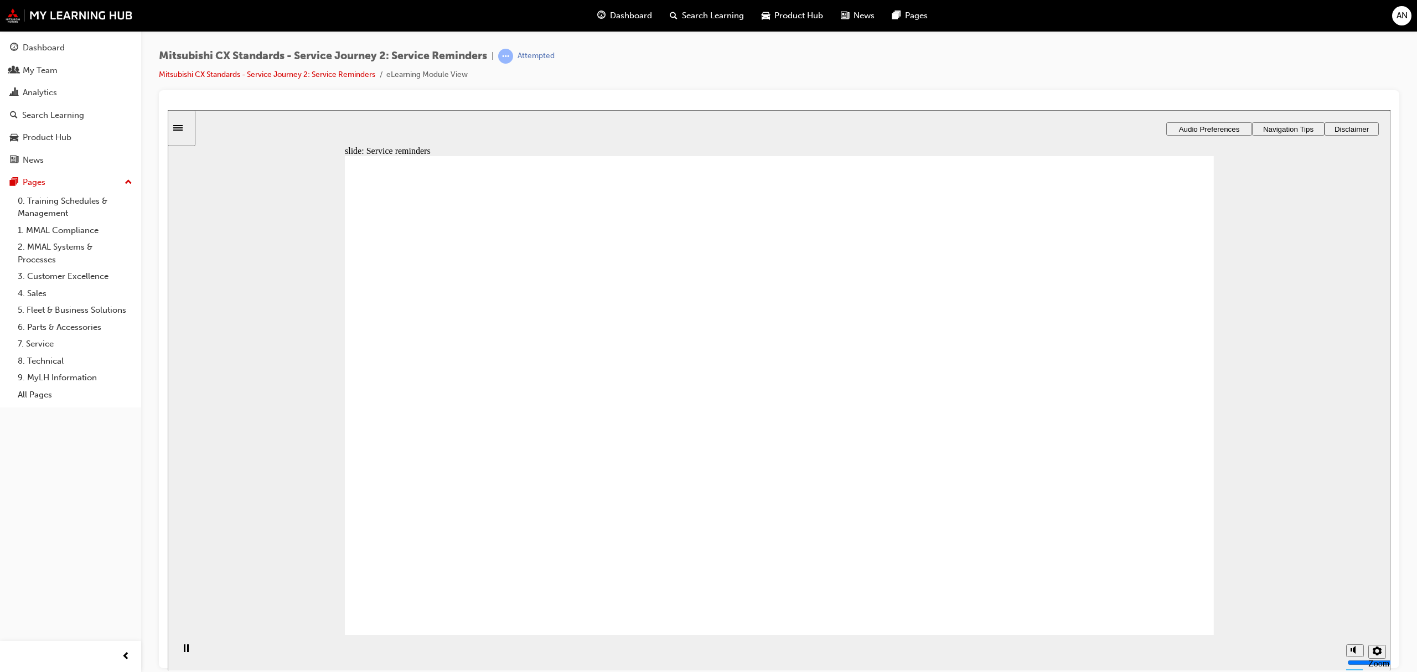
drag, startPoint x: 495, startPoint y: 443, endPoint x: 787, endPoint y: 356, distance: 304.6
drag, startPoint x: 504, startPoint y: 441, endPoint x: 1042, endPoint y: 330, distance: 549.5
drag, startPoint x: 479, startPoint y: 441, endPoint x: 762, endPoint y: 400, distance: 286.3
drag, startPoint x: 474, startPoint y: 443, endPoint x: 740, endPoint y: 480, distance: 268.3
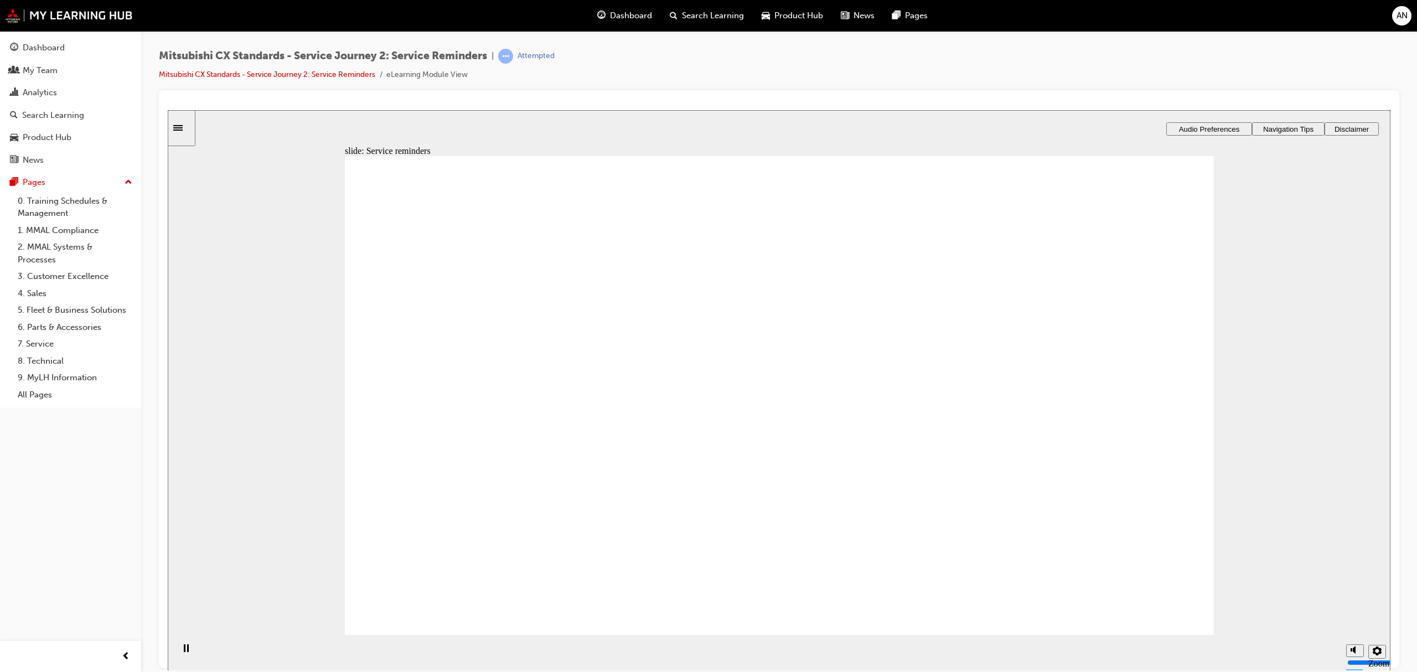
checkbox input "true"
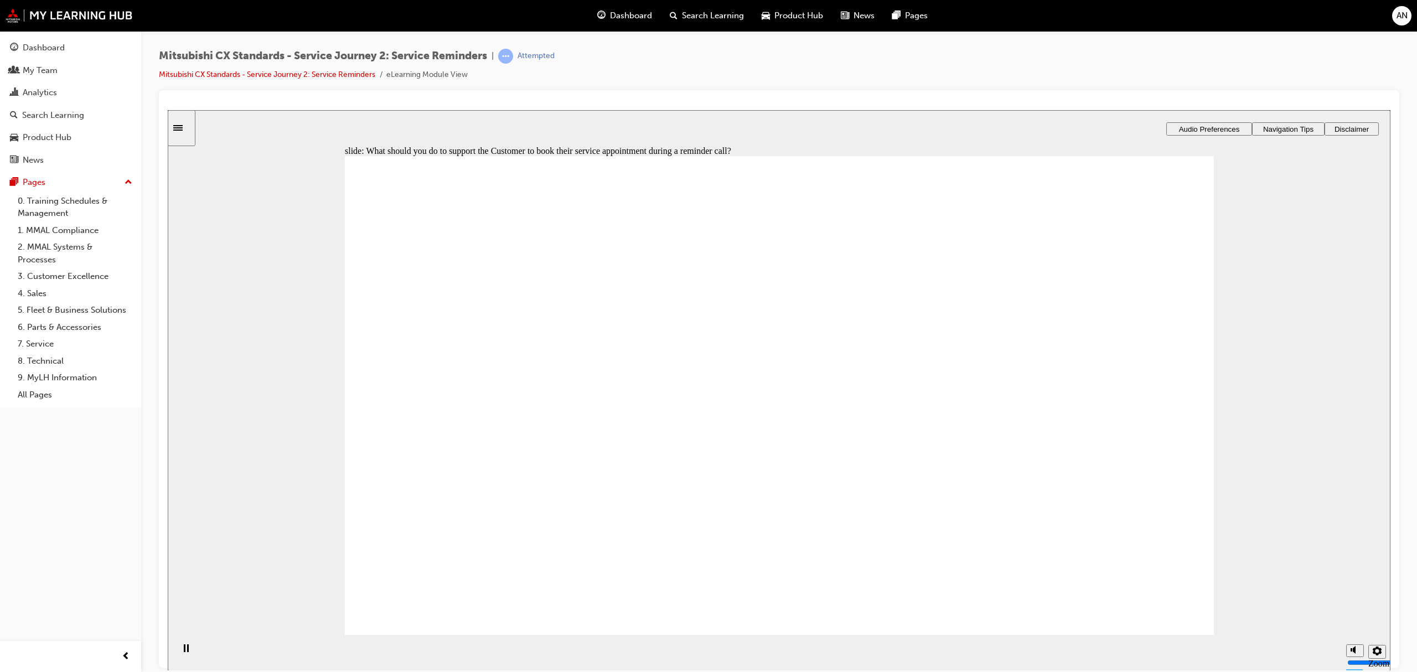
checkbox input "true"
radio input "false"
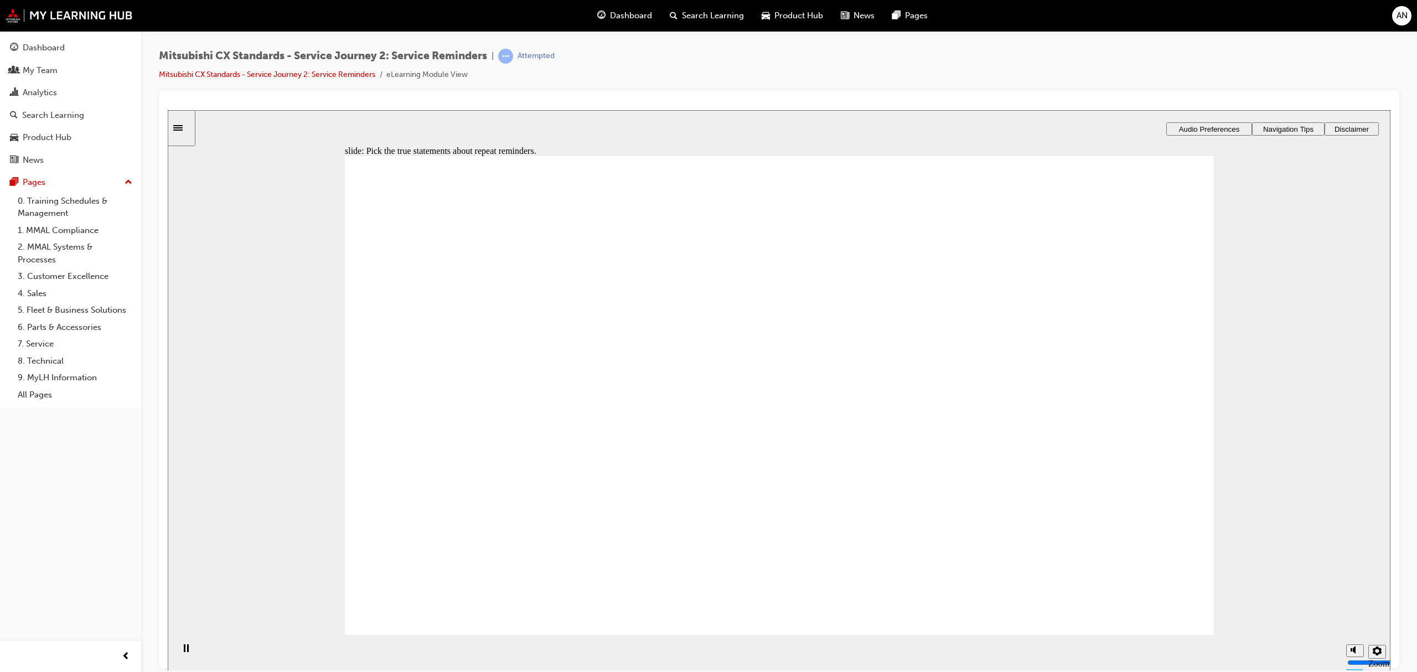
radio input "true"
checkbox input "true"
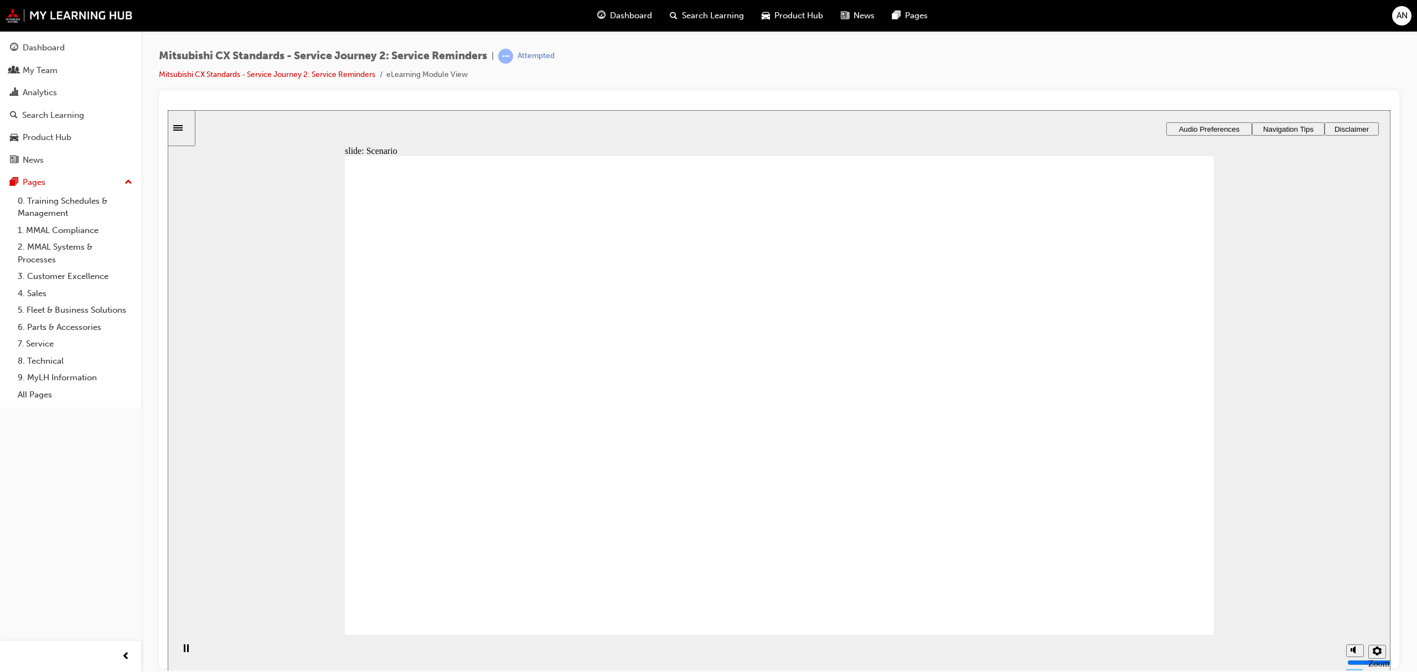
checkbox input "true"
drag, startPoint x: 494, startPoint y: 481, endPoint x: 1108, endPoint y: 376, distance: 622.8
drag, startPoint x: 502, startPoint y: 464, endPoint x: 1048, endPoint y: 423, distance: 548.0
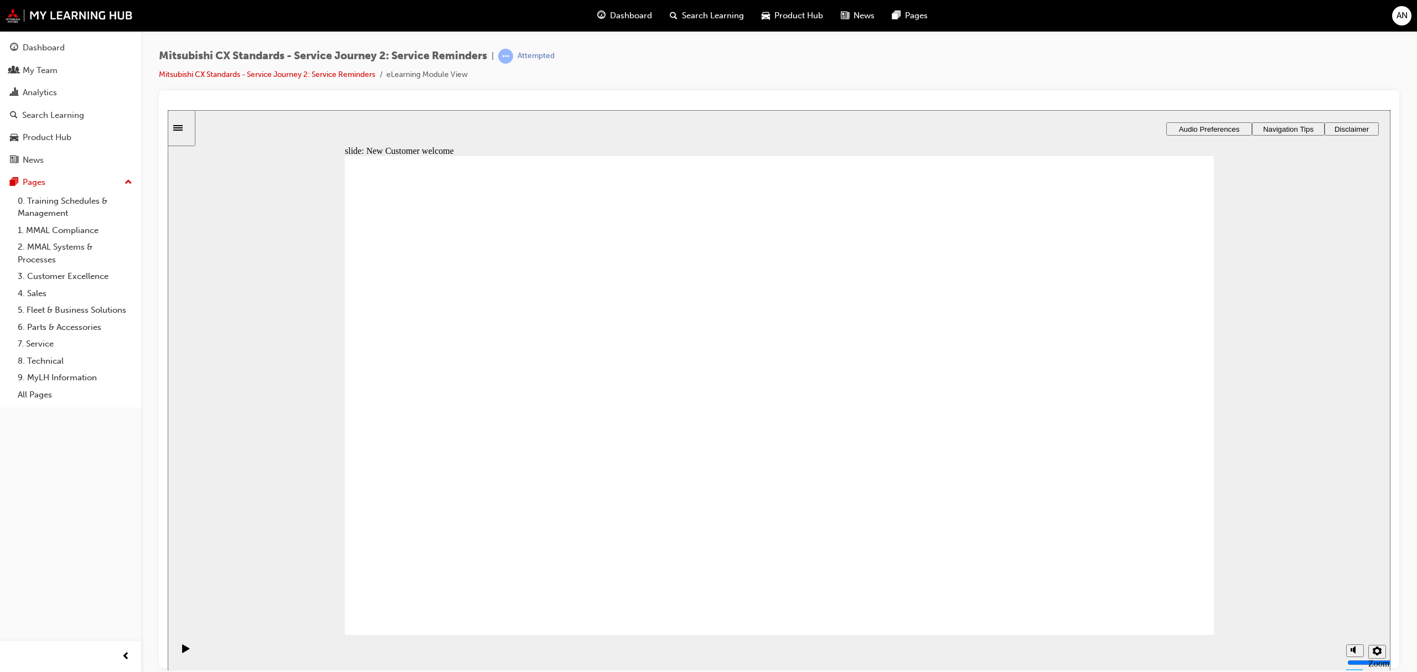
drag, startPoint x: 441, startPoint y: 467, endPoint x: 700, endPoint y: 399, distance: 268.4
drag, startPoint x: 585, startPoint y: 457, endPoint x: 766, endPoint y: 438, distance: 182.5
checkbox input "true"
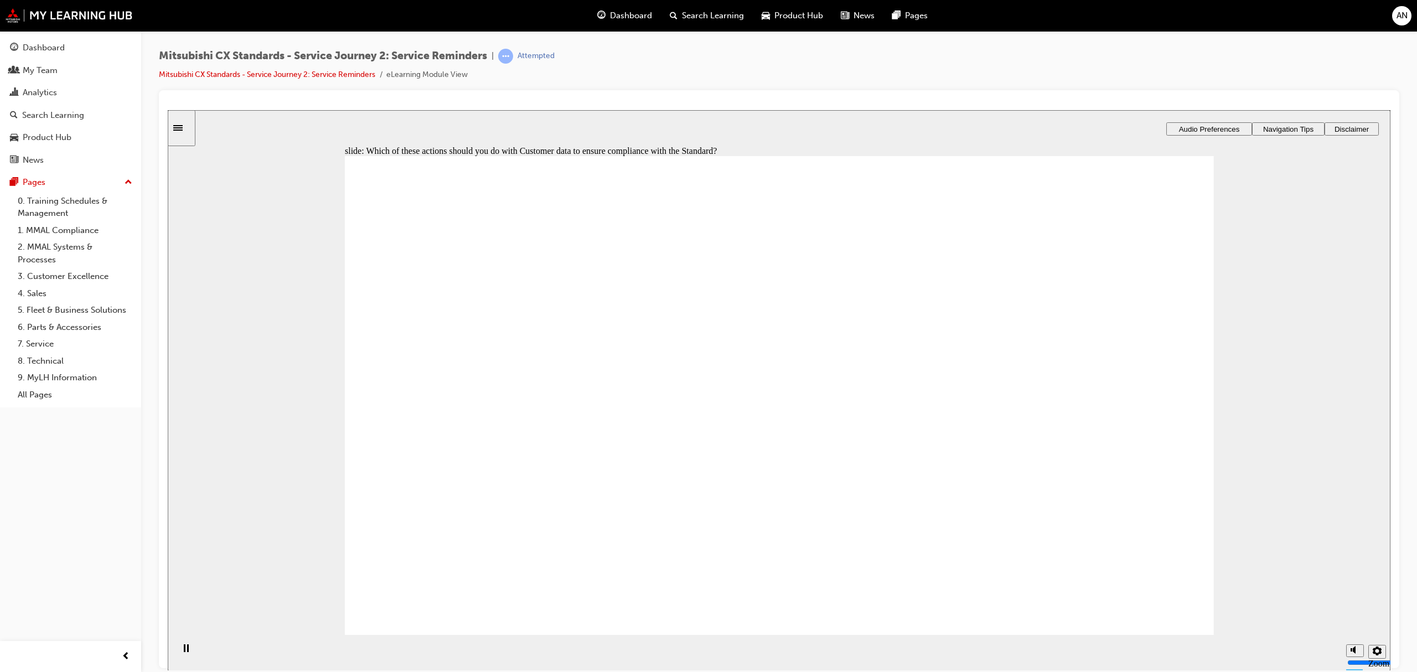
drag, startPoint x: 403, startPoint y: 384, endPoint x: 406, endPoint y: 405, distance: 21.2
checkbox input "true"
drag, startPoint x: 406, startPoint y: 447, endPoint x: 769, endPoint y: 512, distance: 369.4
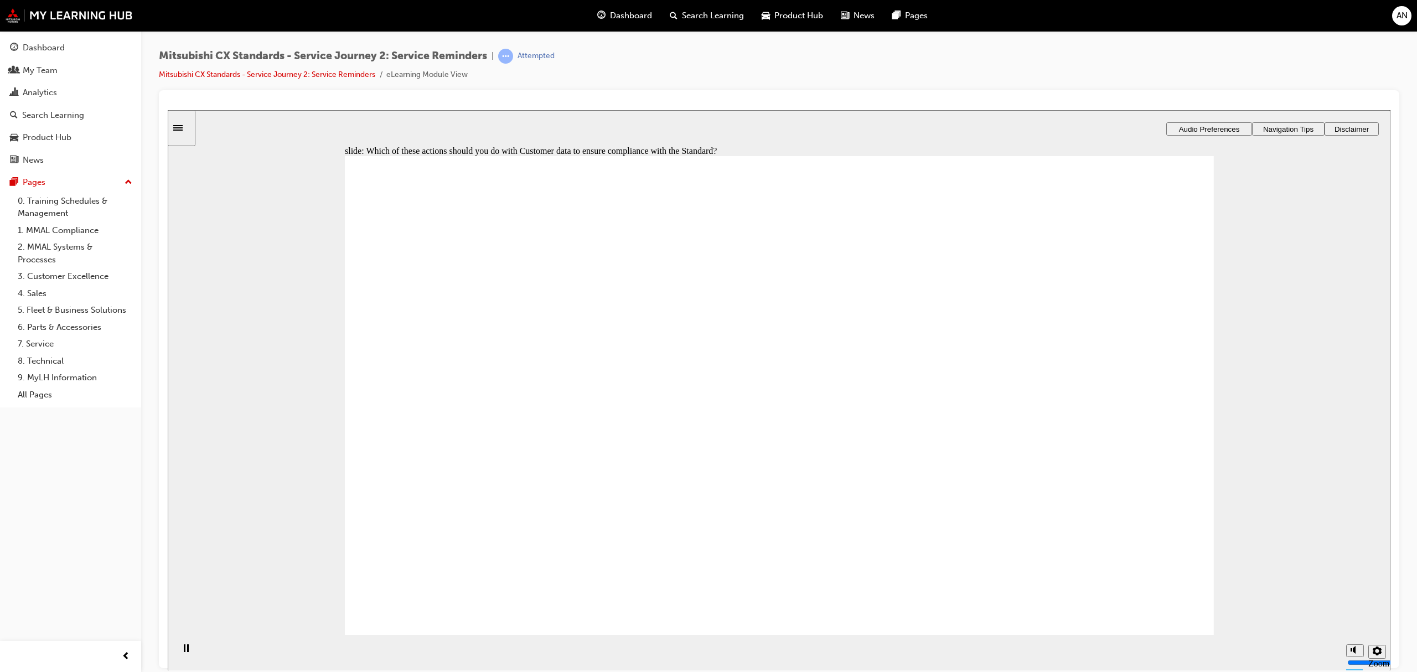
drag, startPoint x: 740, startPoint y: 426, endPoint x: 756, endPoint y: 410, distance: 22.7
drag, startPoint x: 550, startPoint y: 447, endPoint x: 1086, endPoint y: 363, distance: 542.5
drag, startPoint x: 551, startPoint y: 412, endPoint x: 1052, endPoint y: 392, distance: 501.4
drag, startPoint x: 641, startPoint y: 440, endPoint x: 760, endPoint y: 419, distance: 120.4
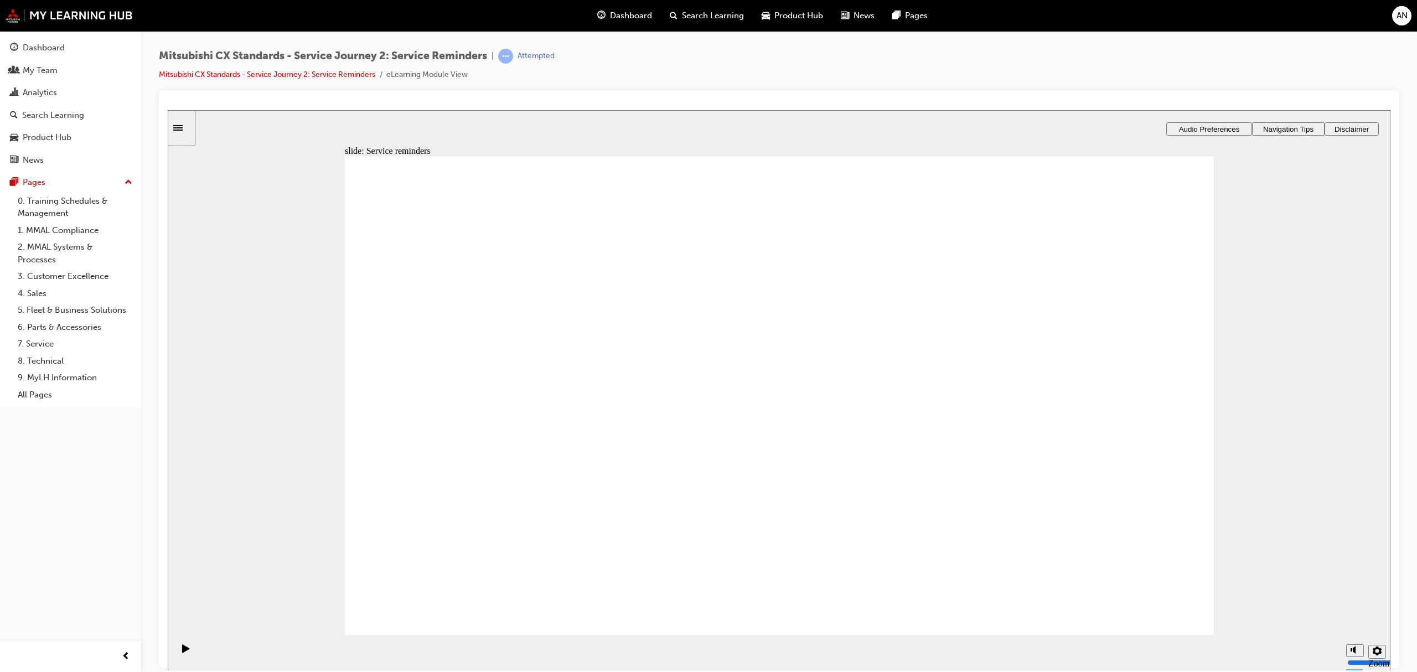
drag, startPoint x: 567, startPoint y: 441, endPoint x: 783, endPoint y: 419, distance: 217.0
checkbox input "true"
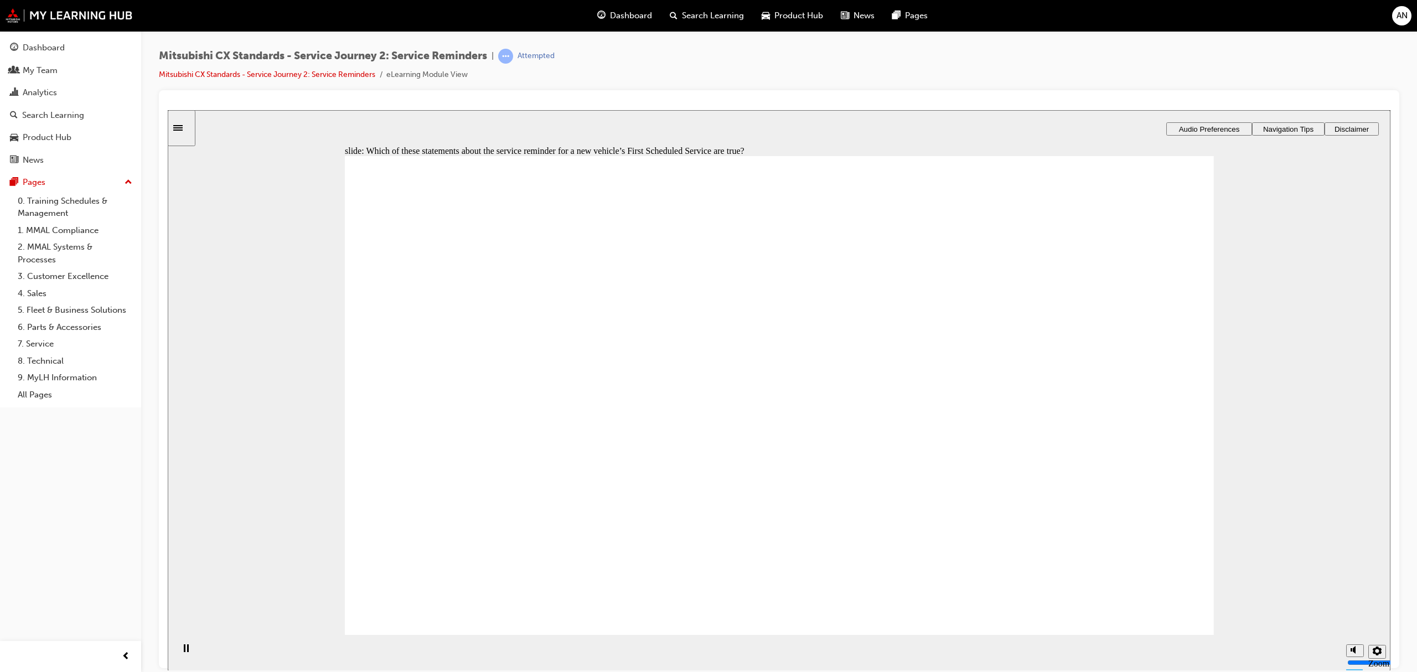
checkbox input "true"
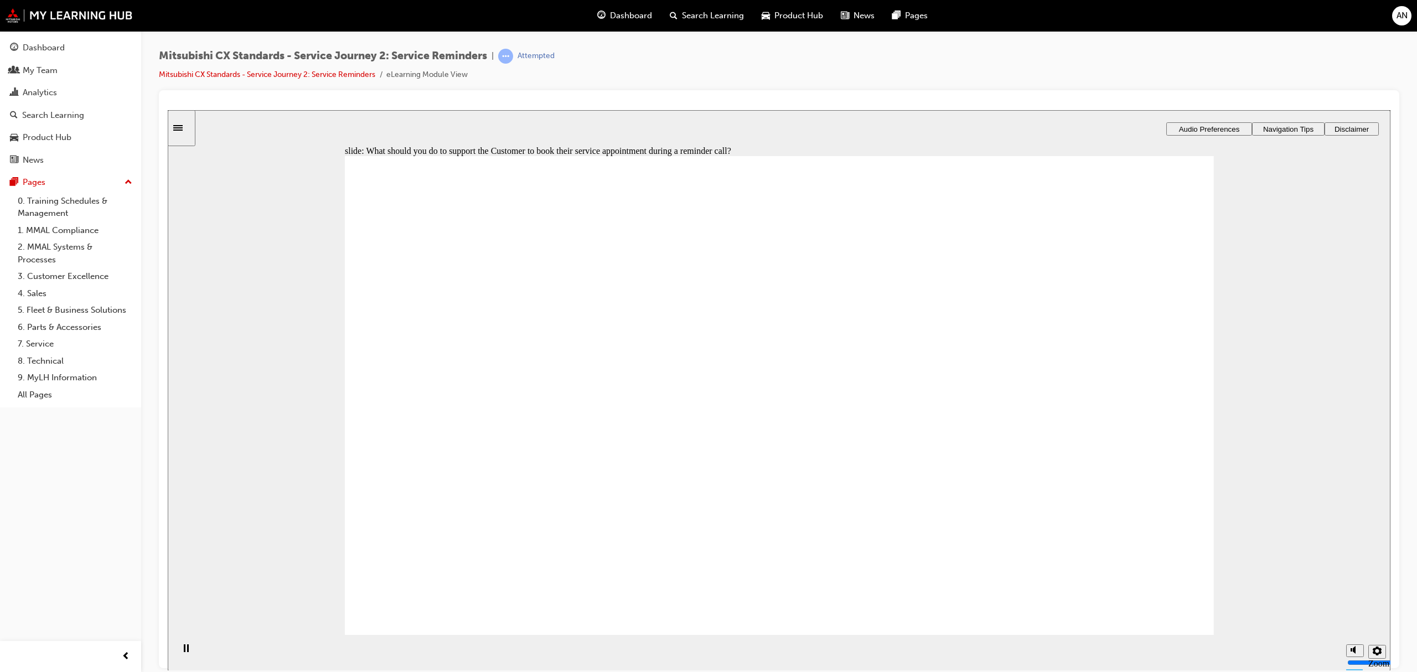
checkbox input "true"
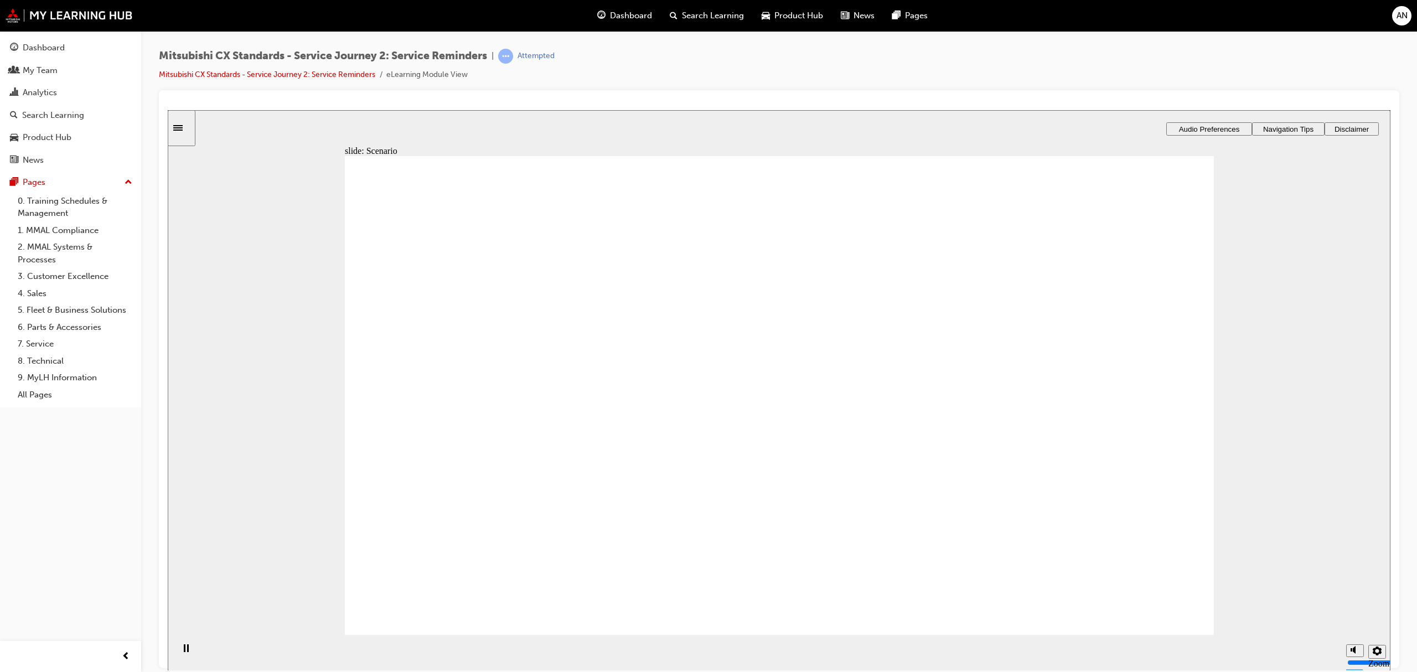
drag, startPoint x: 764, startPoint y: 330, endPoint x: 1129, endPoint y: 457, distance: 386.6
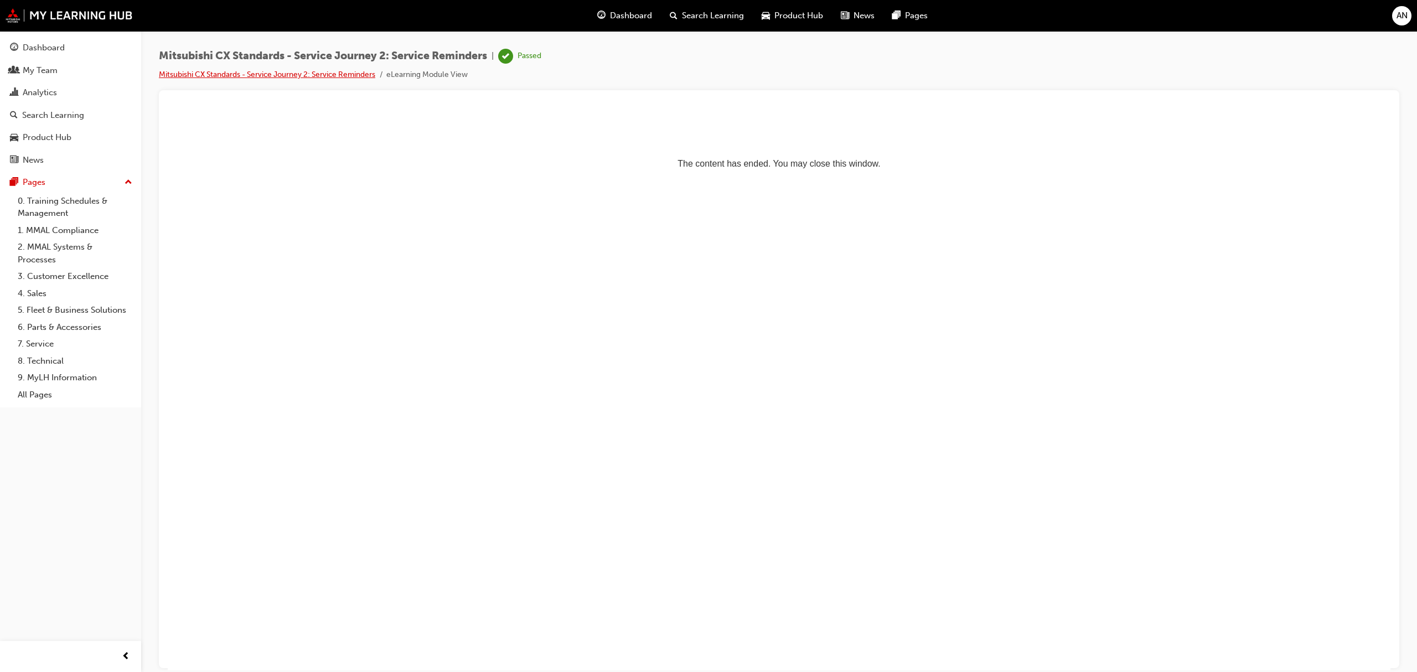
click at [313, 72] on link "Mitsubishi CX Standards - Service Journey 2: Service Reminders" at bounding box center [267, 74] width 216 height 9
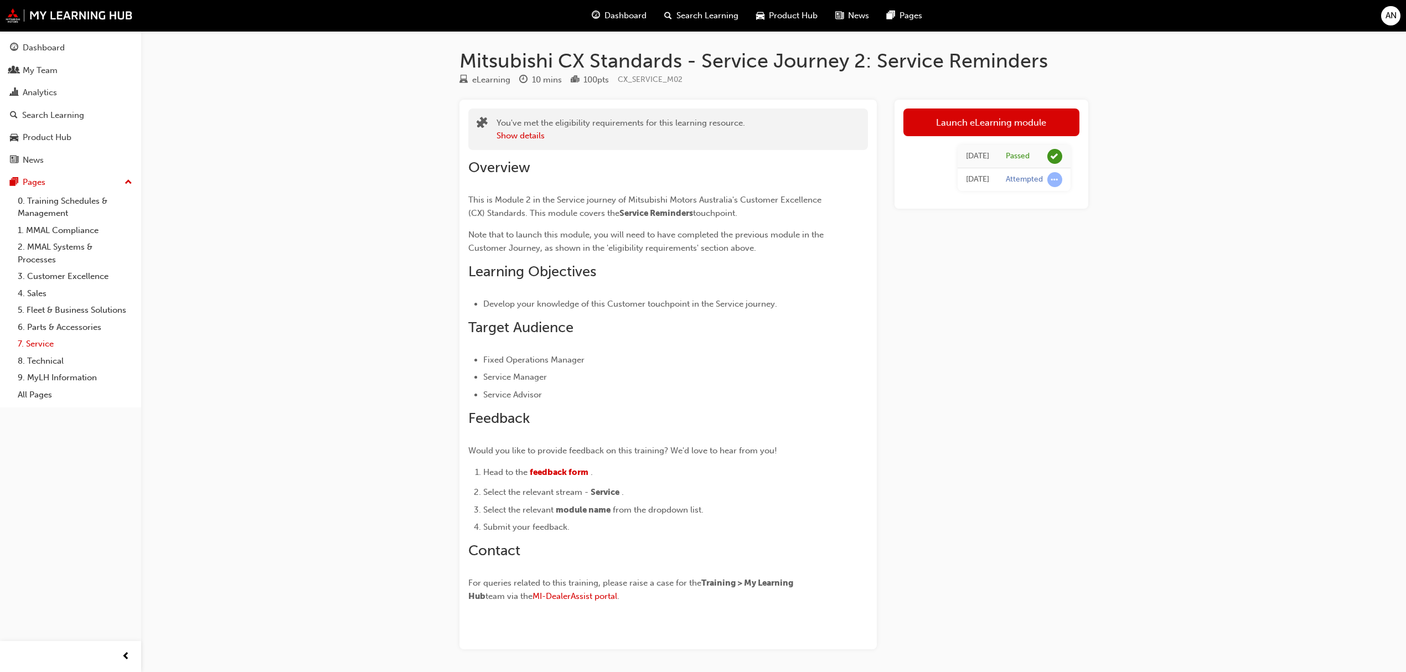
click at [51, 335] on link "7. Service" at bounding box center [74, 343] width 123 height 17
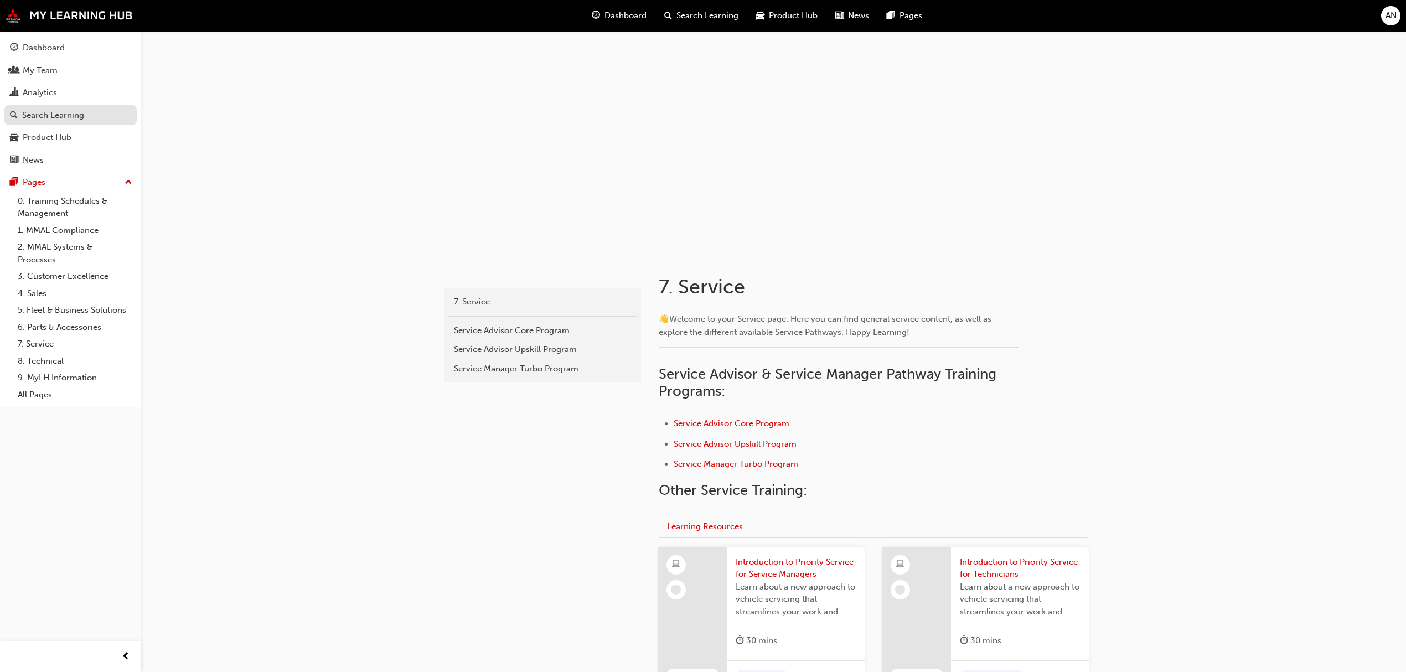
click at [47, 118] on div "Search Learning" at bounding box center [53, 115] width 62 height 13
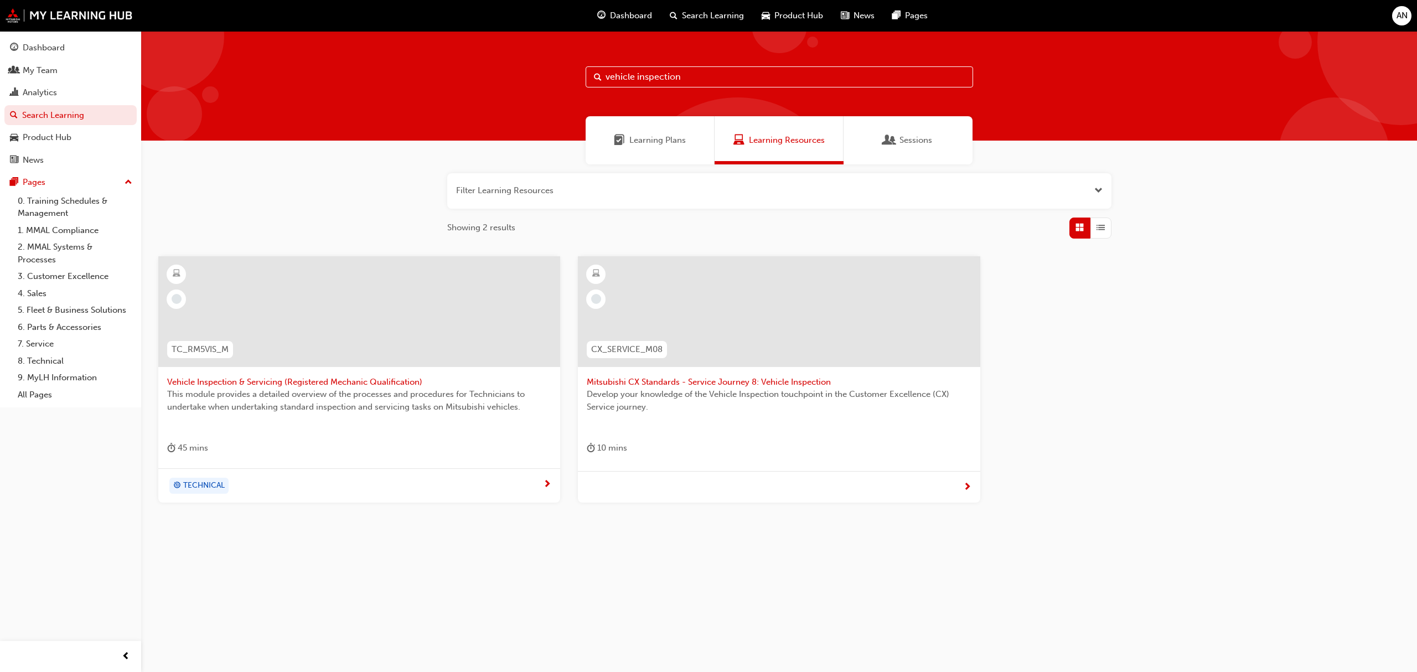
click at [741, 381] on span "Mitsubishi CX Standards - Service Journey 8: Vehicle Inspection" at bounding box center [779, 382] width 384 height 13
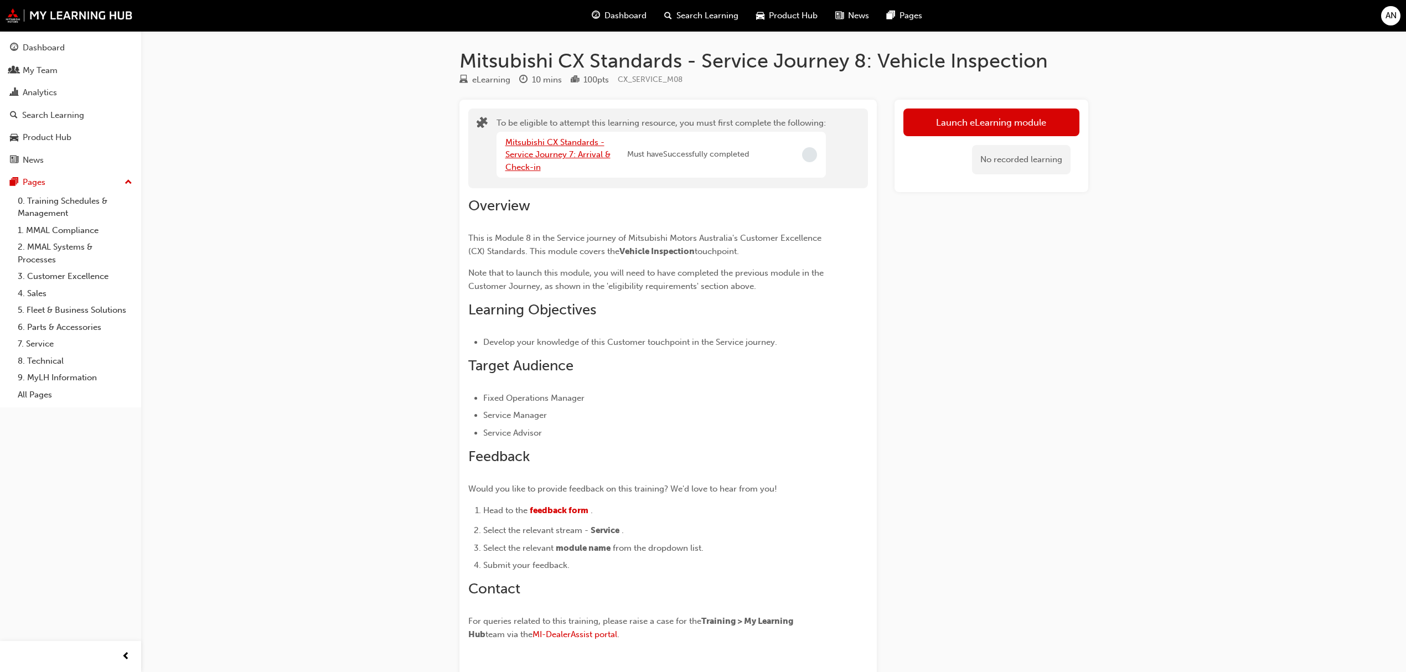
click at [574, 155] on link "Mitsubishi CX Standards - Service Journey 7: Arrival & Check-in" at bounding box center [557, 154] width 105 height 35
click at [574, 155] on link "Mitsubishi CX Standards - Service Journey 6: Facility Appearance" at bounding box center [555, 154] width 100 height 35
click at [574, 155] on link "Mitsubishi CX Standards - Service Journey 5: Documentation" at bounding box center [554, 154] width 99 height 35
click at [574, 155] on link "Mitsubishi CX Standards - Service Journey 4: Appointment Confirmation" at bounding box center [557, 154] width 104 height 35
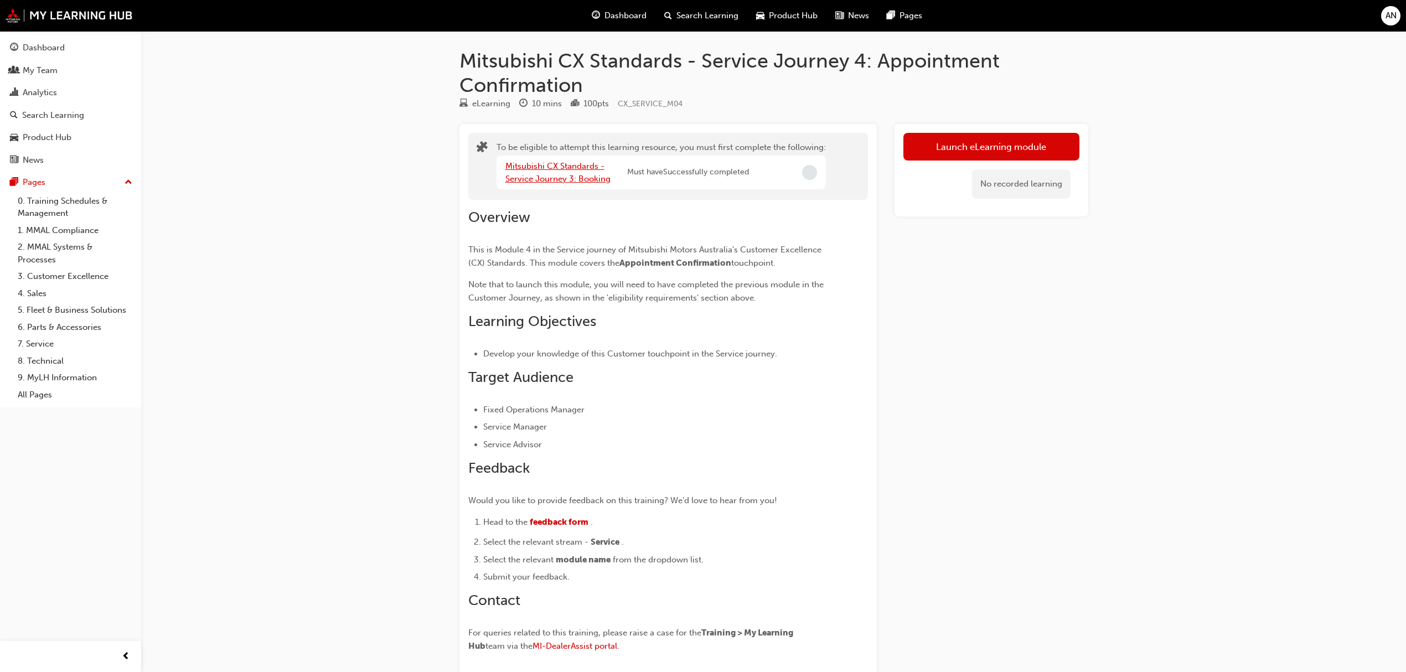
click at [564, 179] on link "Mitsubishi CX Standards - Service Journey 3: Booking" at bounding box center [557, 172] width 105 height 23
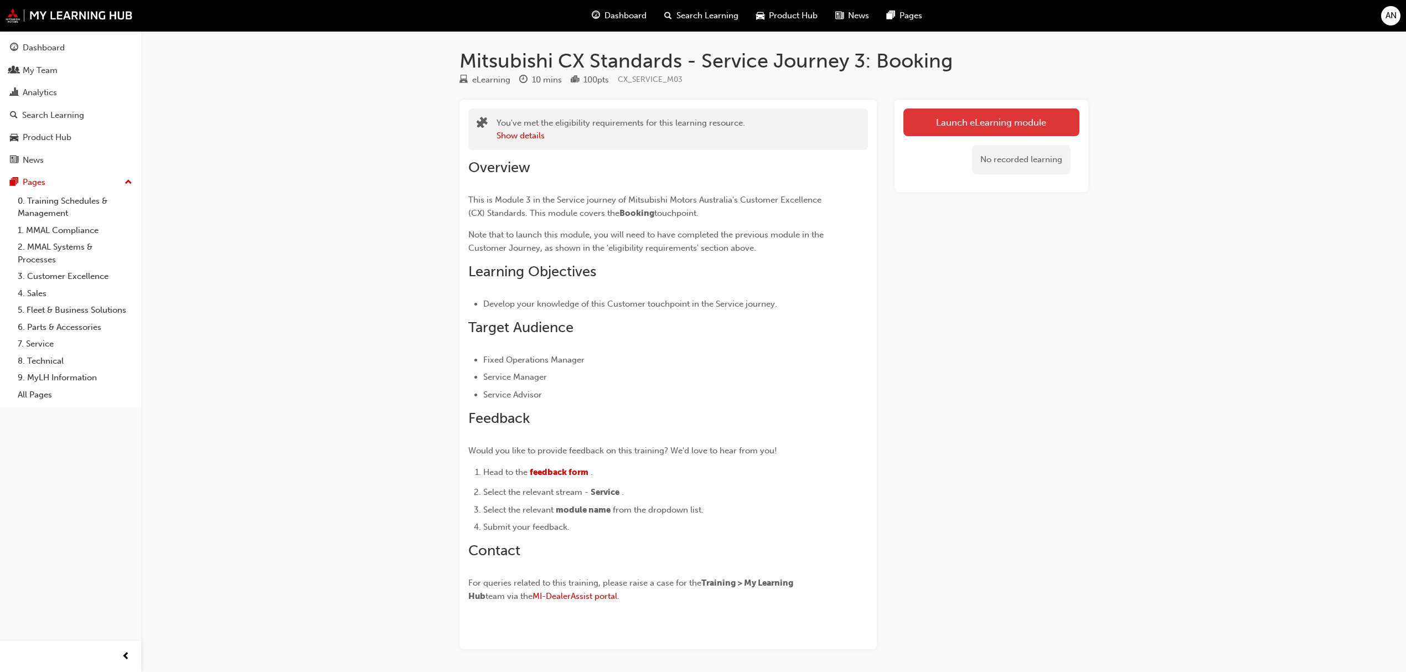
click at [979, 125] on link "Launch eLearning module" at bounding box center [991, 123] width 176 height 28
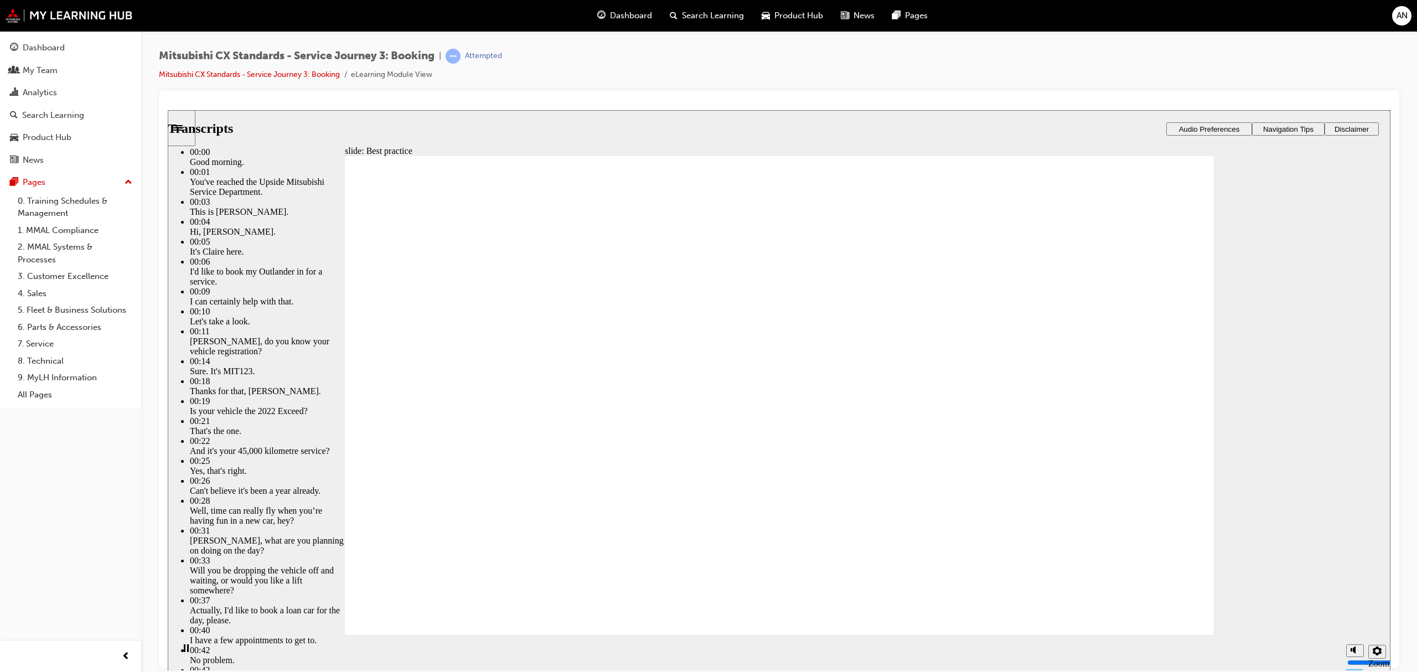
type input "160"
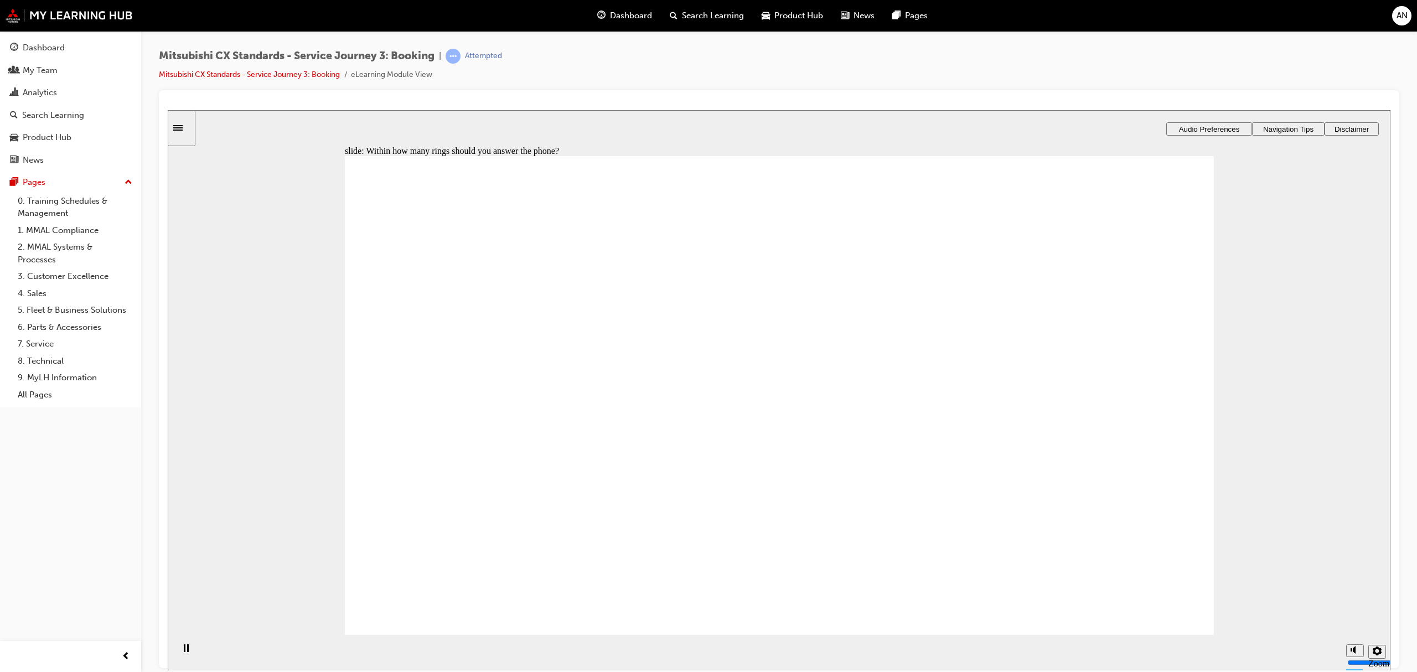
radio input "true"
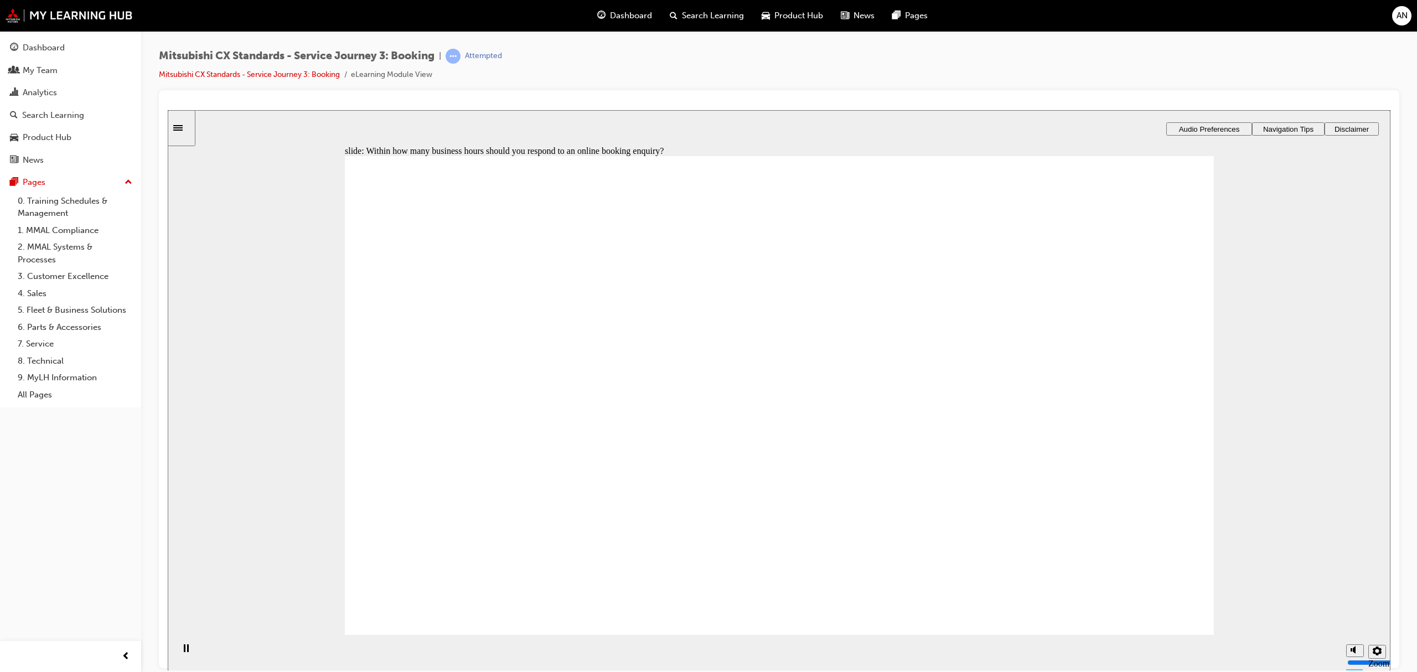
checkbox input "true"
drag, startPoint x: 497, startPoint y: 449, endPoint x: 798, endPoint y: 387, distance: 306.9
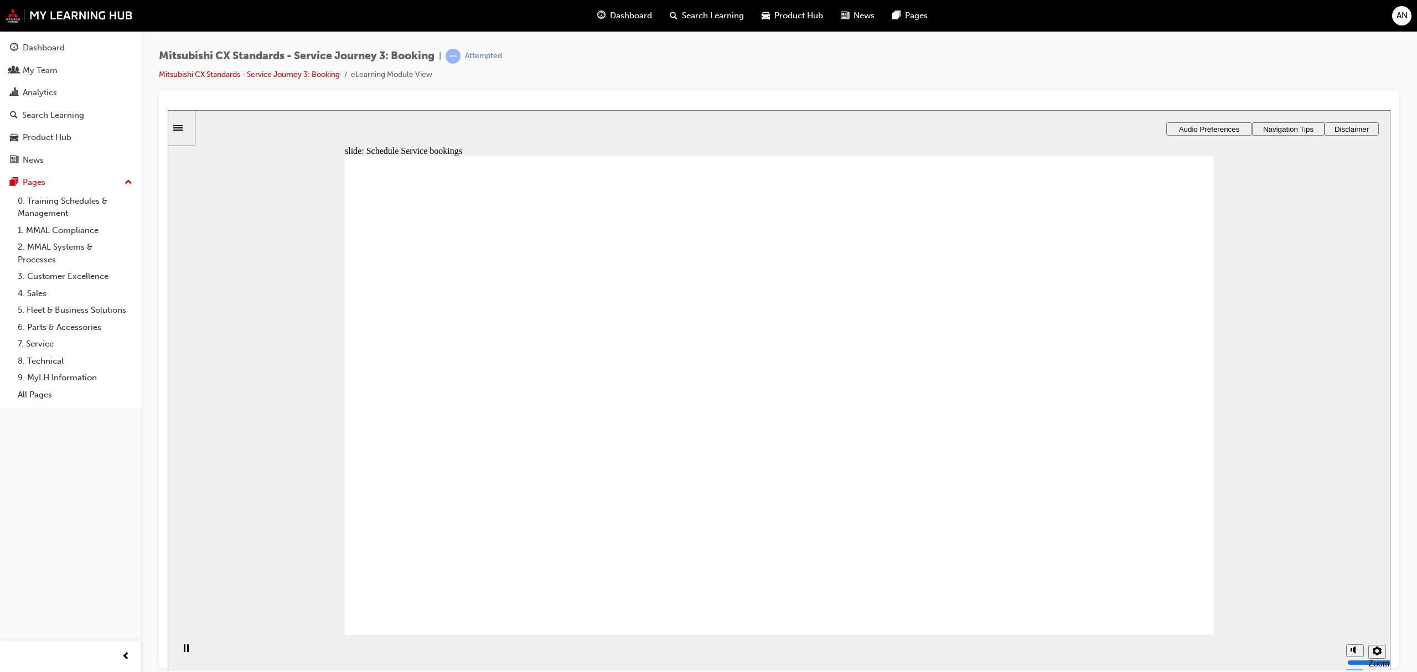
drag, startPoint x: 667, startPoint y: 392, endPoint x: 1066, endPoint y: 341, distance: 402.4
drag, startPoint x: 471, startPoint y: 430, endPoint x: 727, endPoint y: 346, distance: 269.8
drag, startPoint x: 531, startPoint y: 446, endPoint x: 772, endPoint y: 427, distance: 241.0
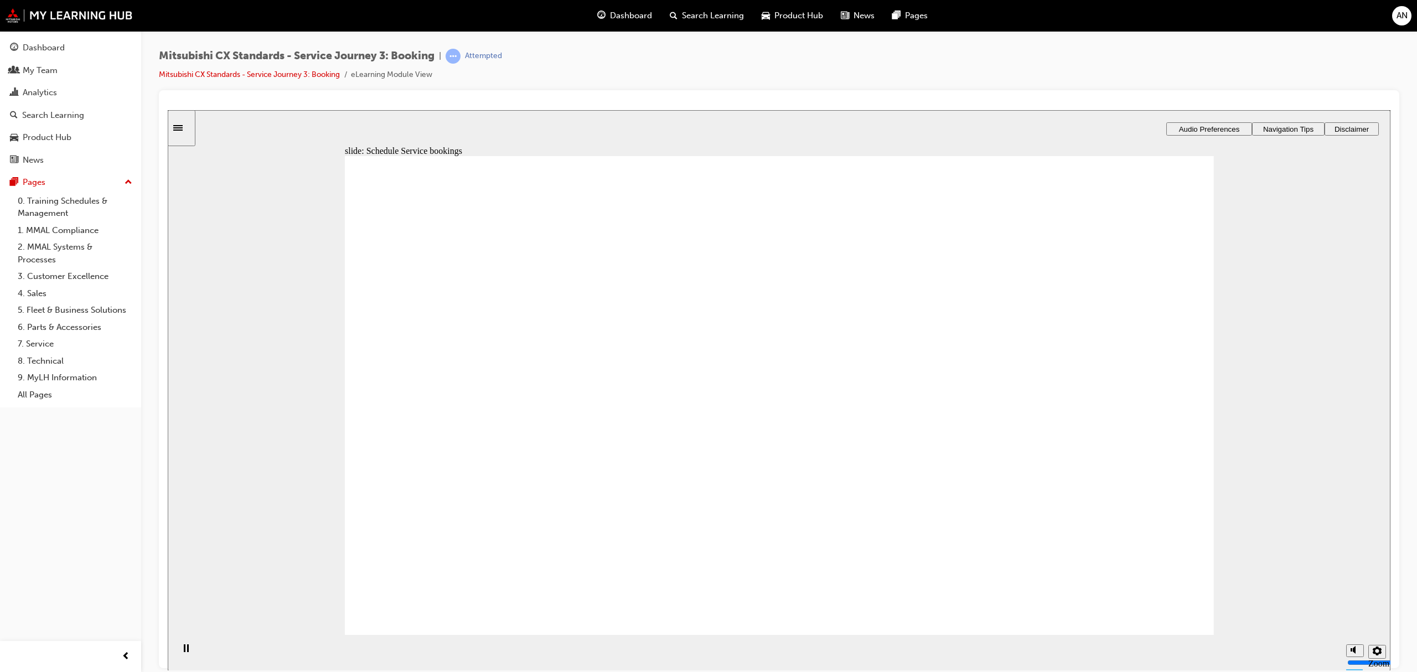
checkbox input "true"
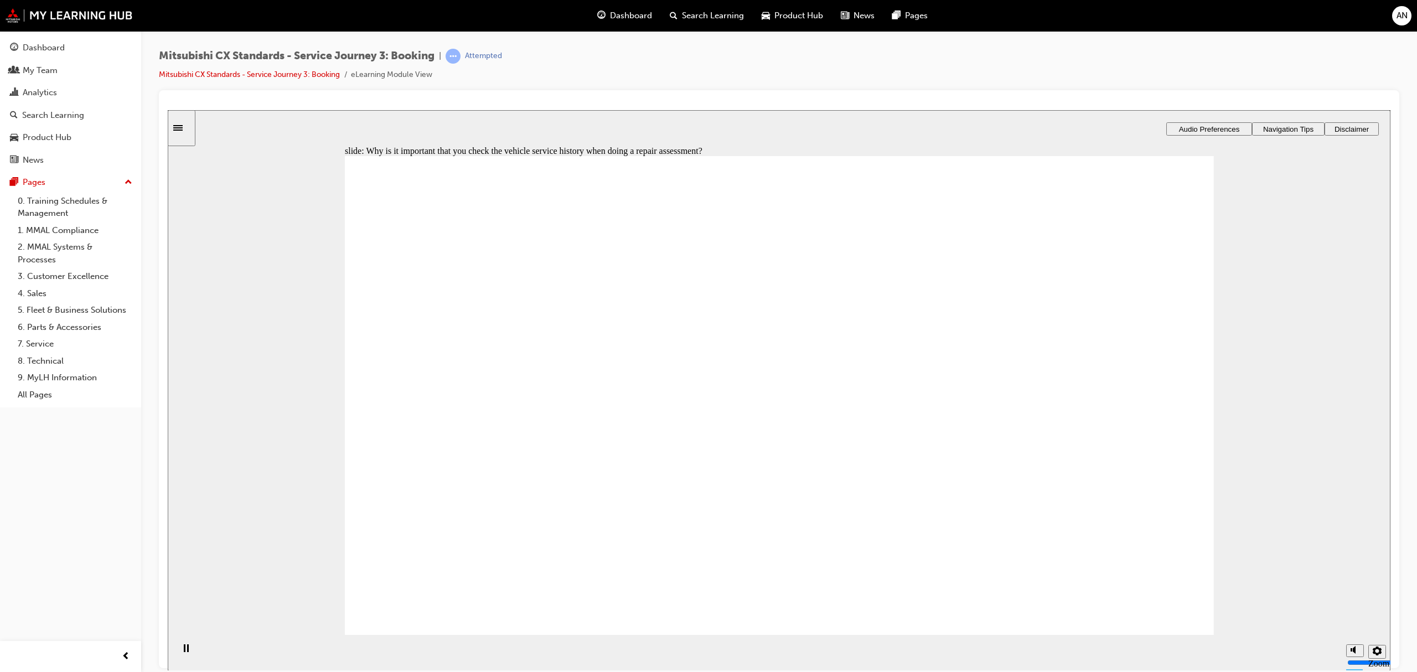
checkbox input "true"
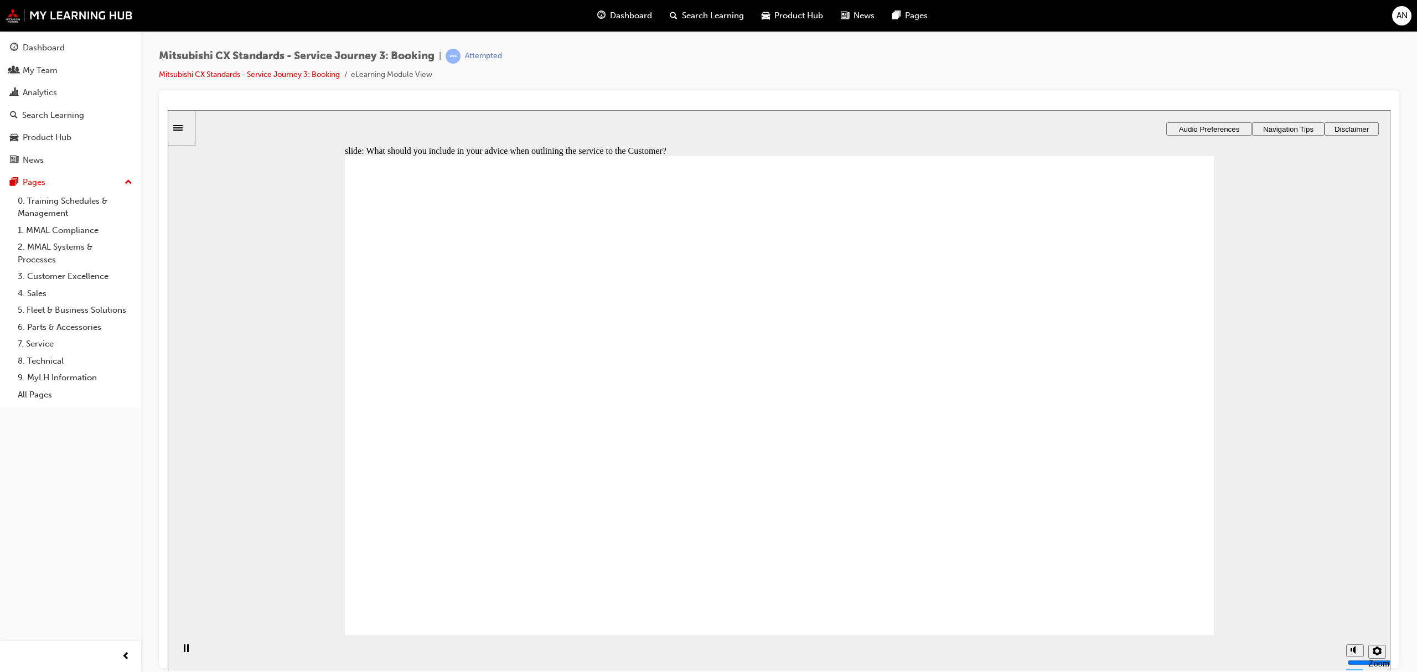
checkbox input "true"
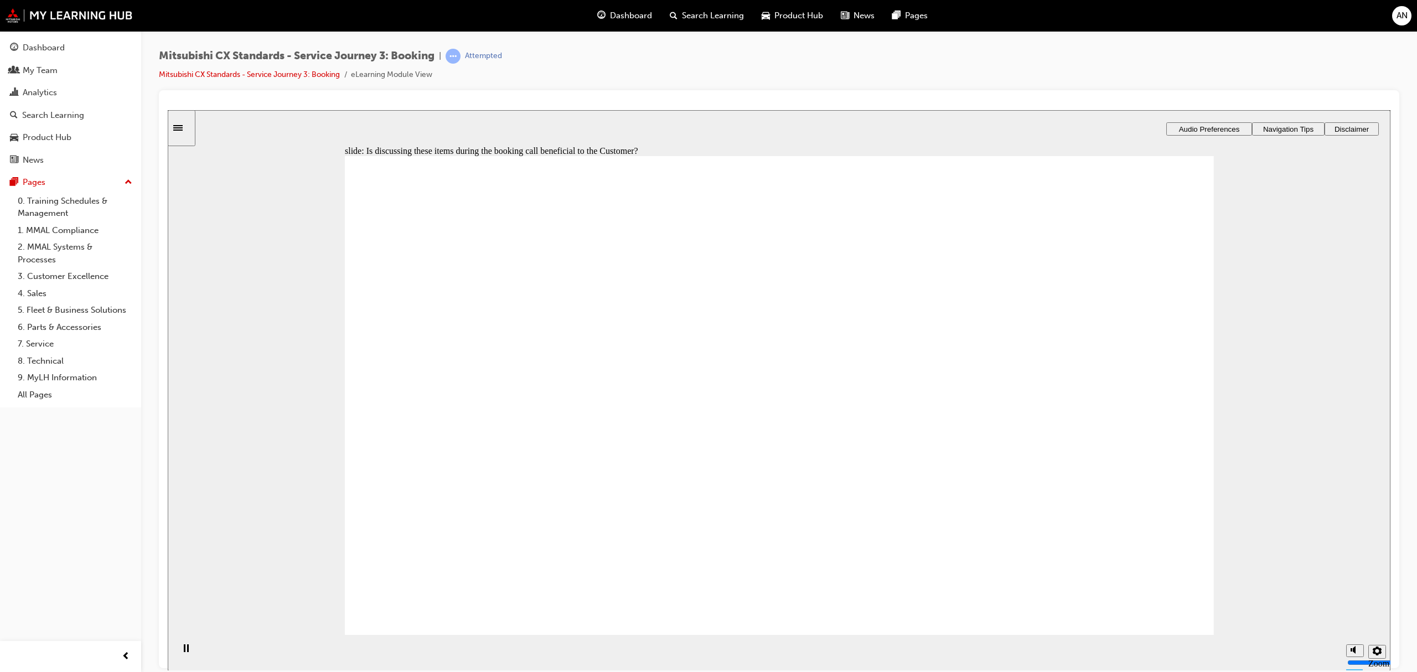
drag, startPoint x: 486, startPoint y: 388, endPoint x: 492, endPoint y: 408, distance: 21.2
checkbox input "true"
drag, startPoint x: 539, startPoint y: 435, endPoint x: 1132, endPoint y: 346, distance: 600.0
drag, startPoint x: 536, startPoint y: 450, endPoint x: 781, endPoint y: 363, distance: 259.7
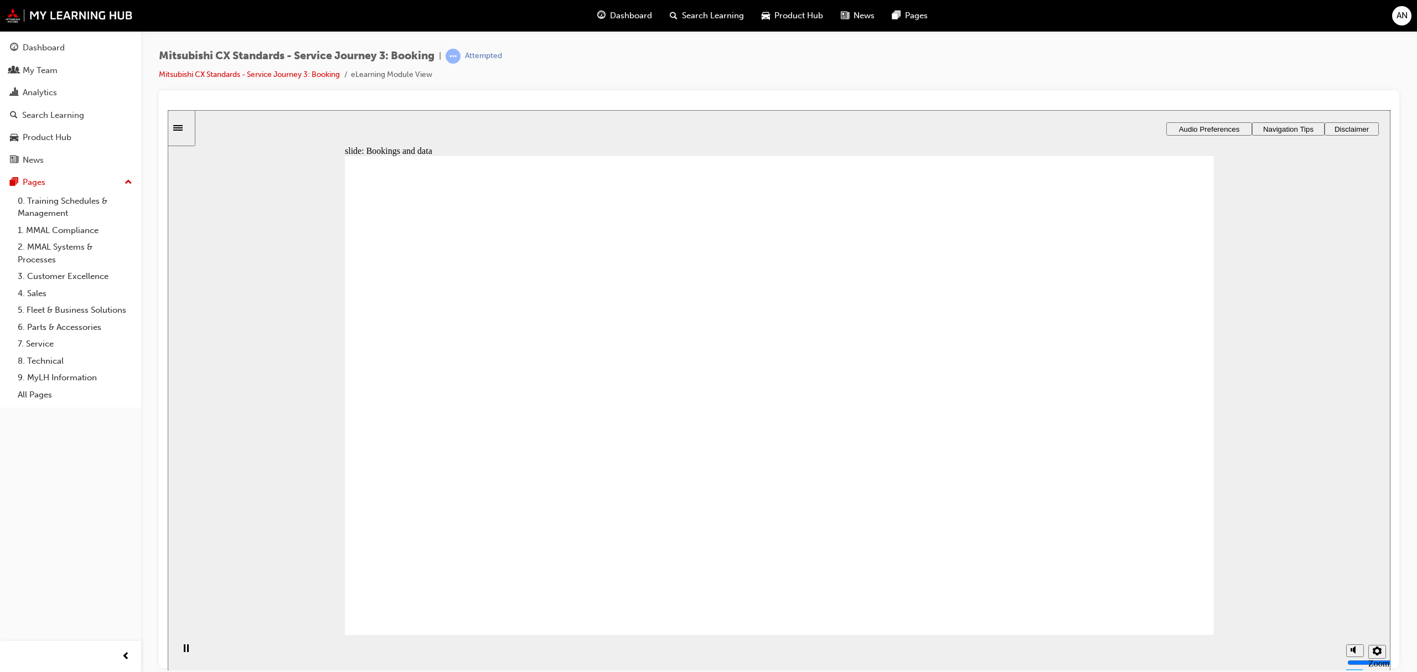
drag, startPoint x: 569, startPoint y: 437, endPoint x: 833, endPoint y: 417, distance: 264.3
checkbox input "true"
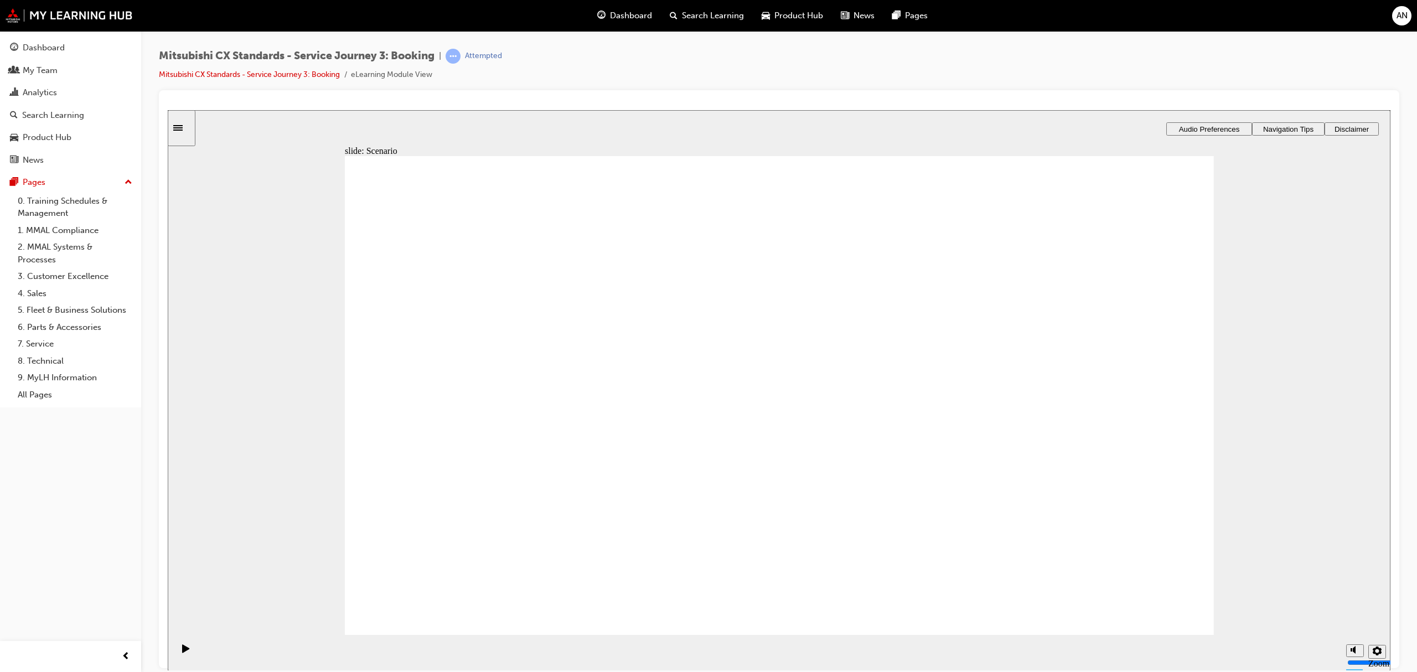
checkbox input "true"
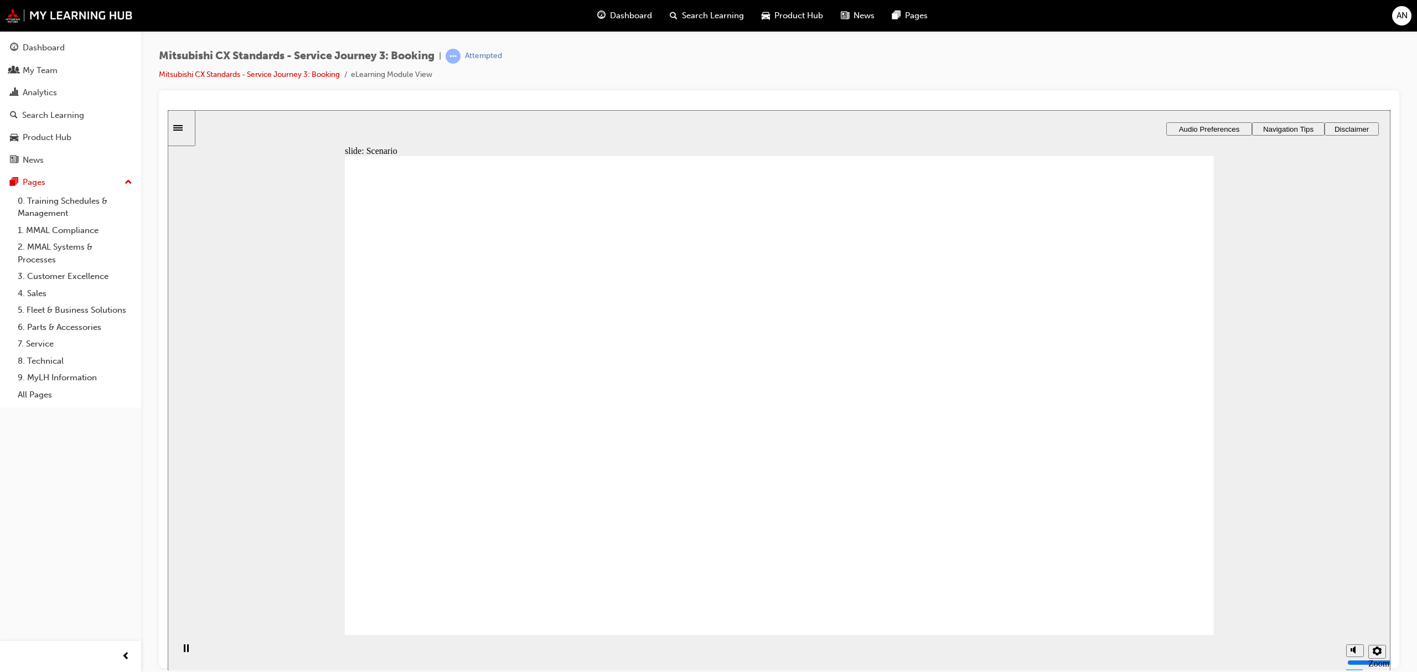
checkbox input "true"
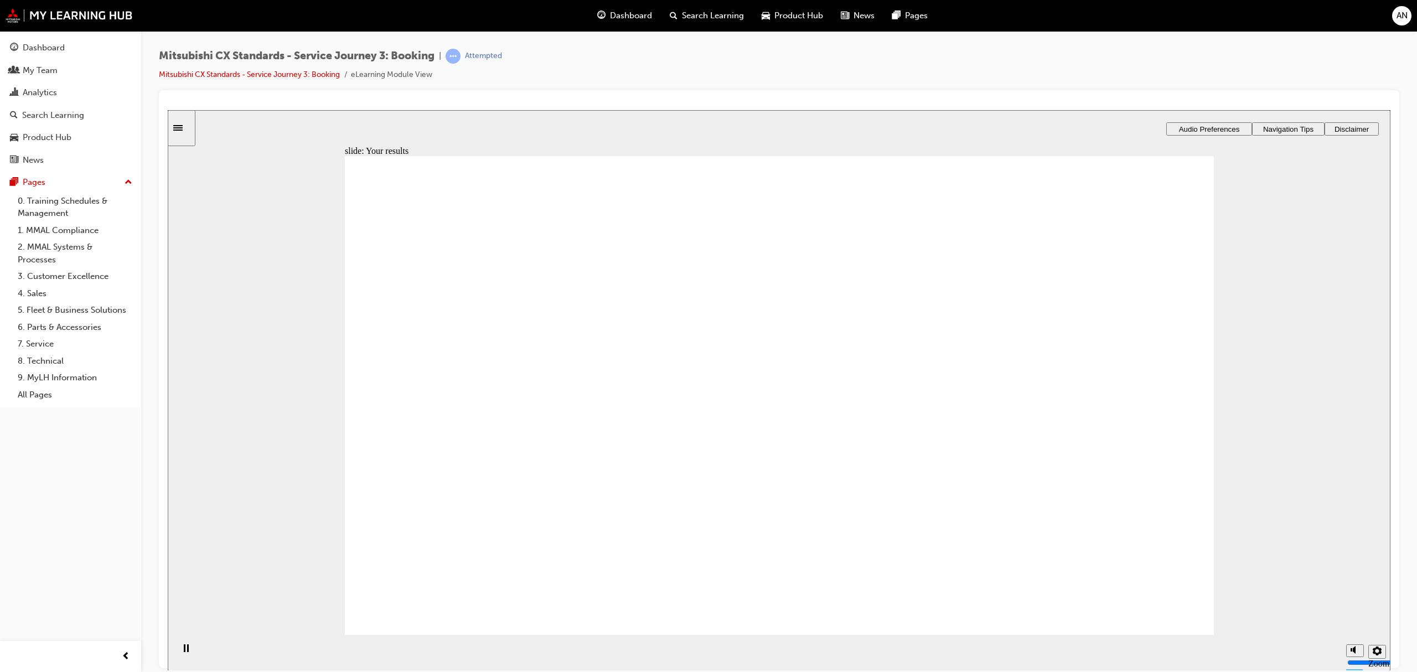
checkbox input "true"
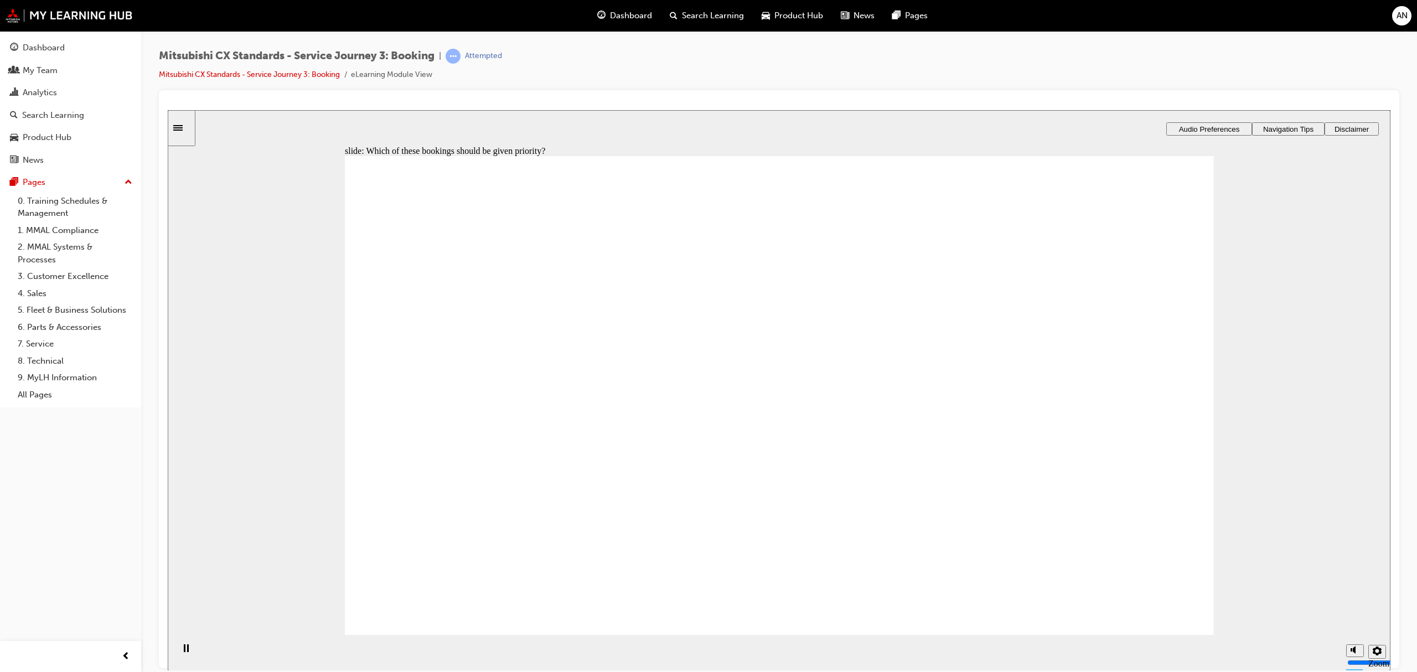
checkbox input "true"
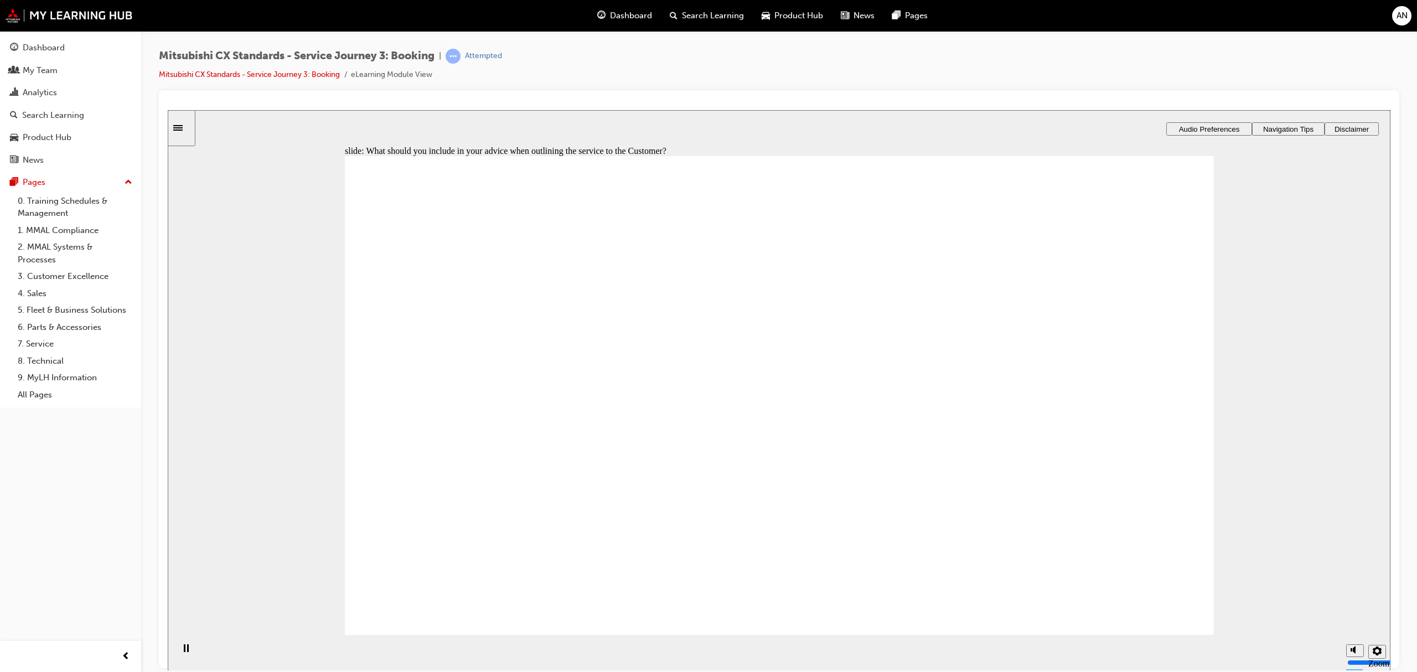
checkbox input "true"
checkbox input "false"
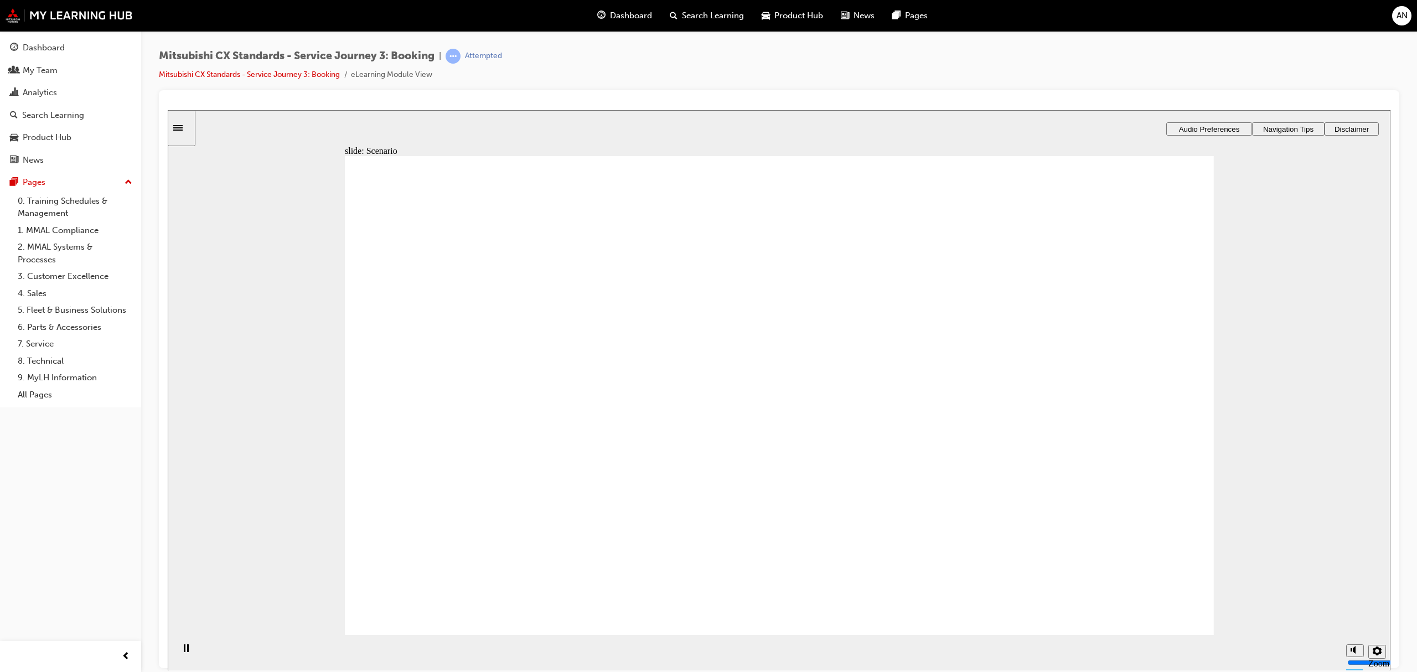
checkbox input "true"
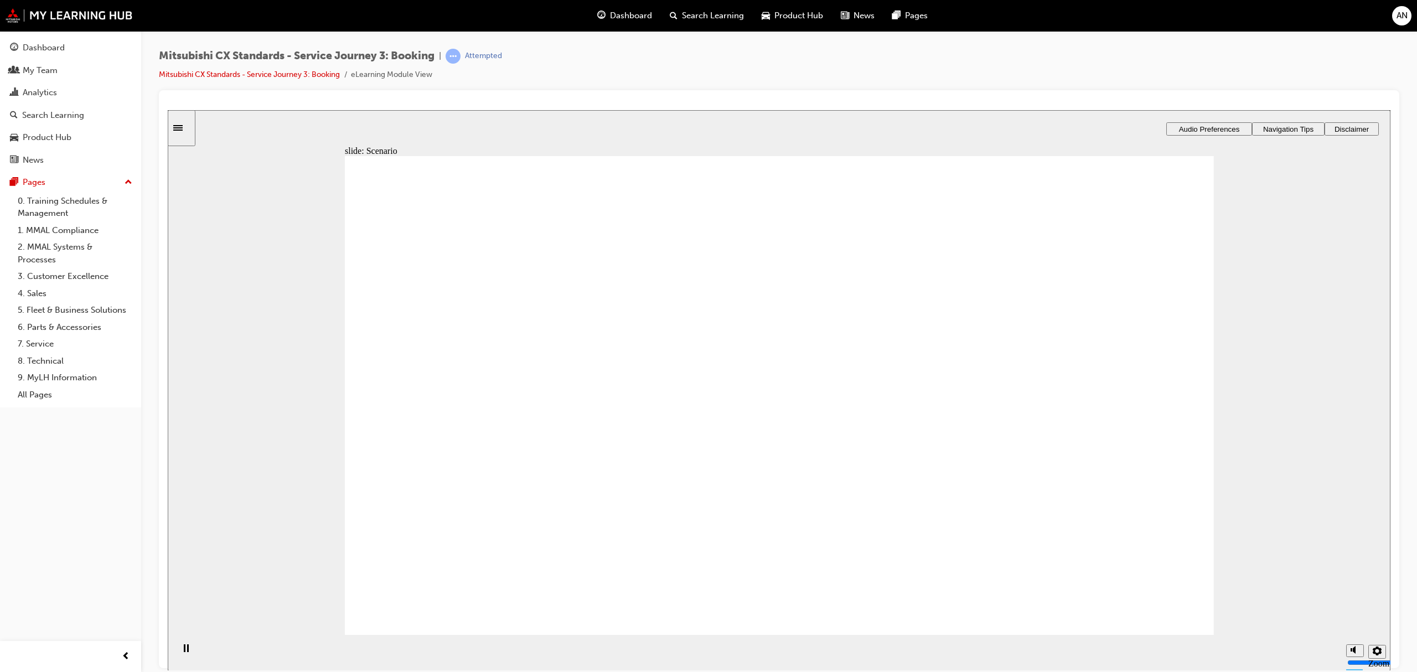
checkbox input "true"
drag, startPoint x: 712, startPoint y: 248, endPoint x: 710, endPoint y: 360, distance: 112.4
checkbox input "true"
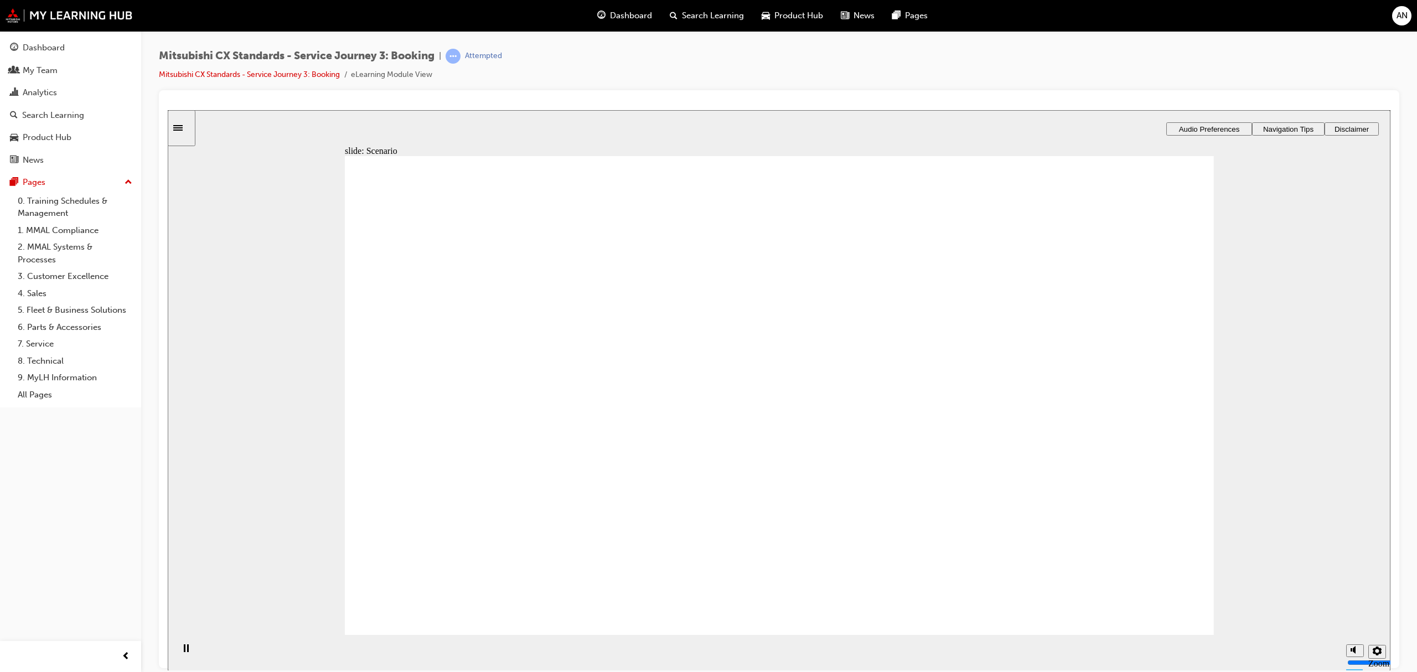
checkbox input "true"
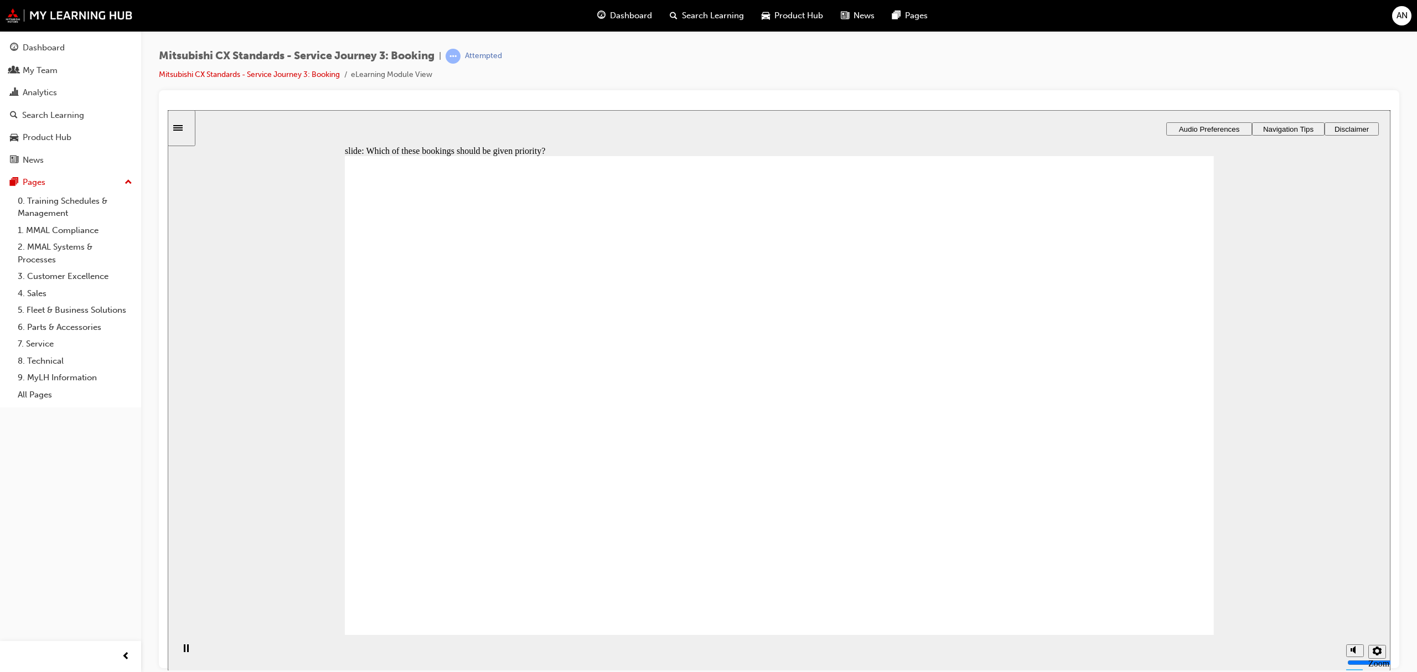
checkbox input "true"
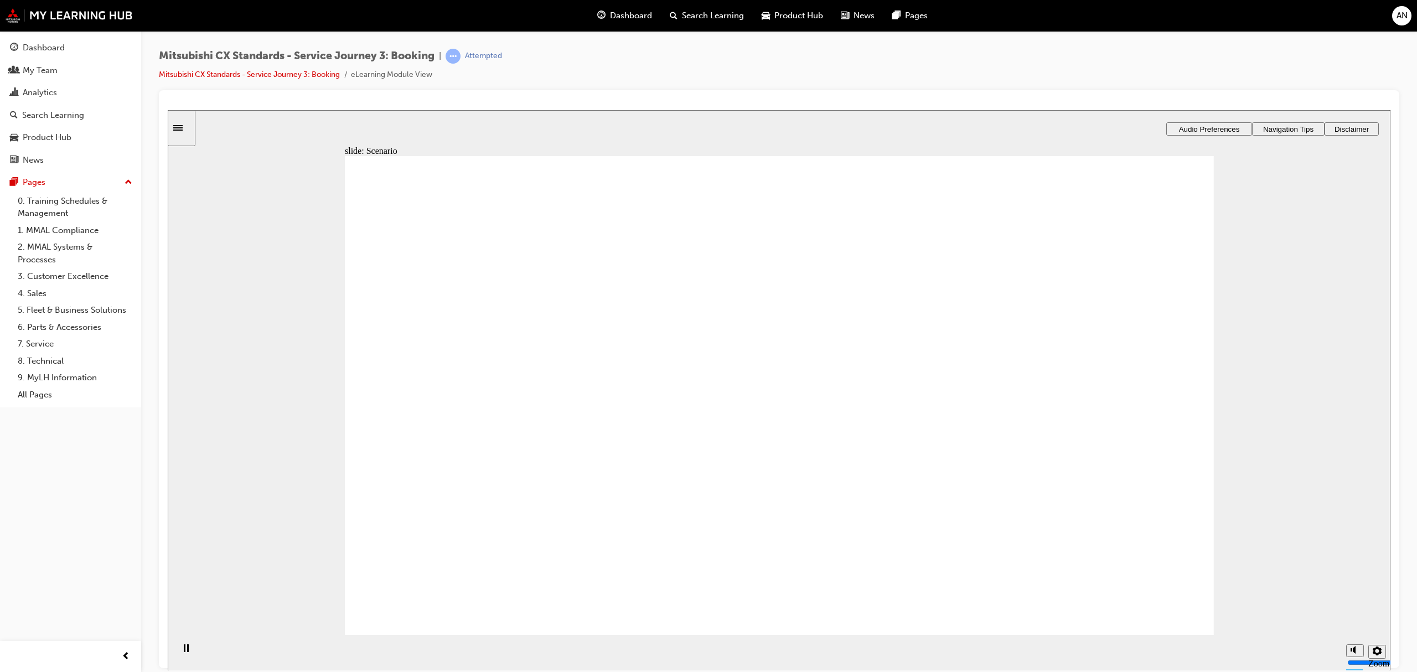
checkbox input "true"
drag, startPoint x: 758, startPoint y: 469, endPoint x: 1048, endPoint y: 494, distance: 290.6
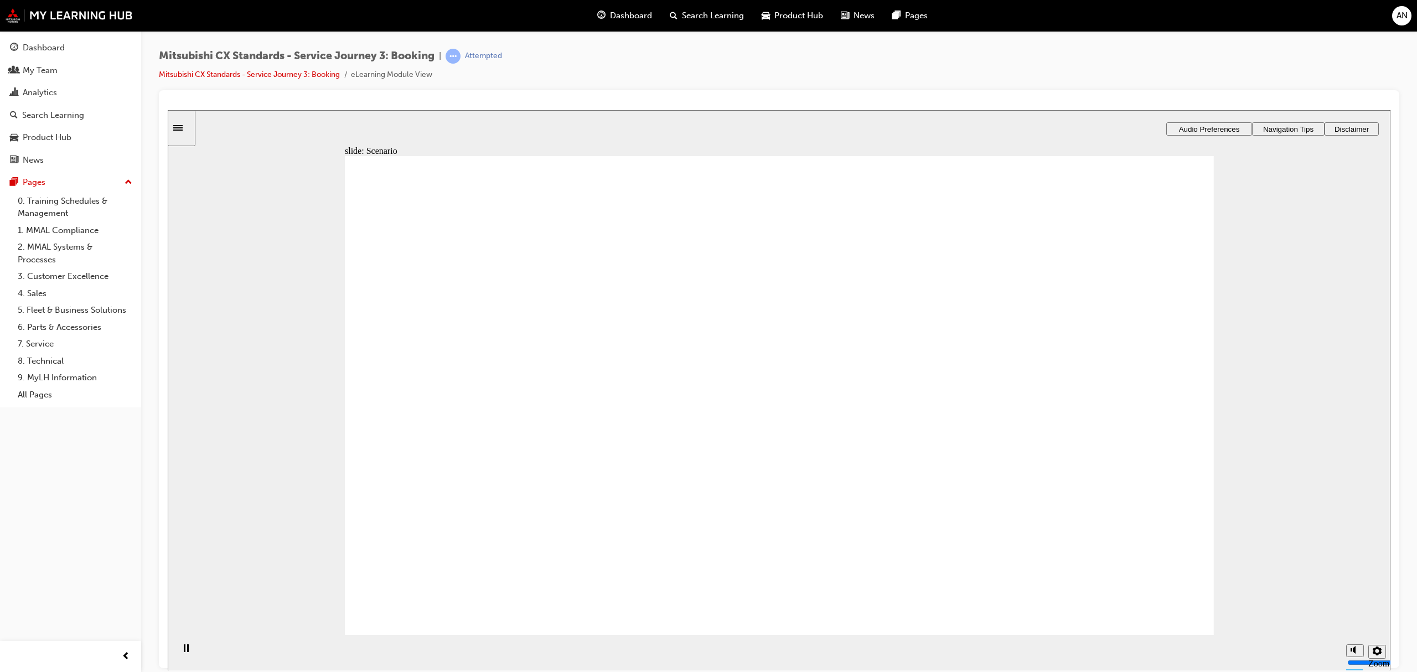
checkbox input "true"
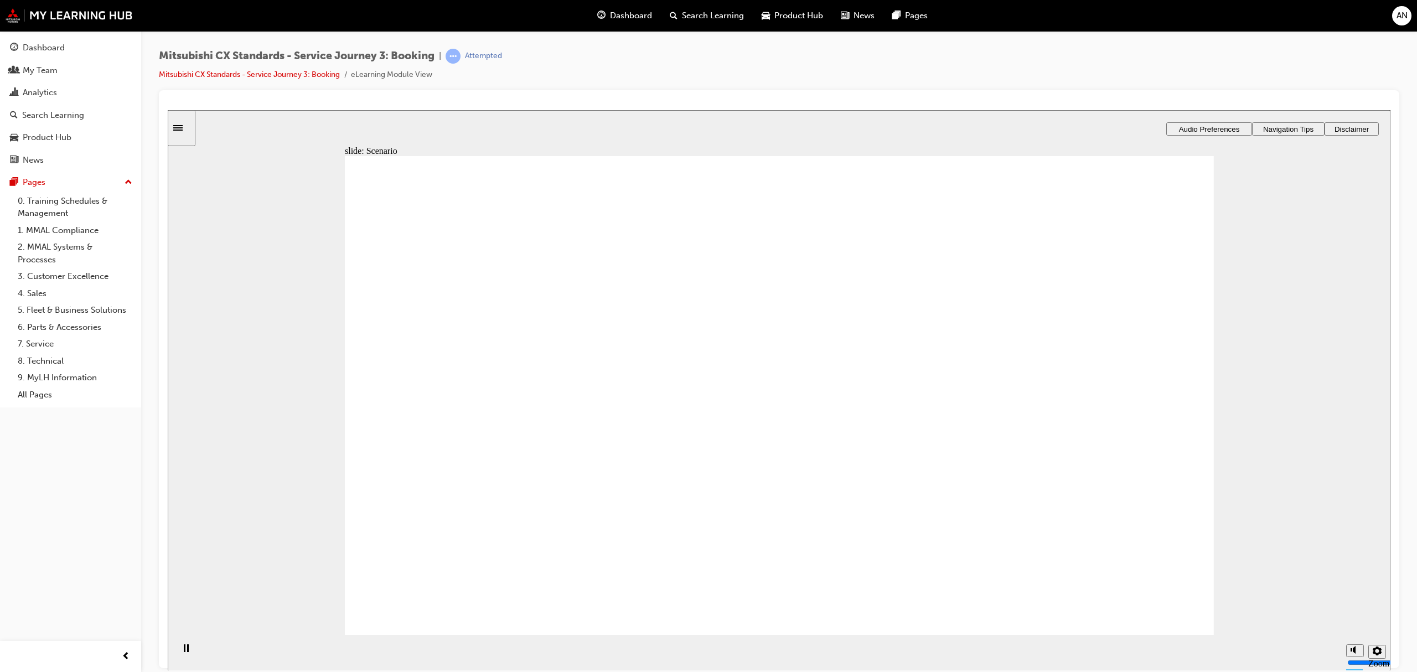
checkbox input "true"
